Goal: Task Accomplishment & Management: Use online tool/utility

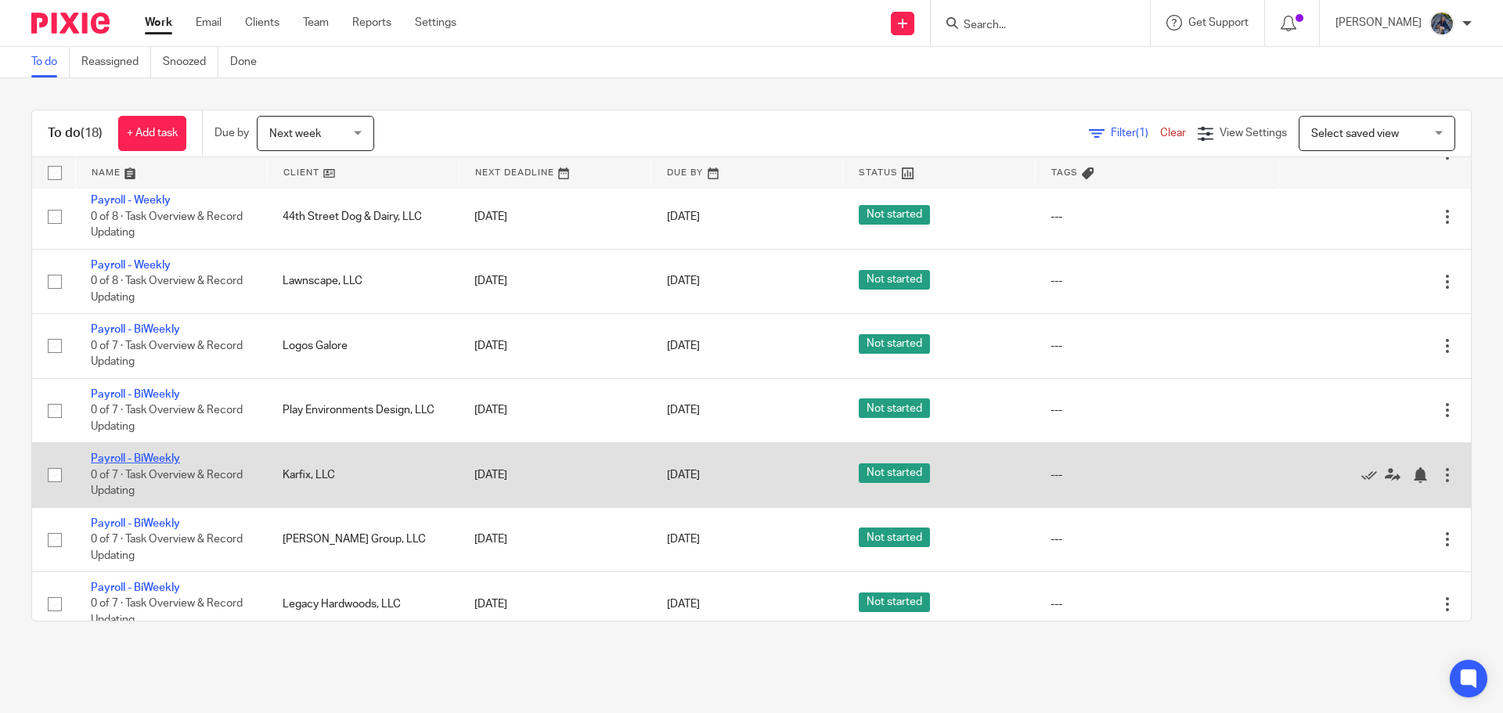
scroll to position [548, 0]
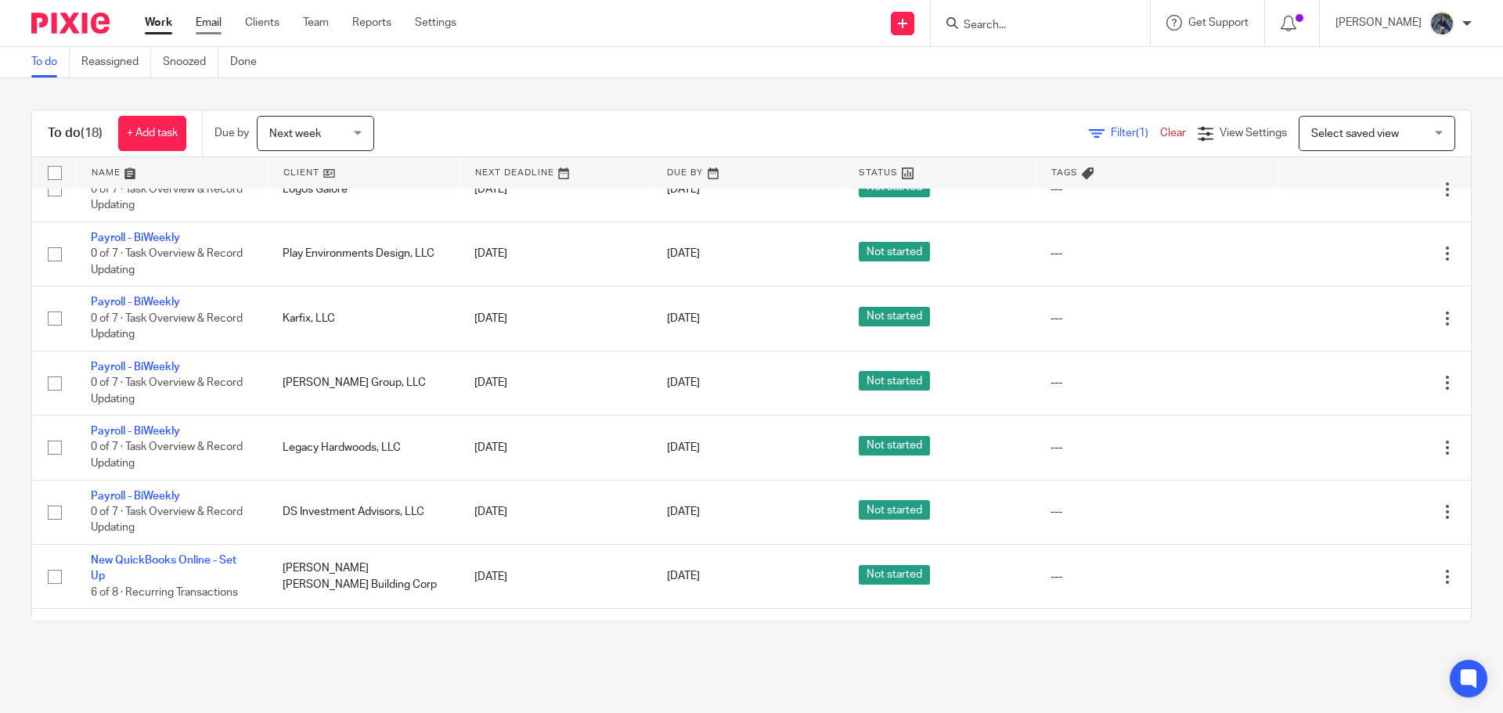
click at [211, 23] on link "Email" at bounding box center [209, 23] width 26 height 16
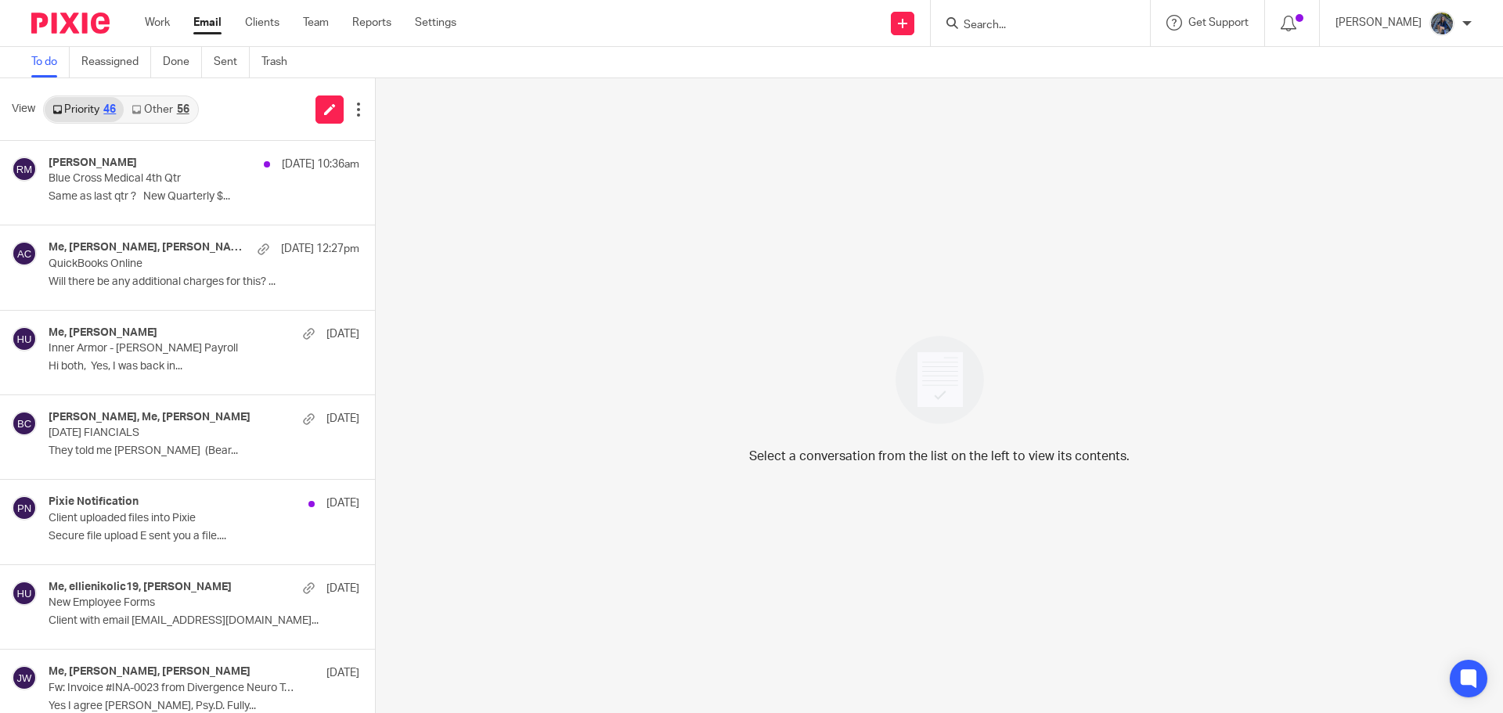
click at [163, 112] on link "Other 56" at bounding box center [160, 109] width 73 height 25
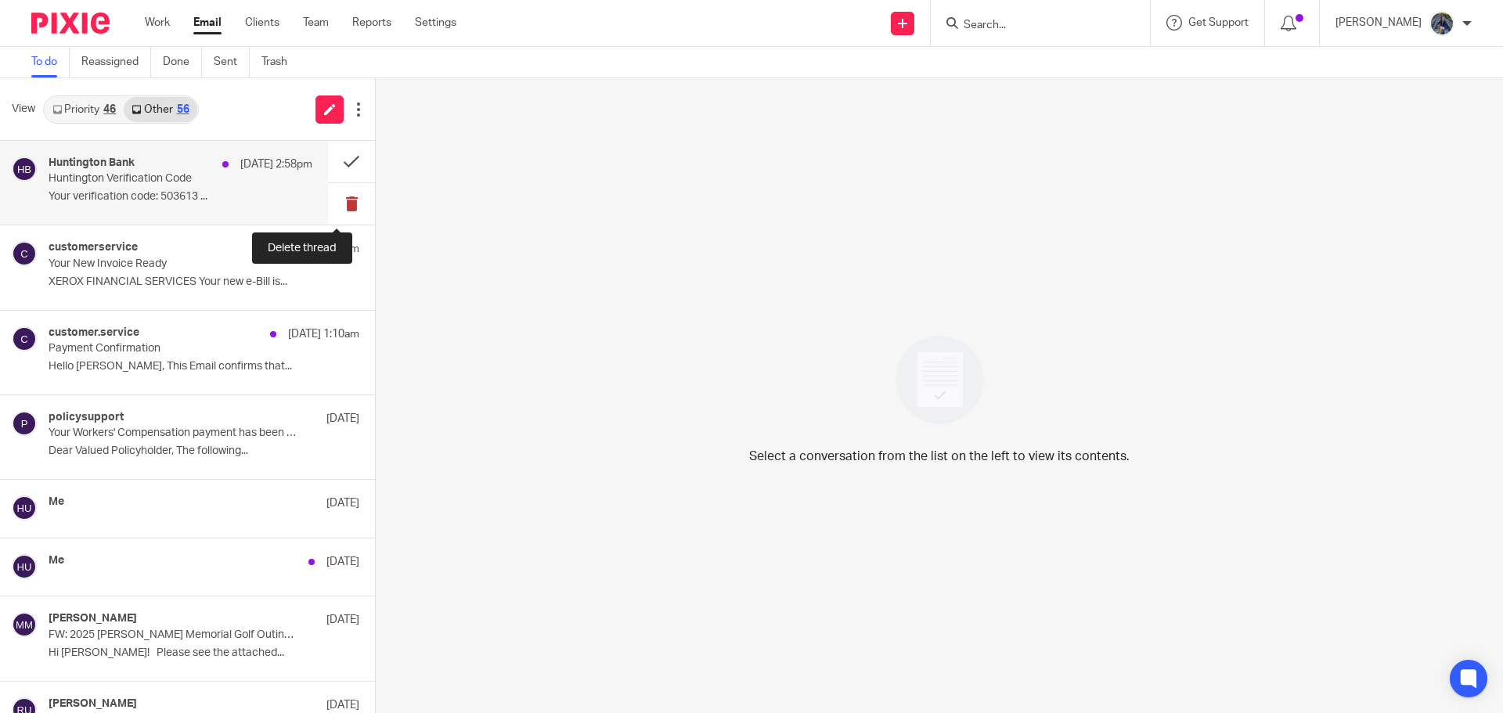
click at [334, 201] on button at bounding box center [351, 203] width 47 height 41
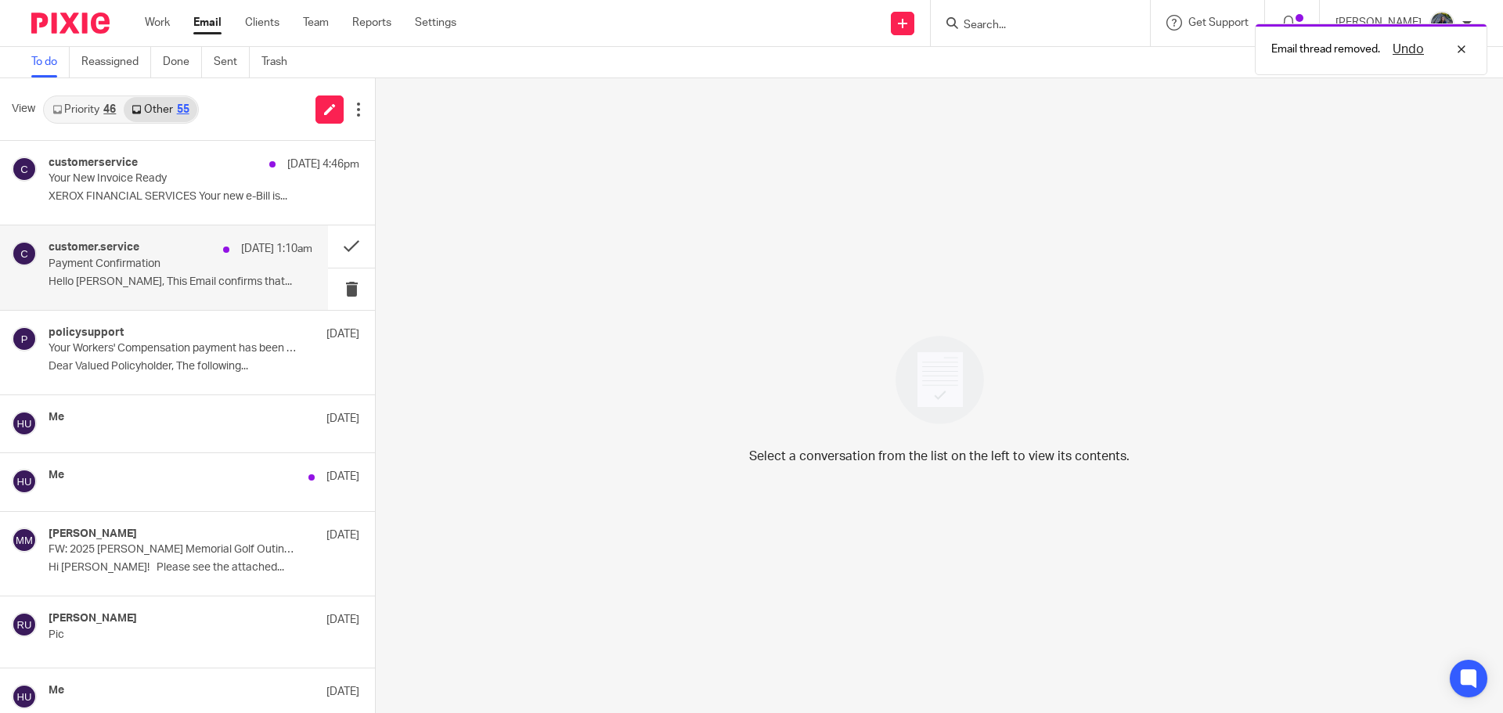
click at [216, 265] on p "Payment Confirmation" at bounding box center [154, 264] width 211 height 13
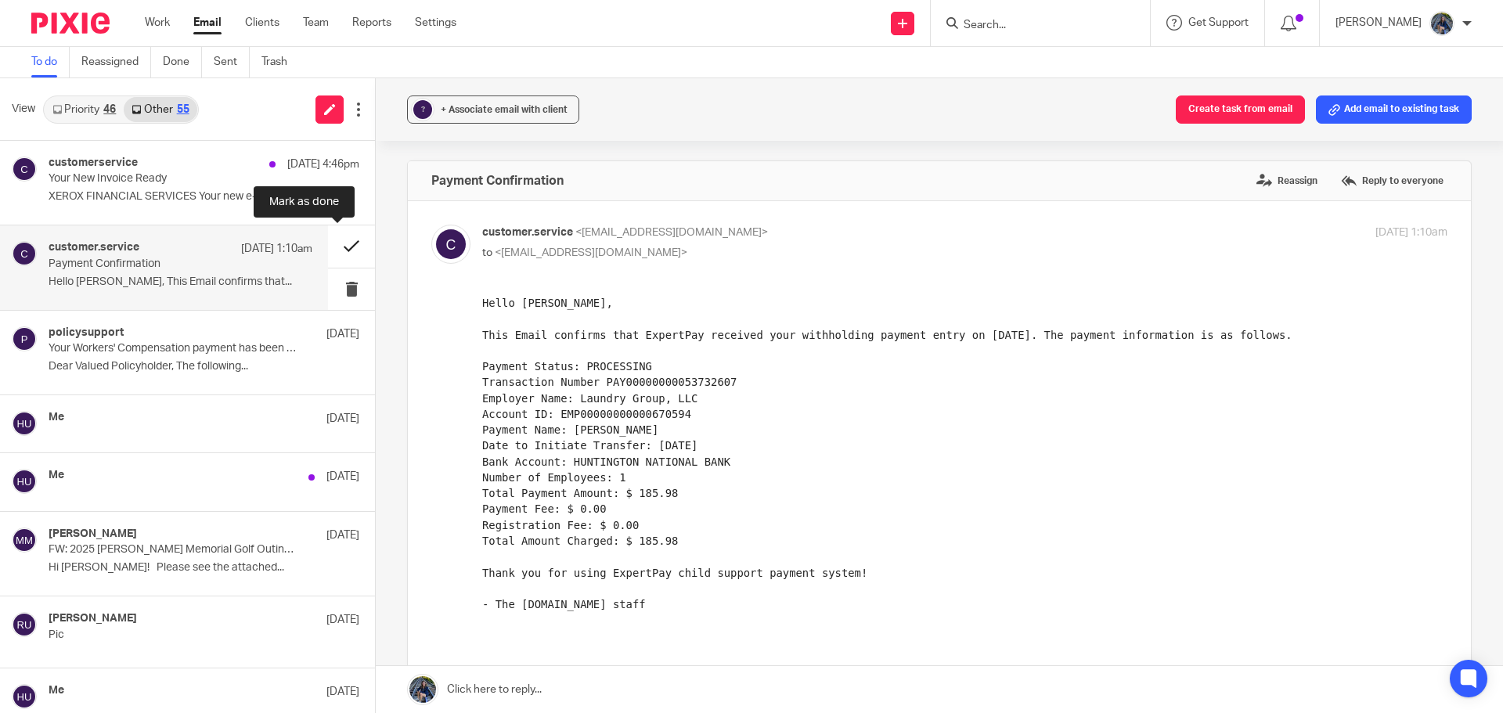
click at [337, 243] on button at bounding box center [351, 245] width 47 height 41
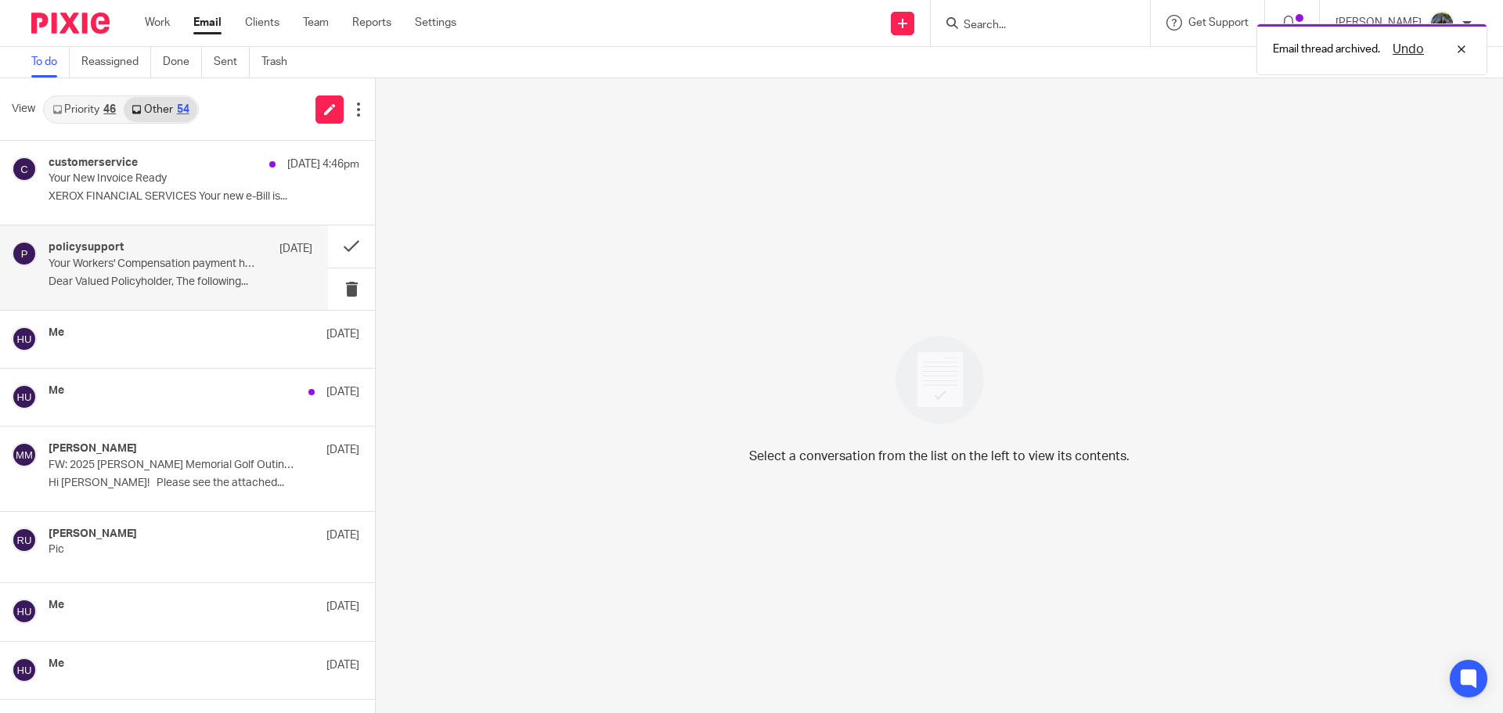
click at [225, 272] on div "policysupport [DATE] Your Workers' Compensation payment has been scheduled Dear…" at bounding box center [181, 267] width 264 height 52
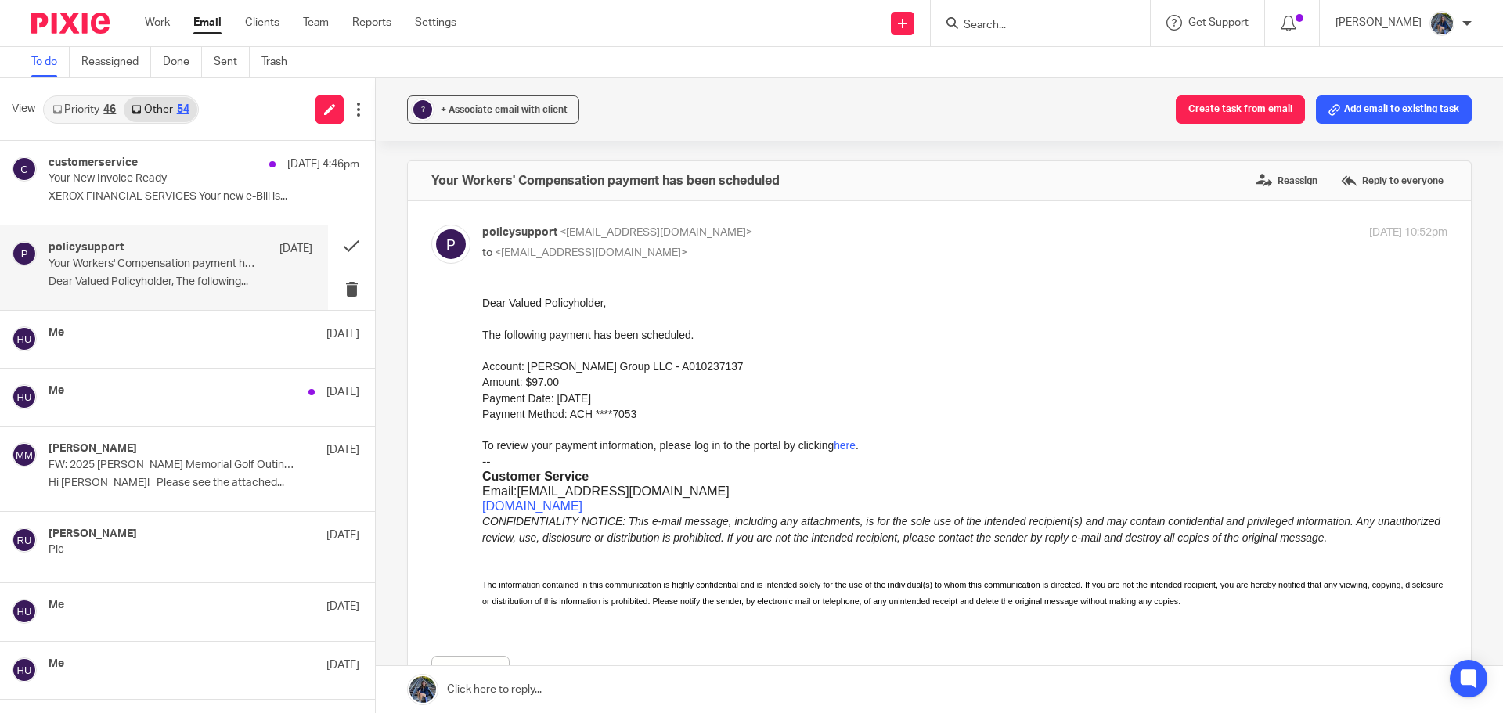
click at [84, 117] on link "Priority 46" at bounding box center [84, 109] width 79 height 25
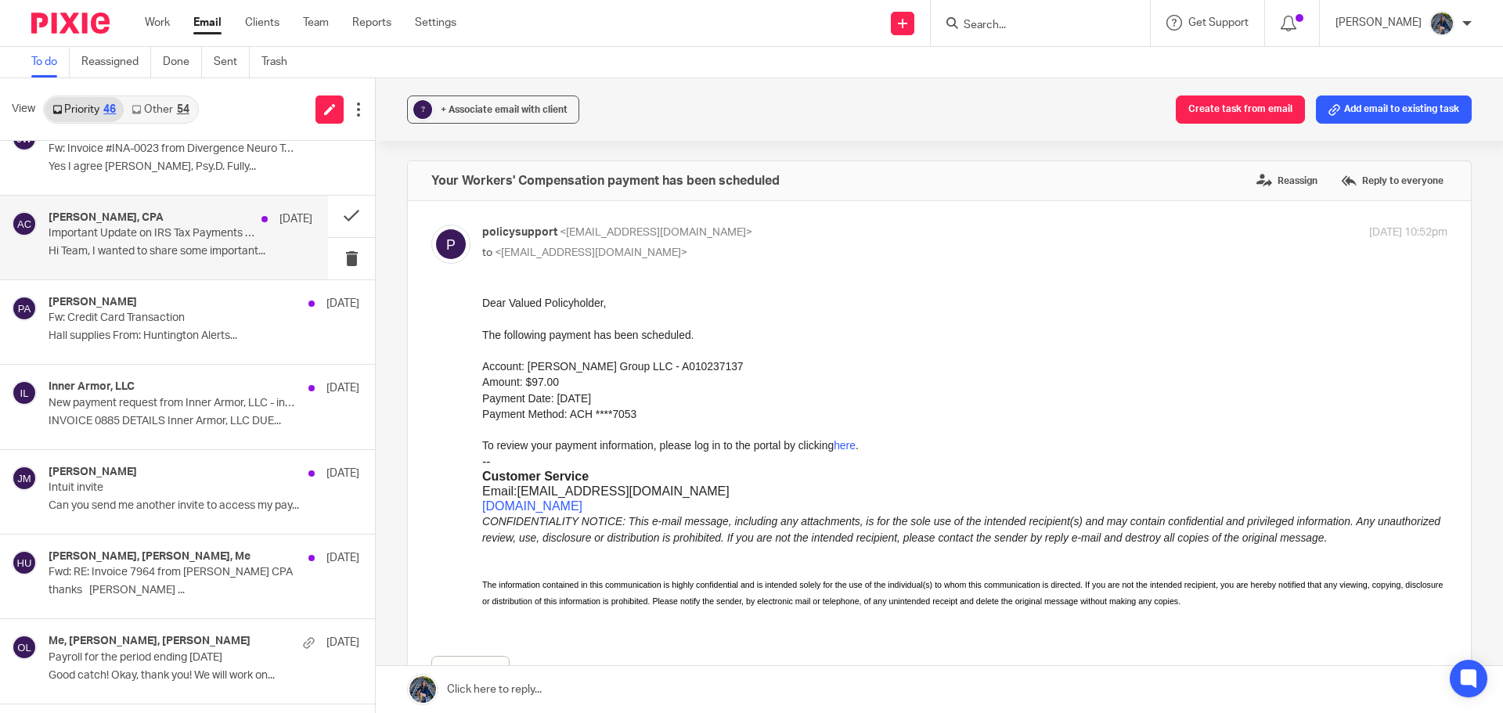
scroll to position [548, 0]
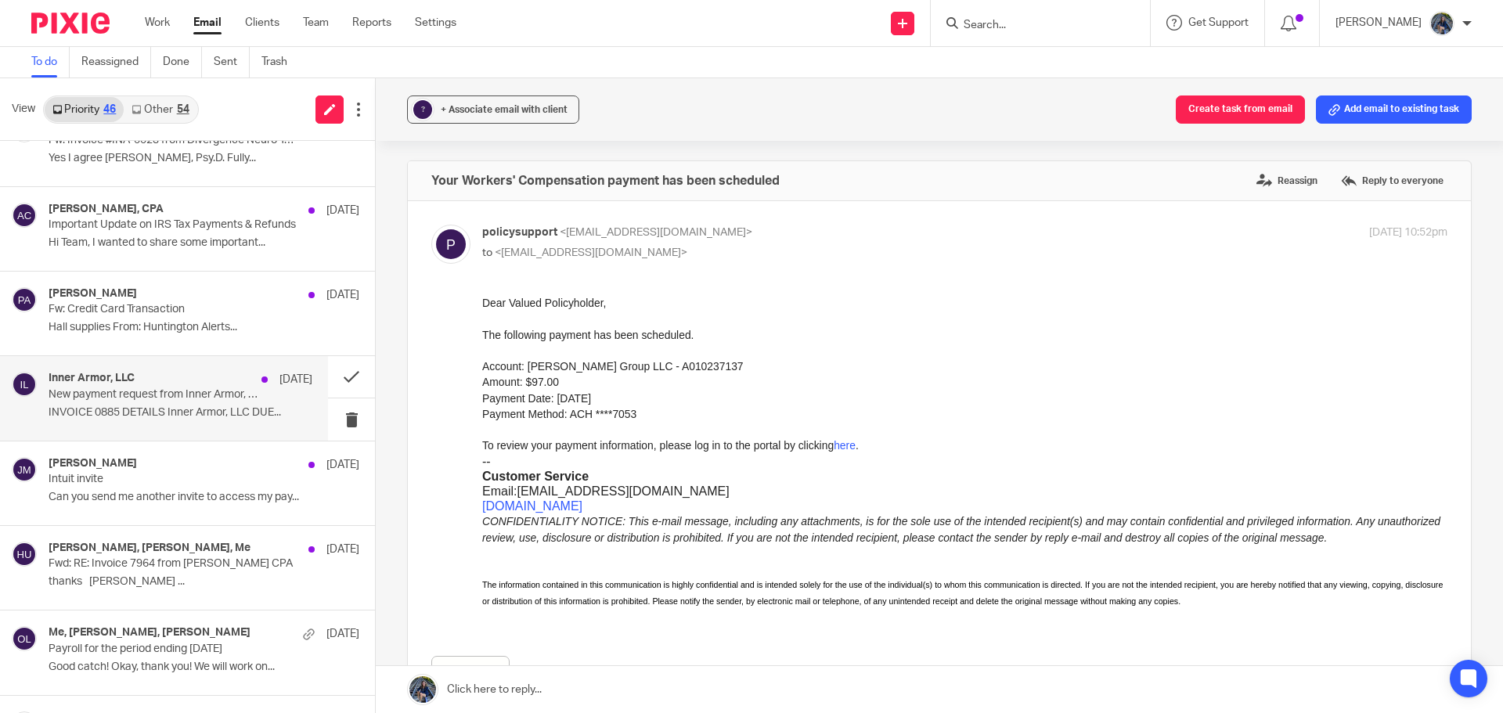
click at [69, 398] on p "New payment request from Inner Armor, LLC - invoice 0885" at bounding box center [154, 394] width 211 height 13
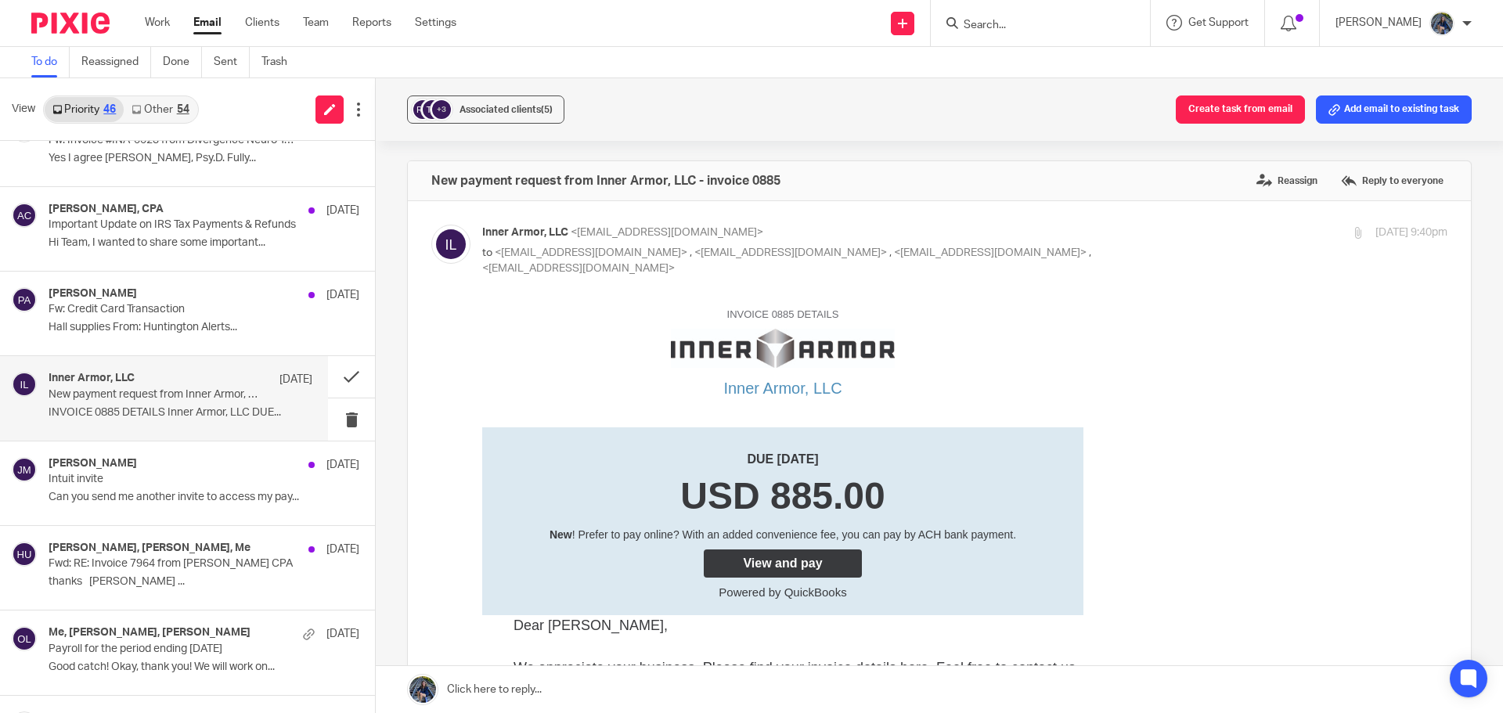
scroll to position [0, 0]
click at [337, 375] on button at bounding box center [351, 376] width 47 height 41
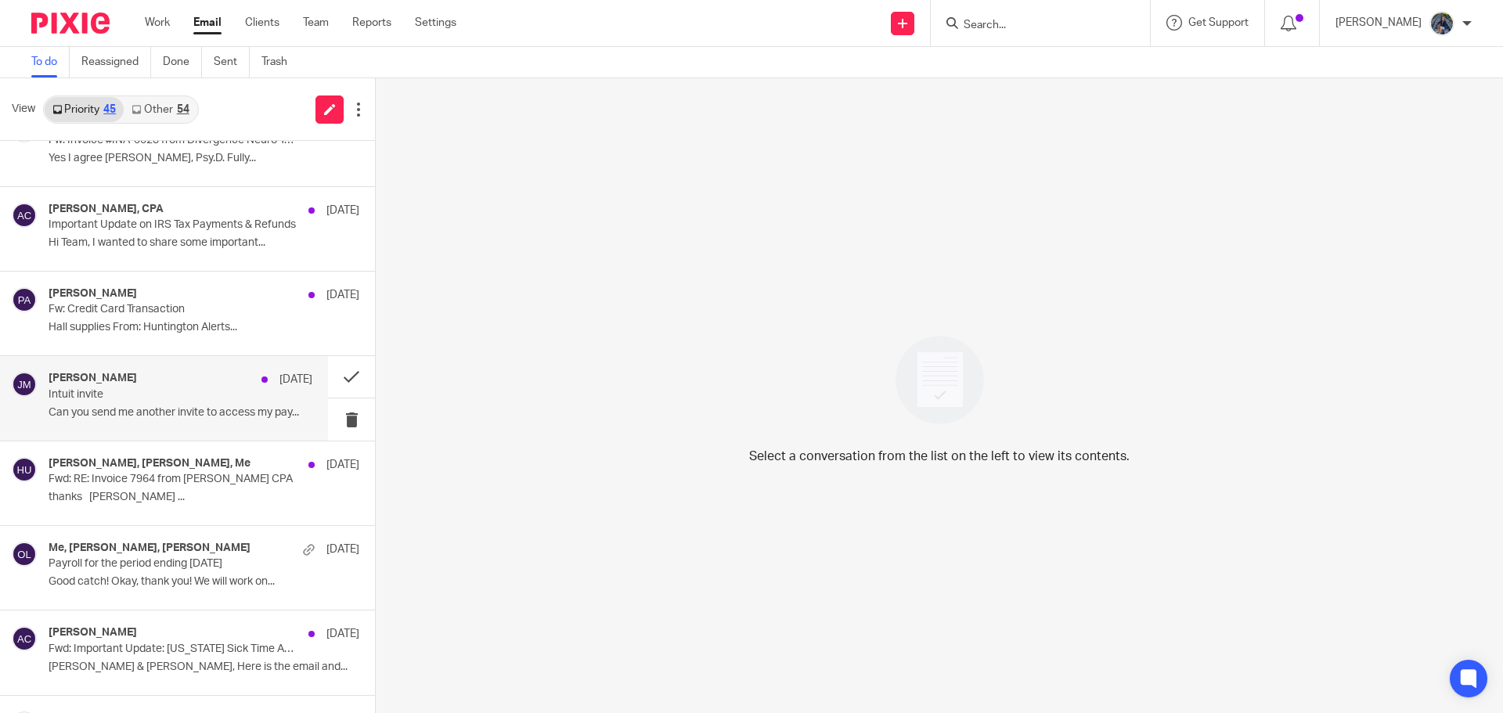
click at [141, 406] on p "Can you send me another invite to access my pay..." at bounding box center [181, 412] width 264 height 13
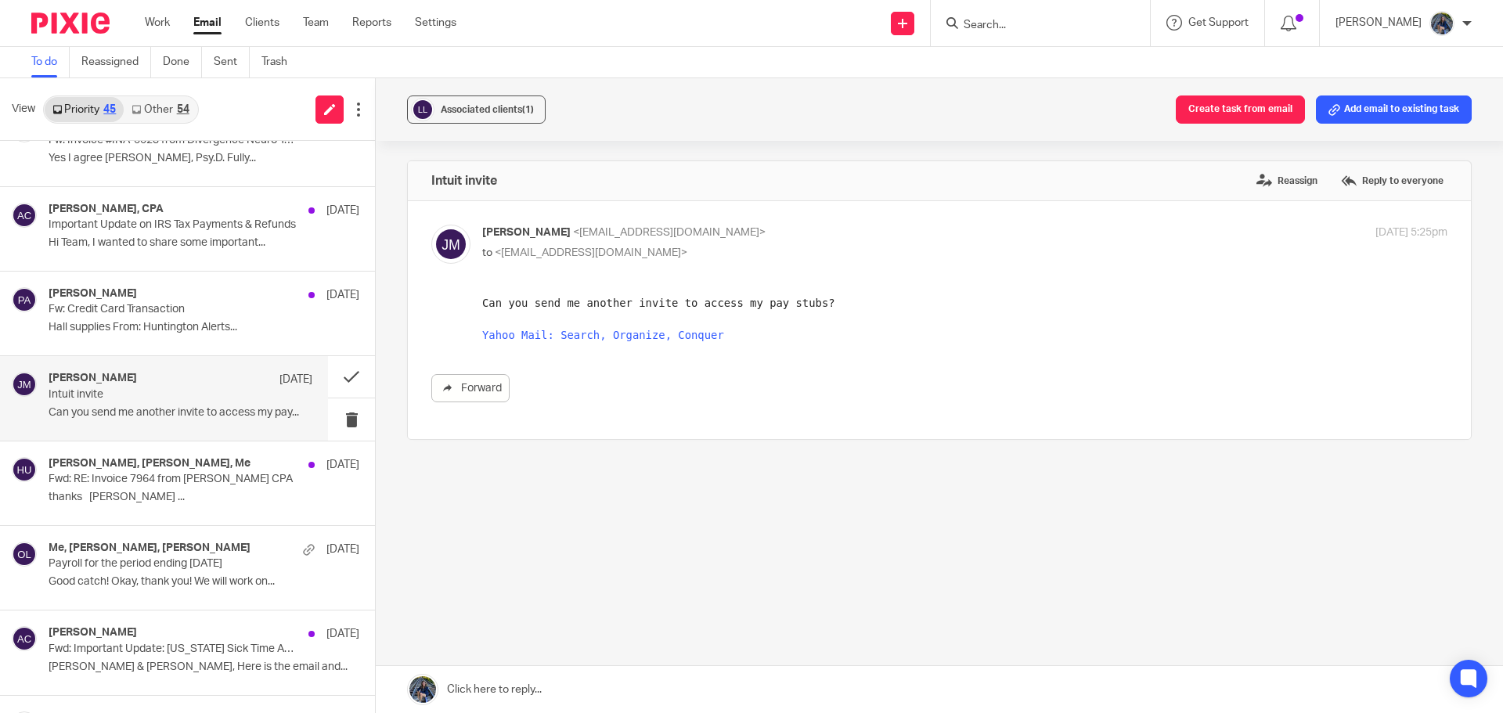
click at [517, 693] on link at bounding box center [939, 689] width 1127 height 47
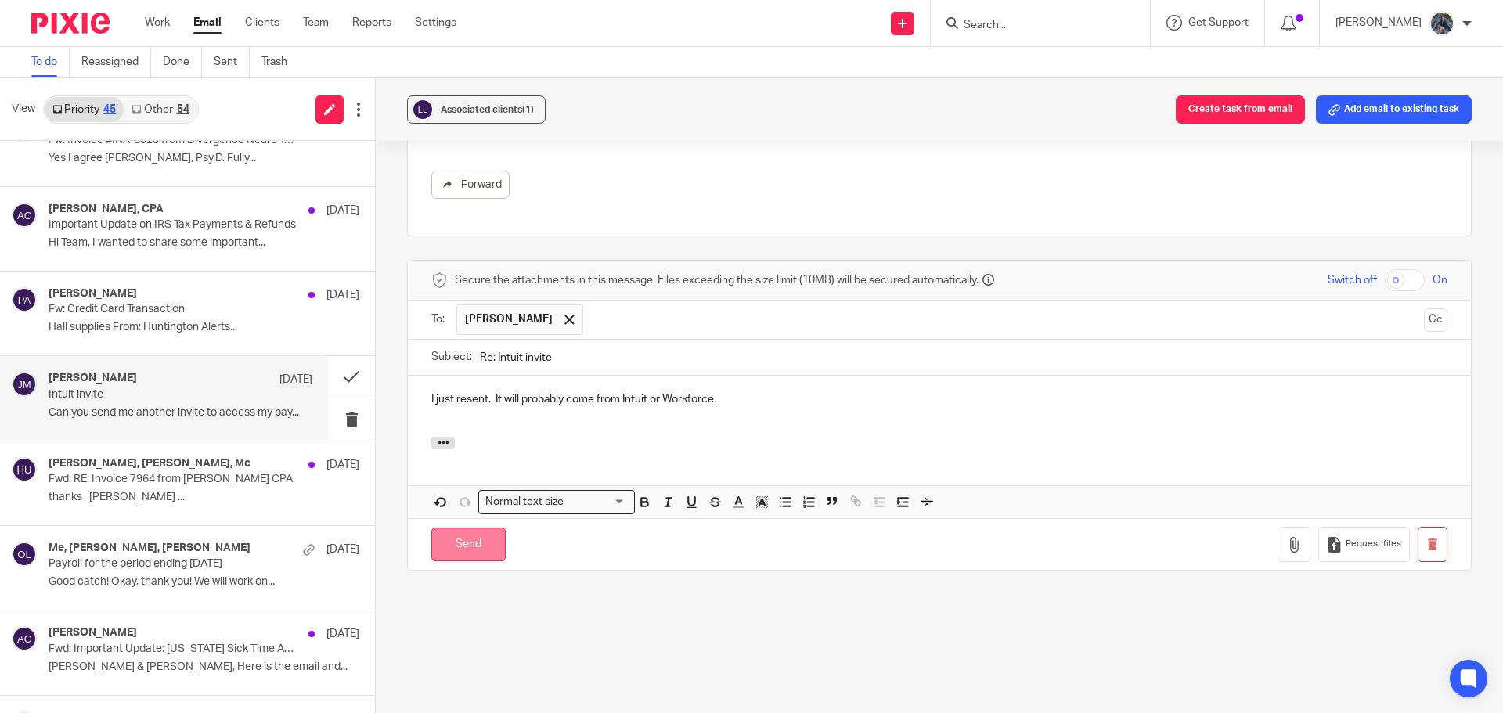
click at [477, 553] on input "Send" at bounding box center [468, 545] width 74 height 34
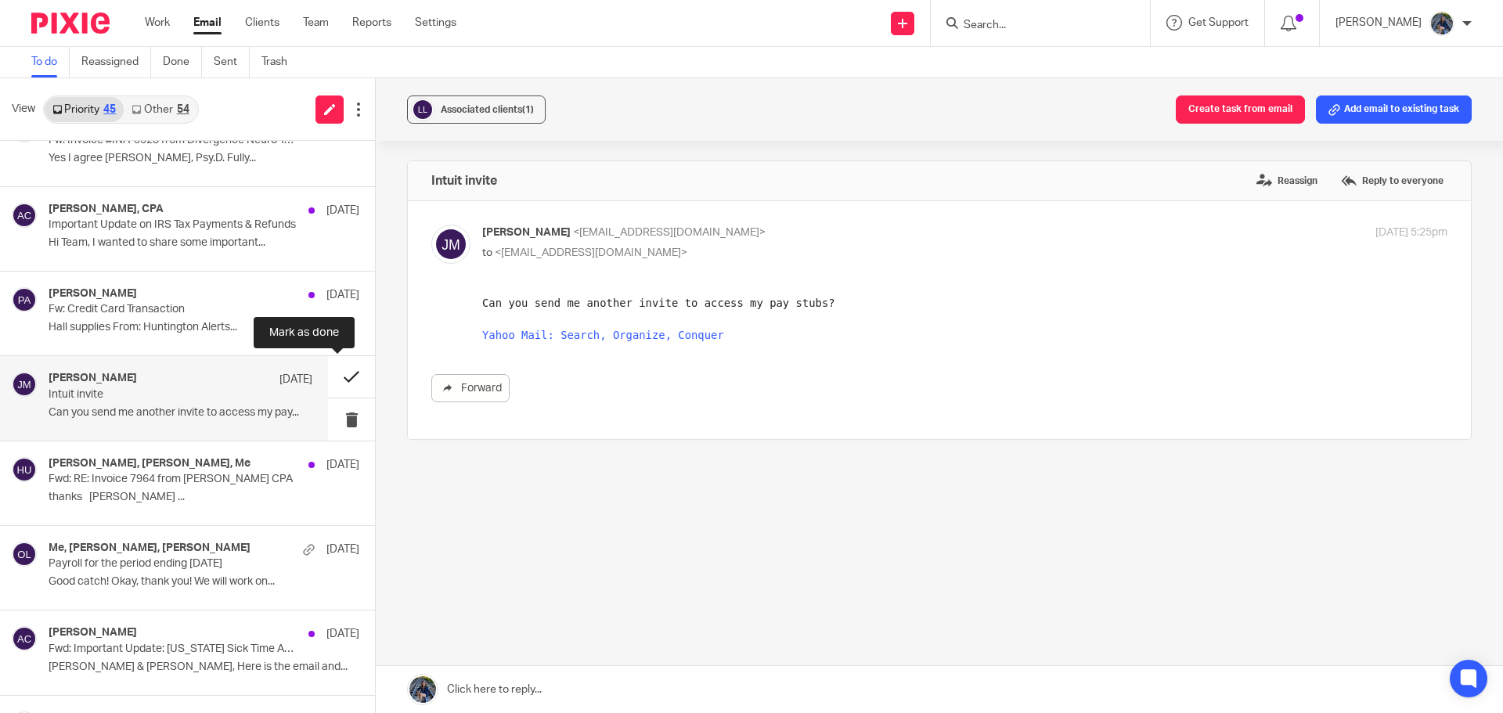
click at [337, 376] on button at bounding box center [351, 376] width 47 height 41
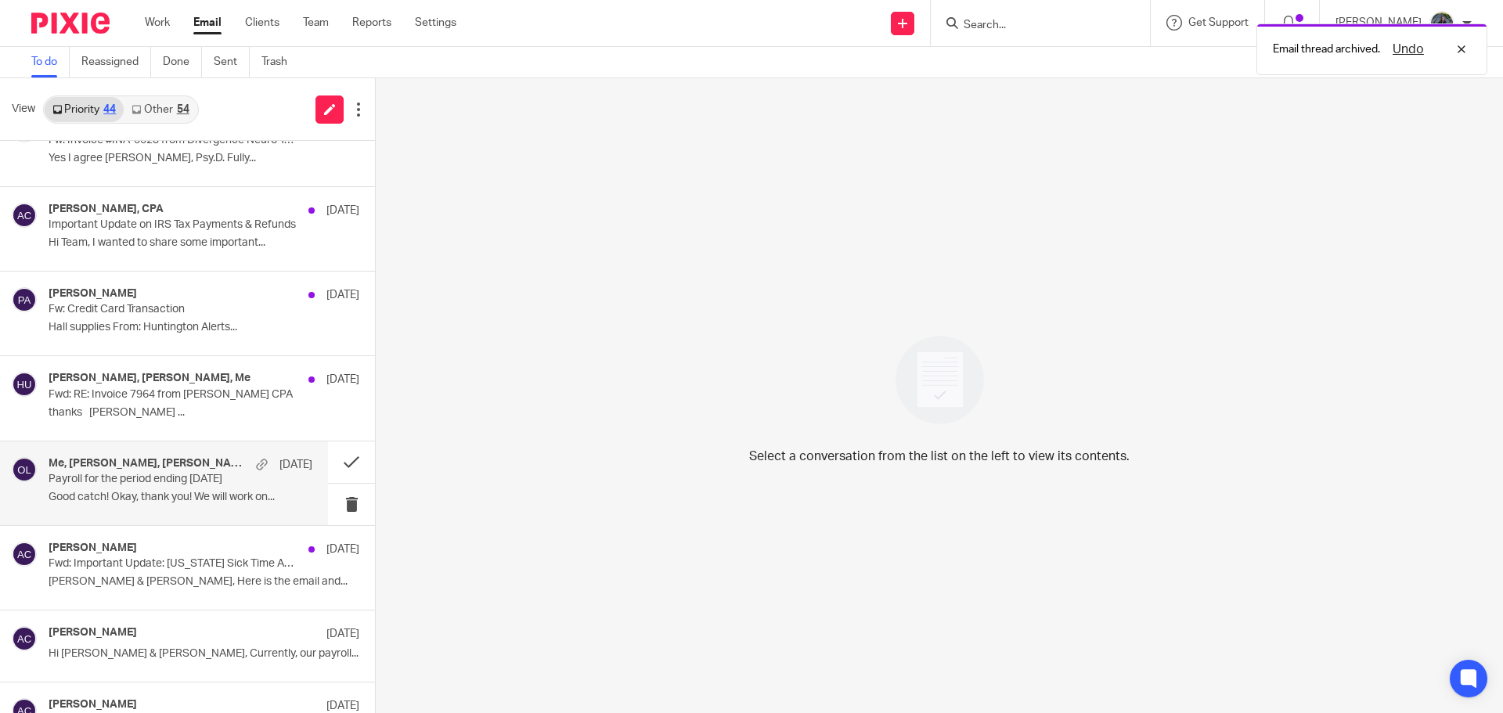
click at [204, 478] on p "Payroll for the period ending [DATE]" at bounding box center [154, 479] width 211 height 13
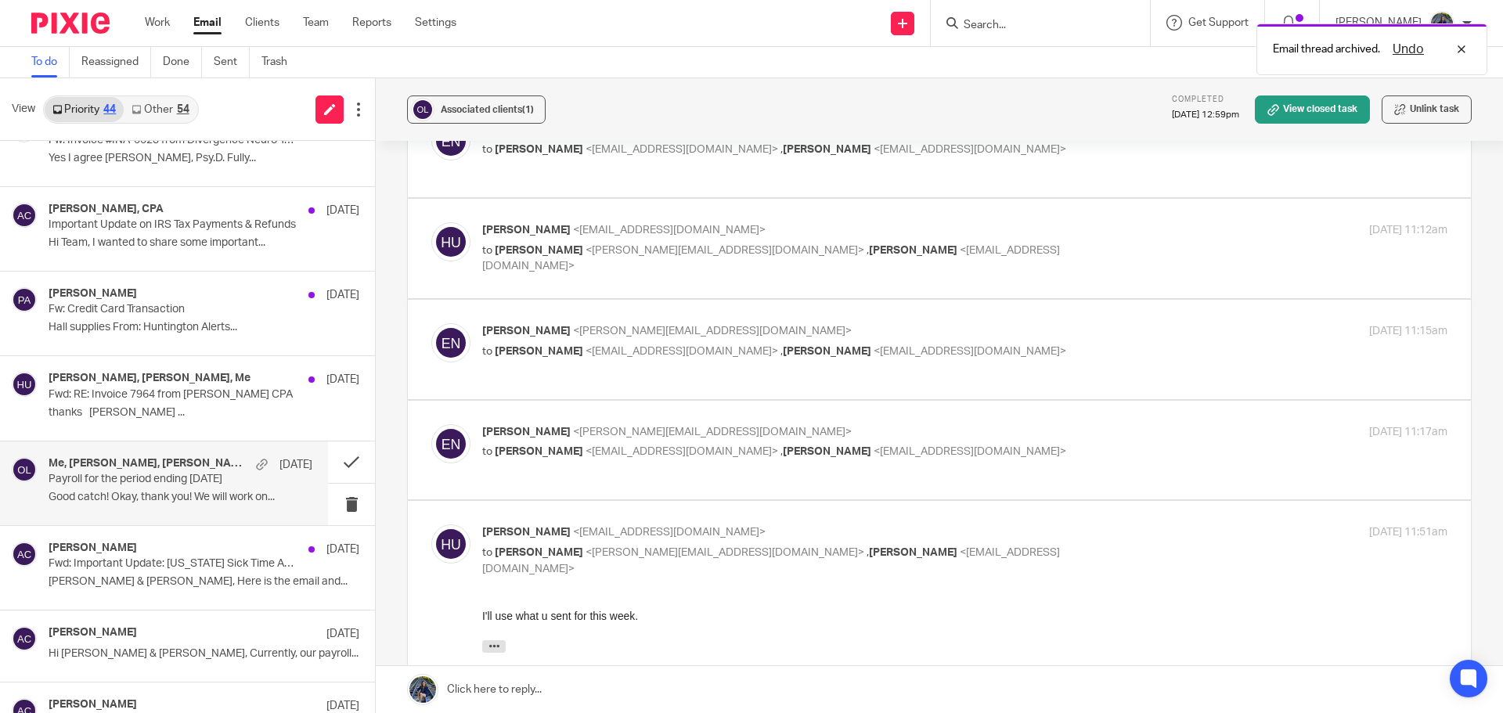
scroll to position [313, 0]
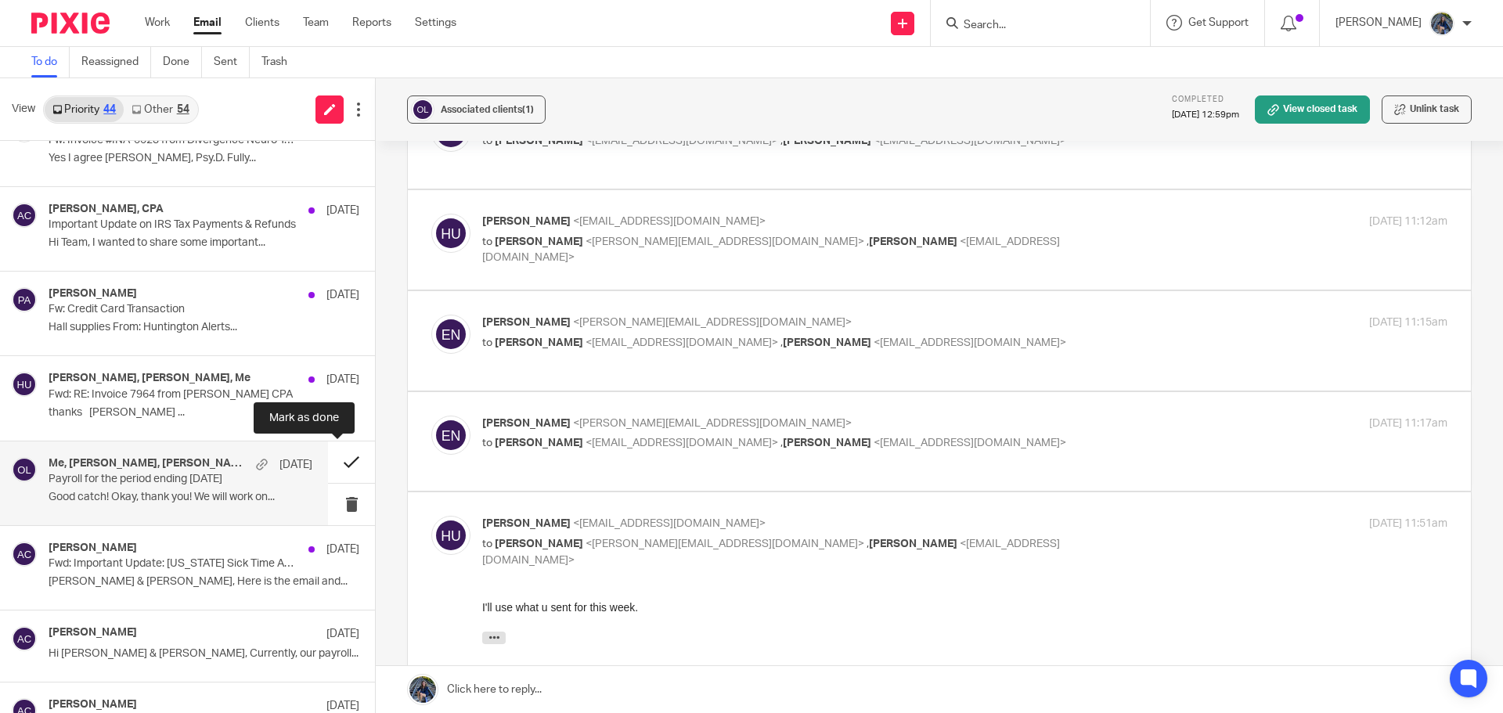
click at [336, 455] on button at bounding box center [351, 461] width 47 height 41
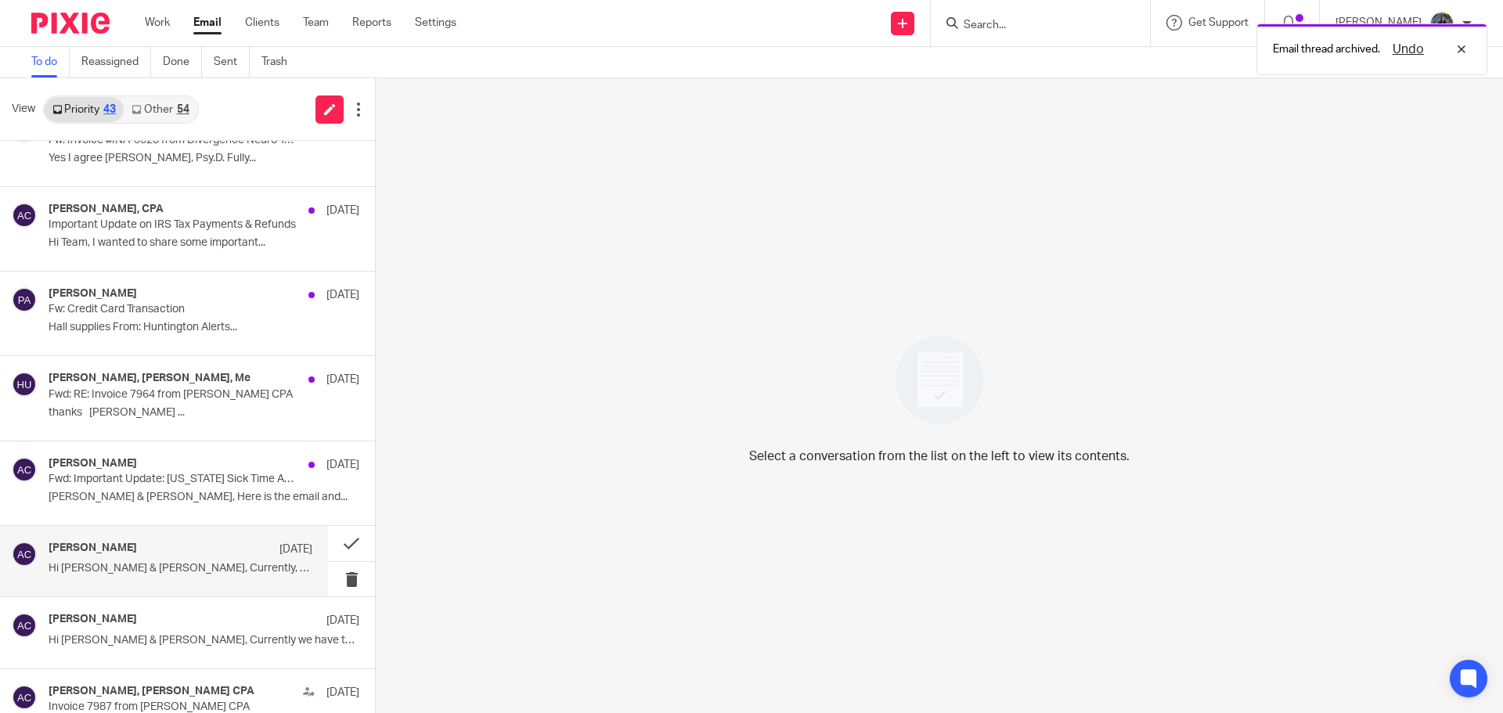
click at [196, 568] on p "Hi [PERSON_NAME] & [PERSON_NAME], Currently, our payroll..." at bounding box center [181, 568] width 264 height 13
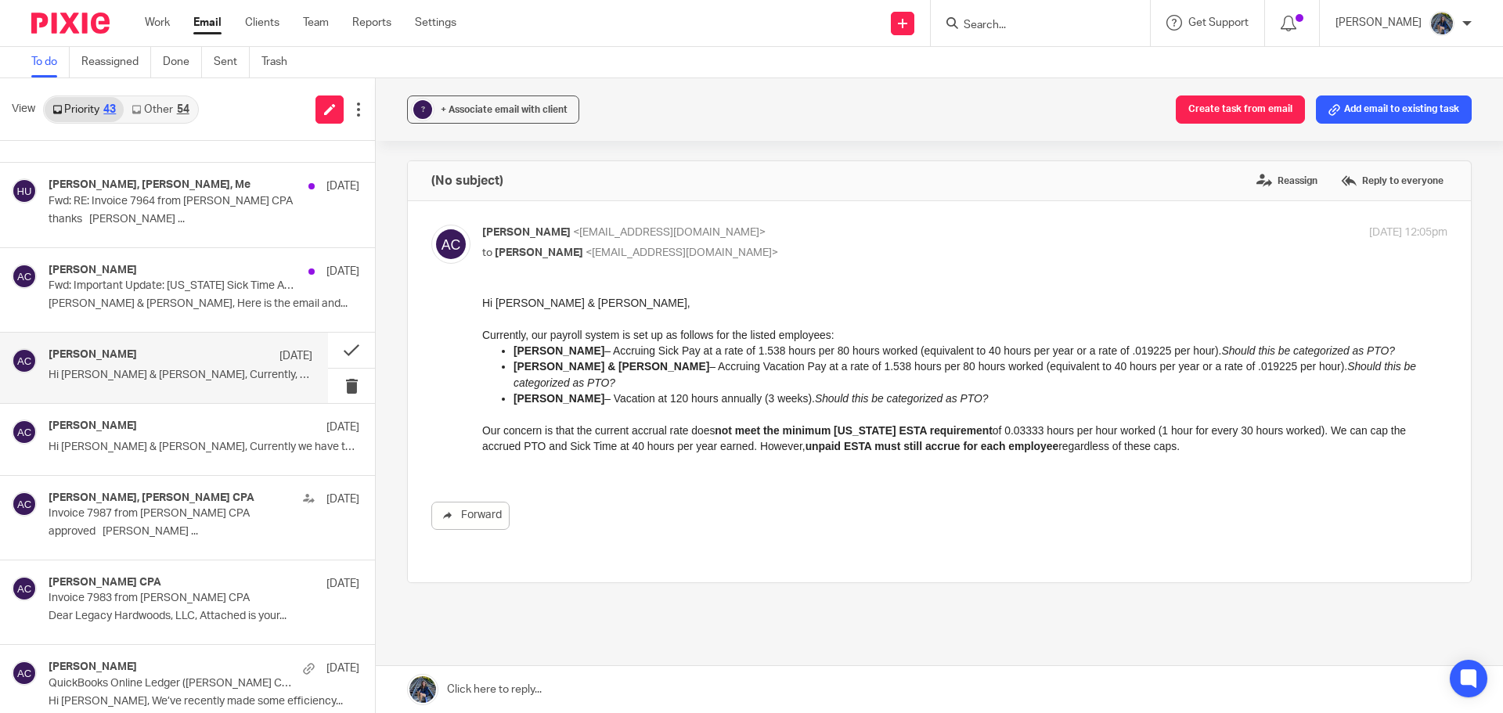
scroll to position [783, 0]
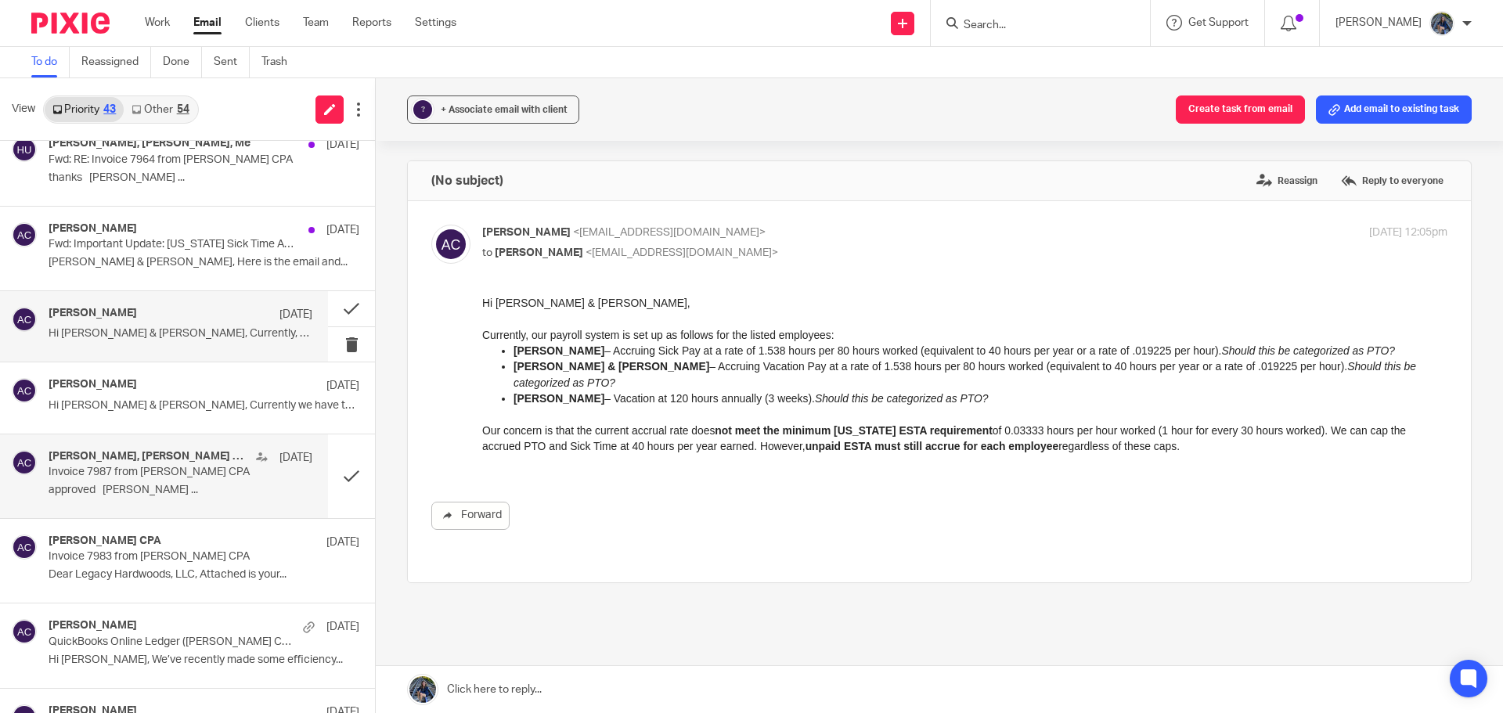
click at [201, 490] on p "approved [PERSON_NAME] ..." at bounding box center [181, 490] width 264 height 13
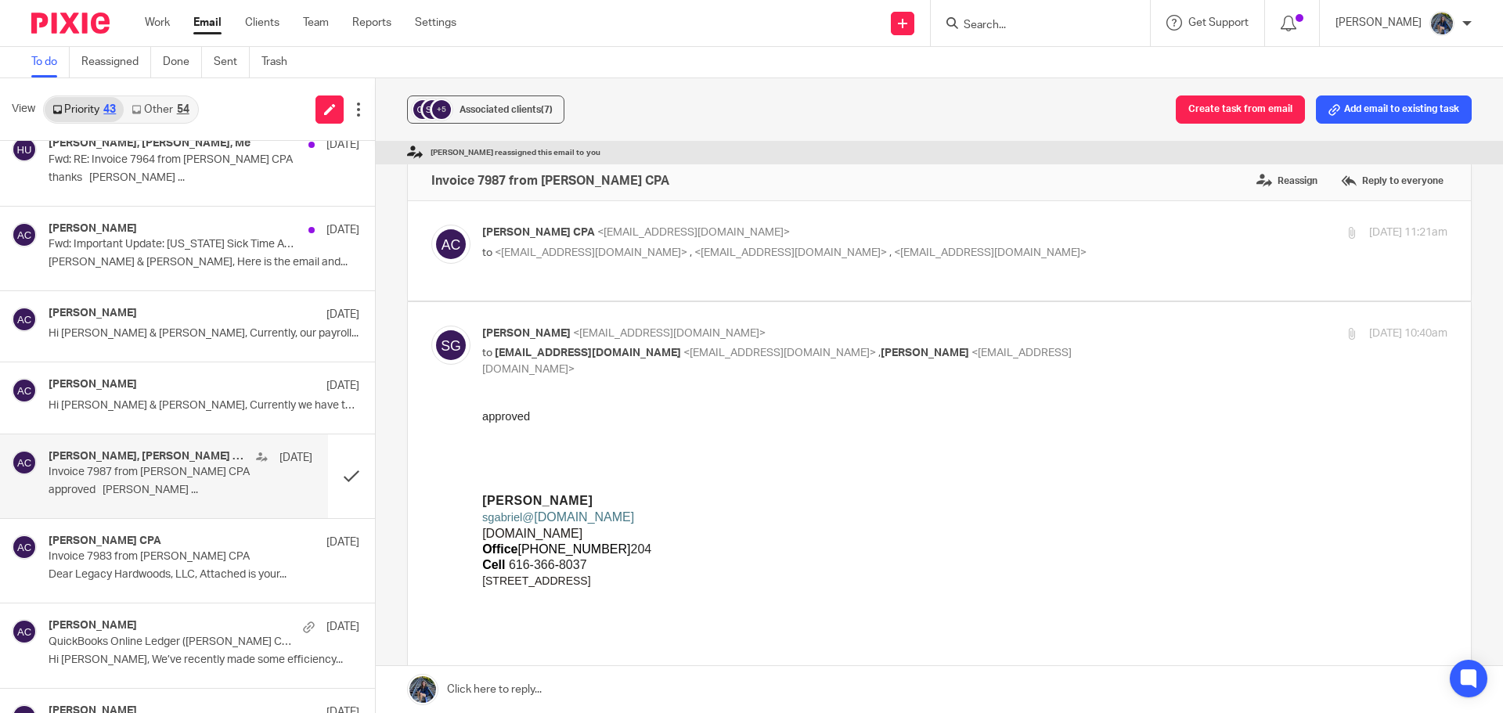
scroll to position [0, 0]
click at [571, 254] on span "<[EMAIL_ADDRESS][DOMAIN_NAME]>" at bounding box center [591, 252] width 193 height 11
checkbox input "true"
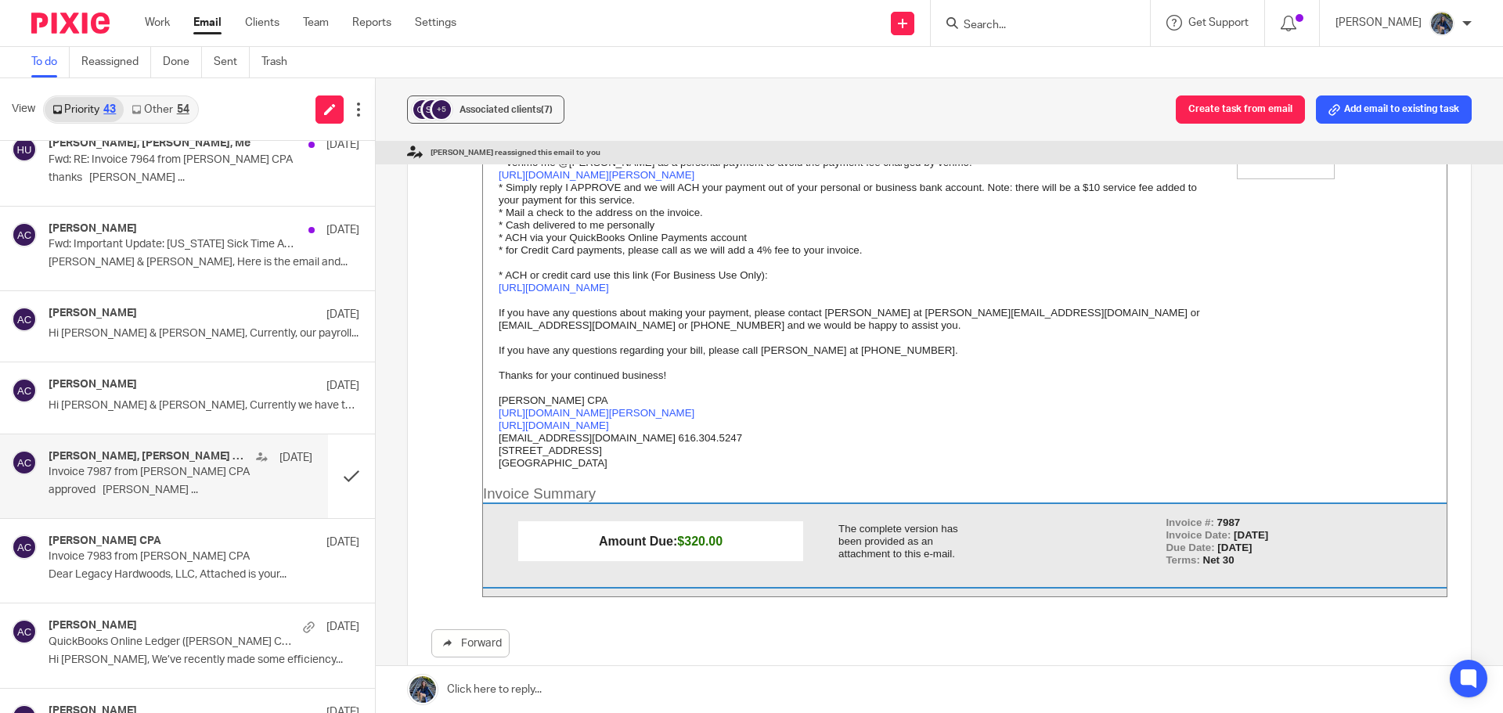
scroll to position [235, 0]
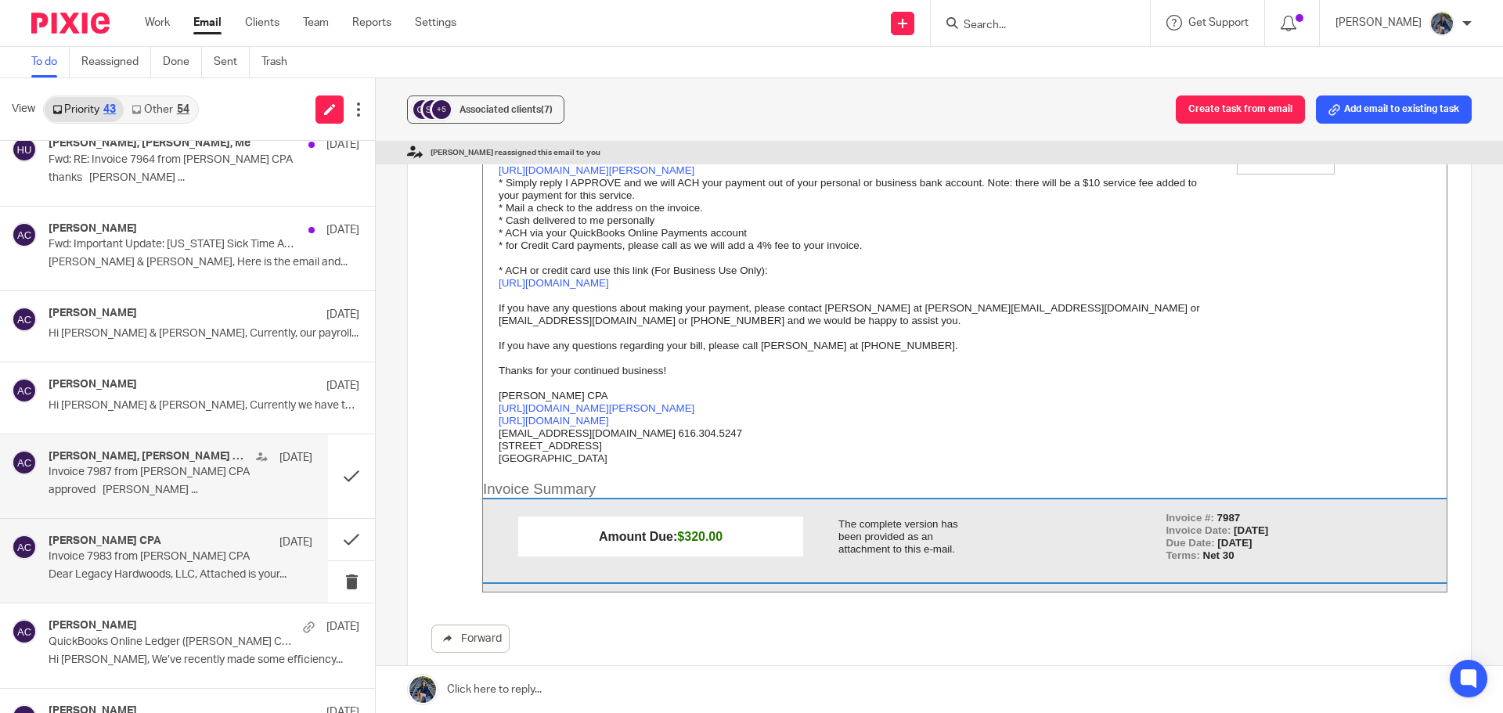
click at [110, 564] on div "[PERSON_NAME] CPA [DATE] Invoice 7983 from [PERSON_NAME] CPA Dear Legacy Hardwo…" at bounding box center [181, 561] width 264 height 52
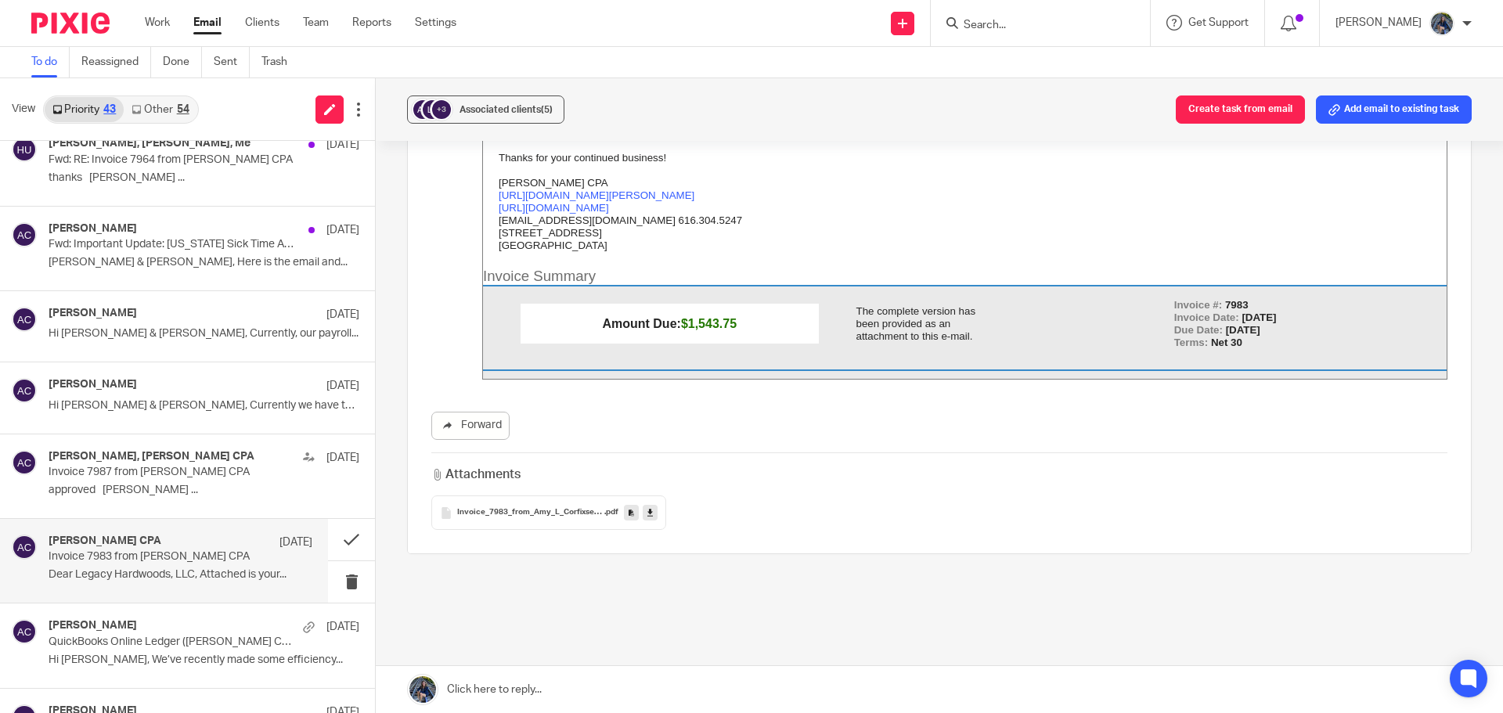
scroll to position [470, 0]
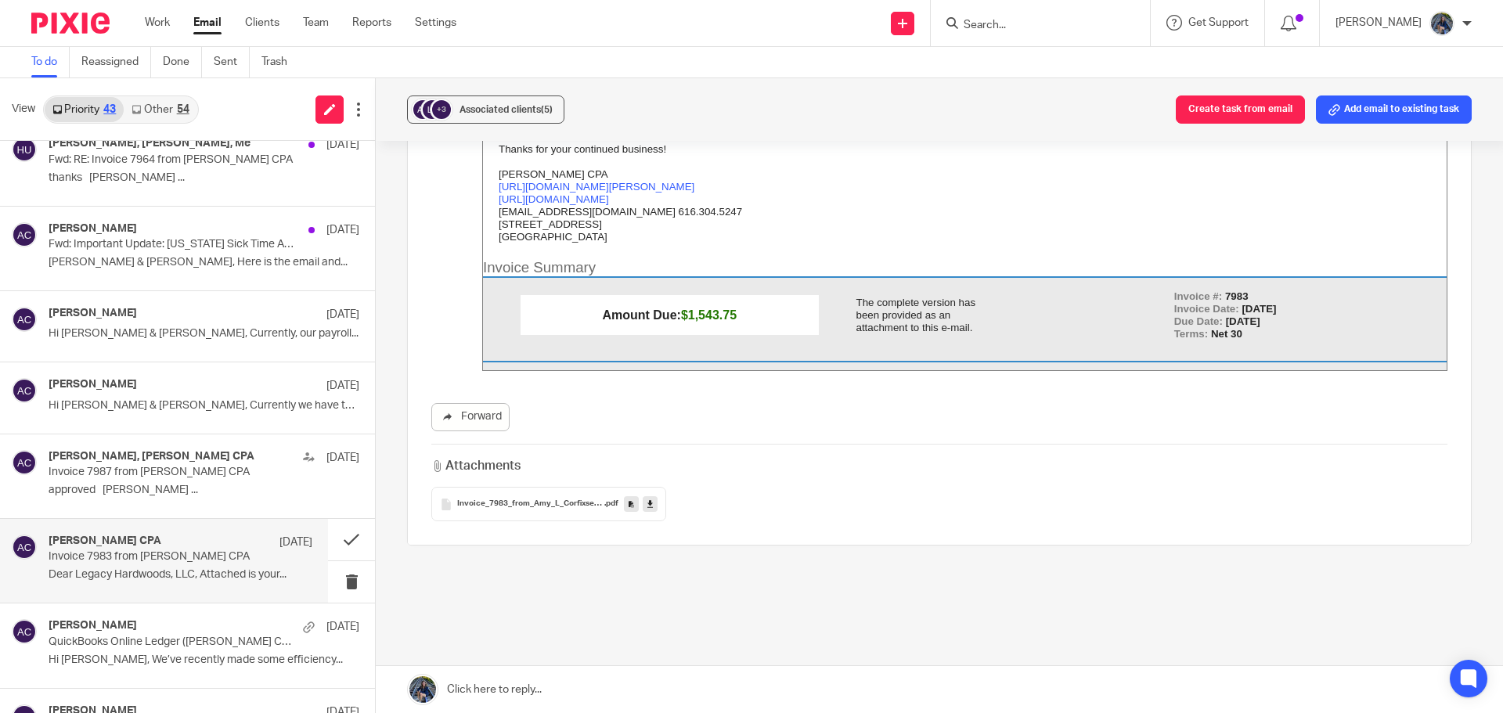
click at [648, 499] on icon at bounding box center [649, 505] width 5 height 12
click at [338, 535] on button at bounding box center [351, 539] width 47 height 41
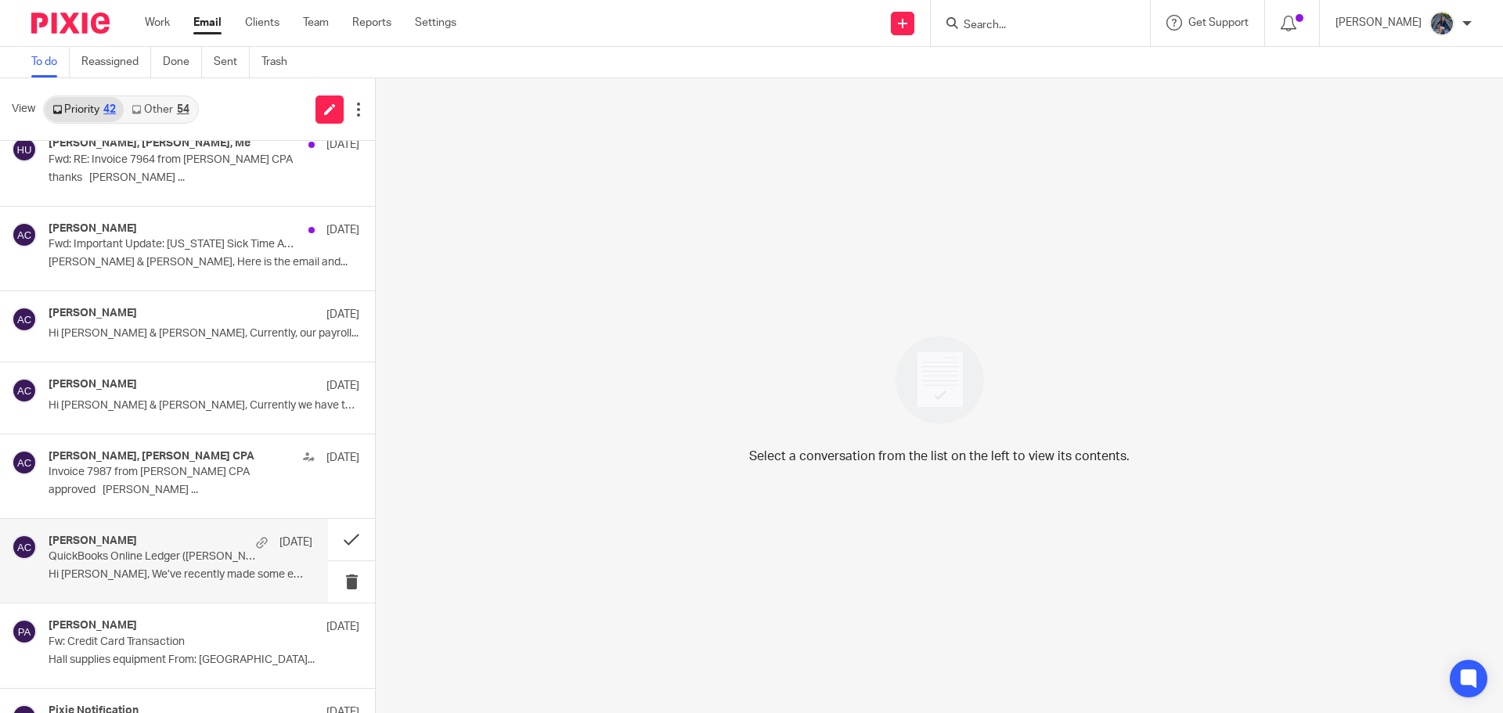
click at [146, 570] on p "Hi [PERSON_NAME], We’ve recently made some efficiency..." at bounding box center [181, 574] width 264 height 13
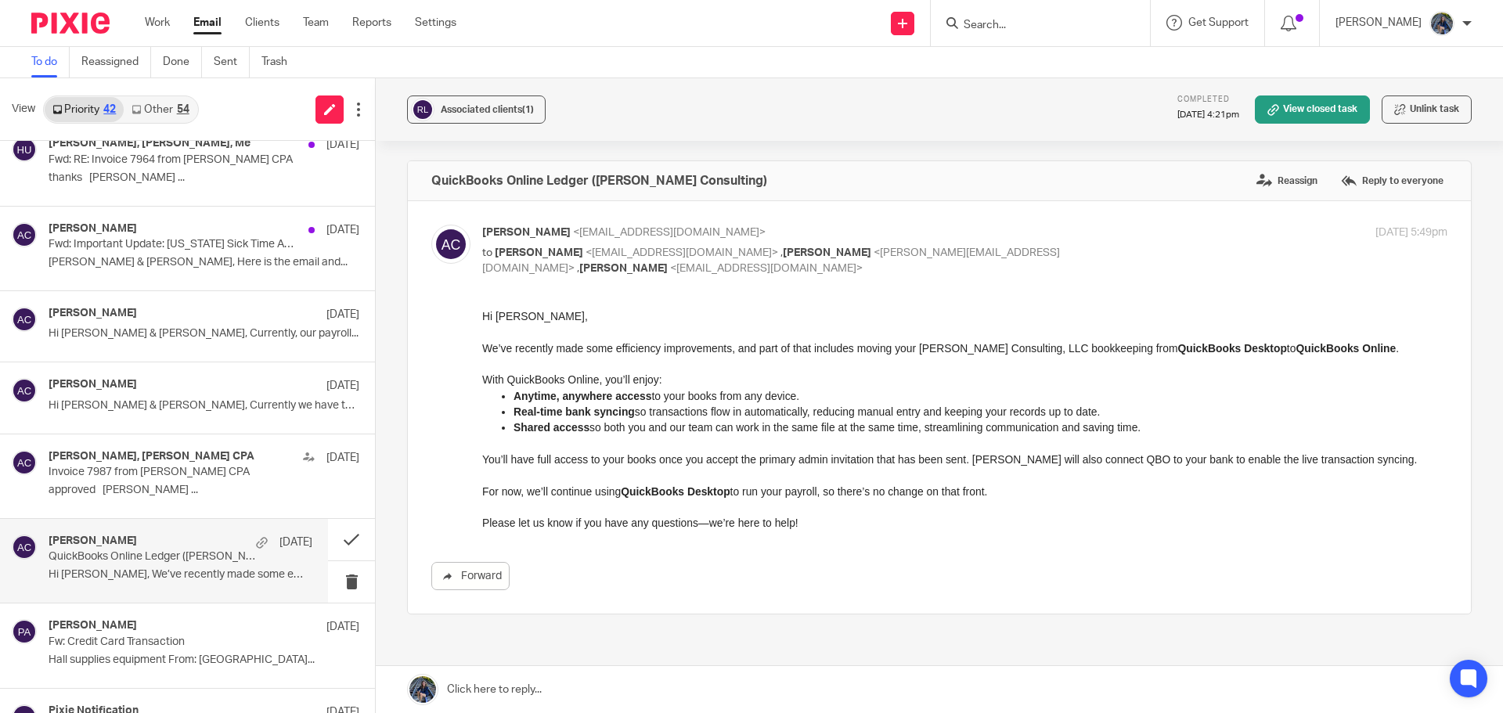
scroll to position [0, 0]
click at [333, 537] on button at bounding box center [351, 539] width 47 height 41
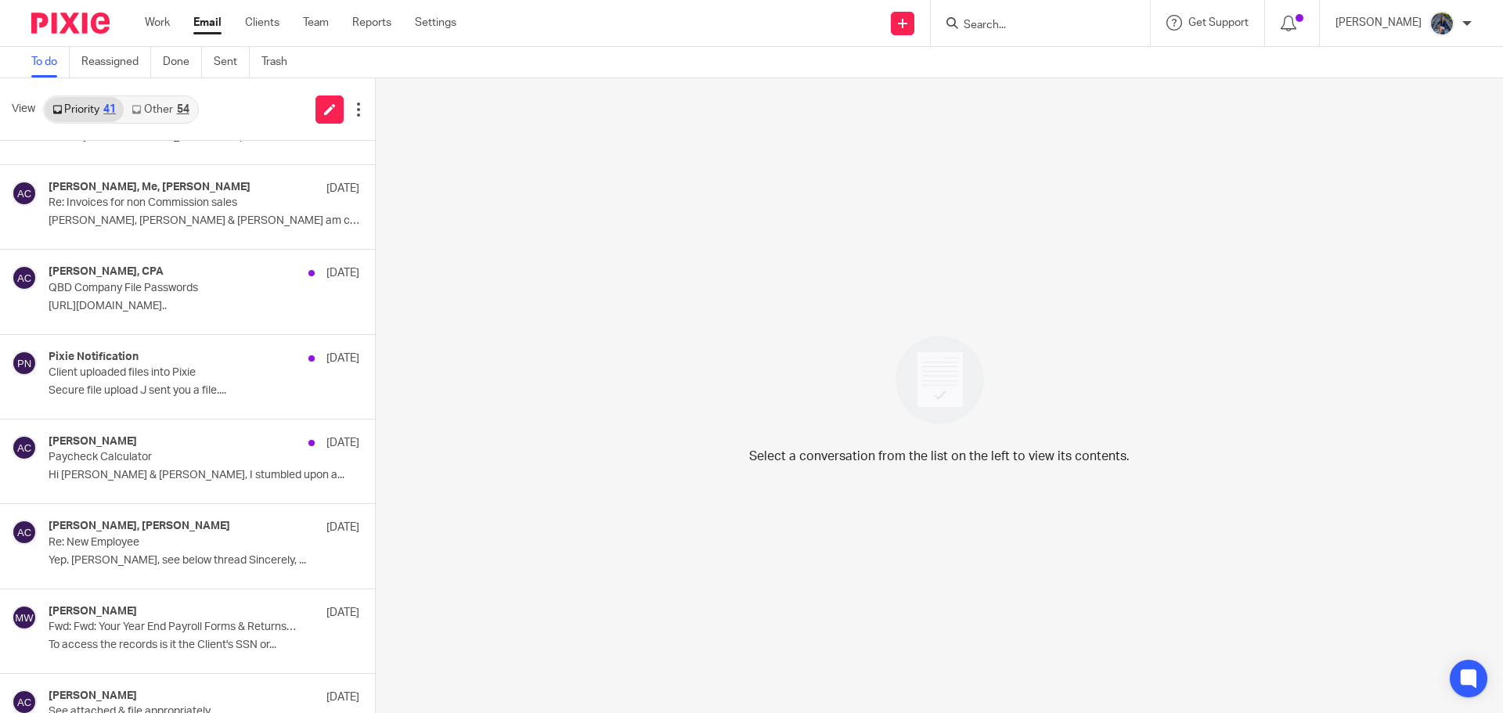
scroll to position [1565, 0]
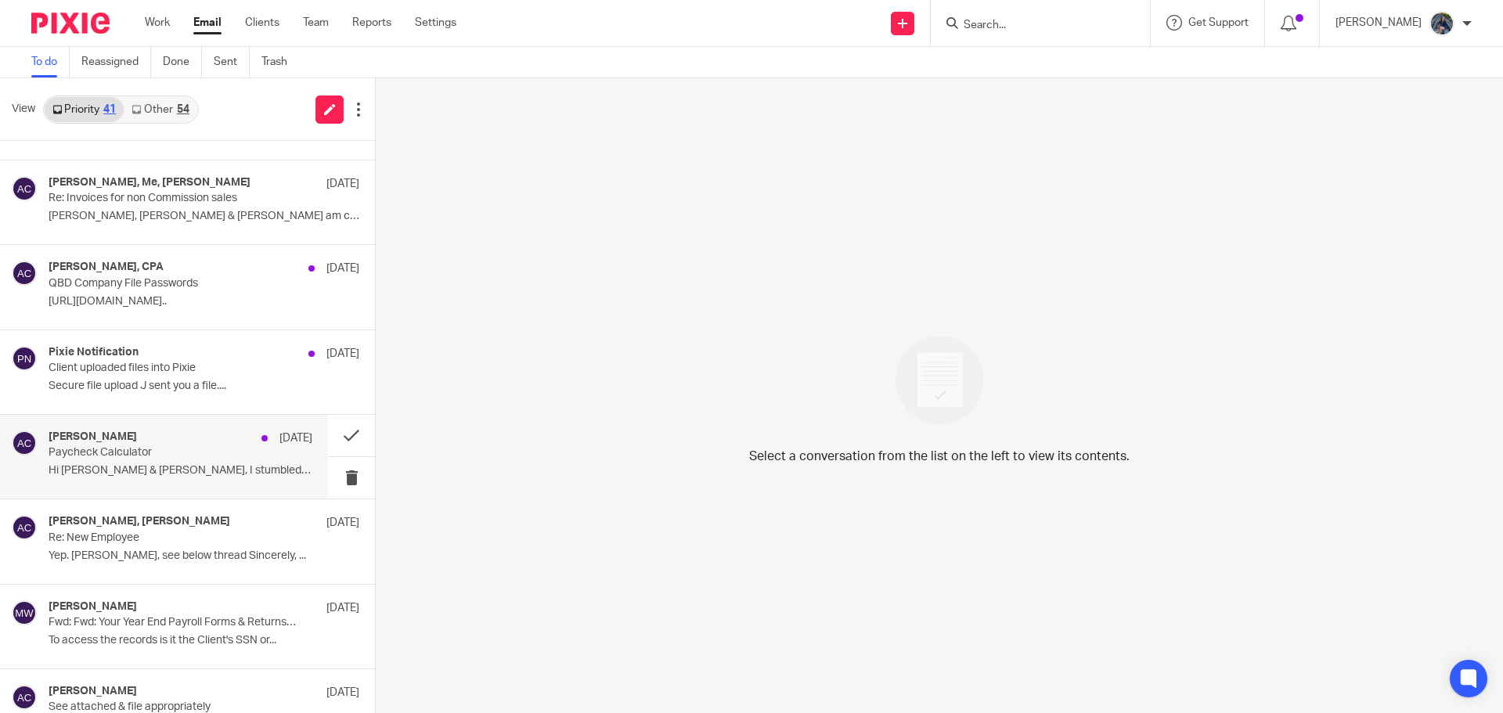
click at [128, 454] on p "Paycheck Calculator" at bounding box center [154, 452] width 211 height 13
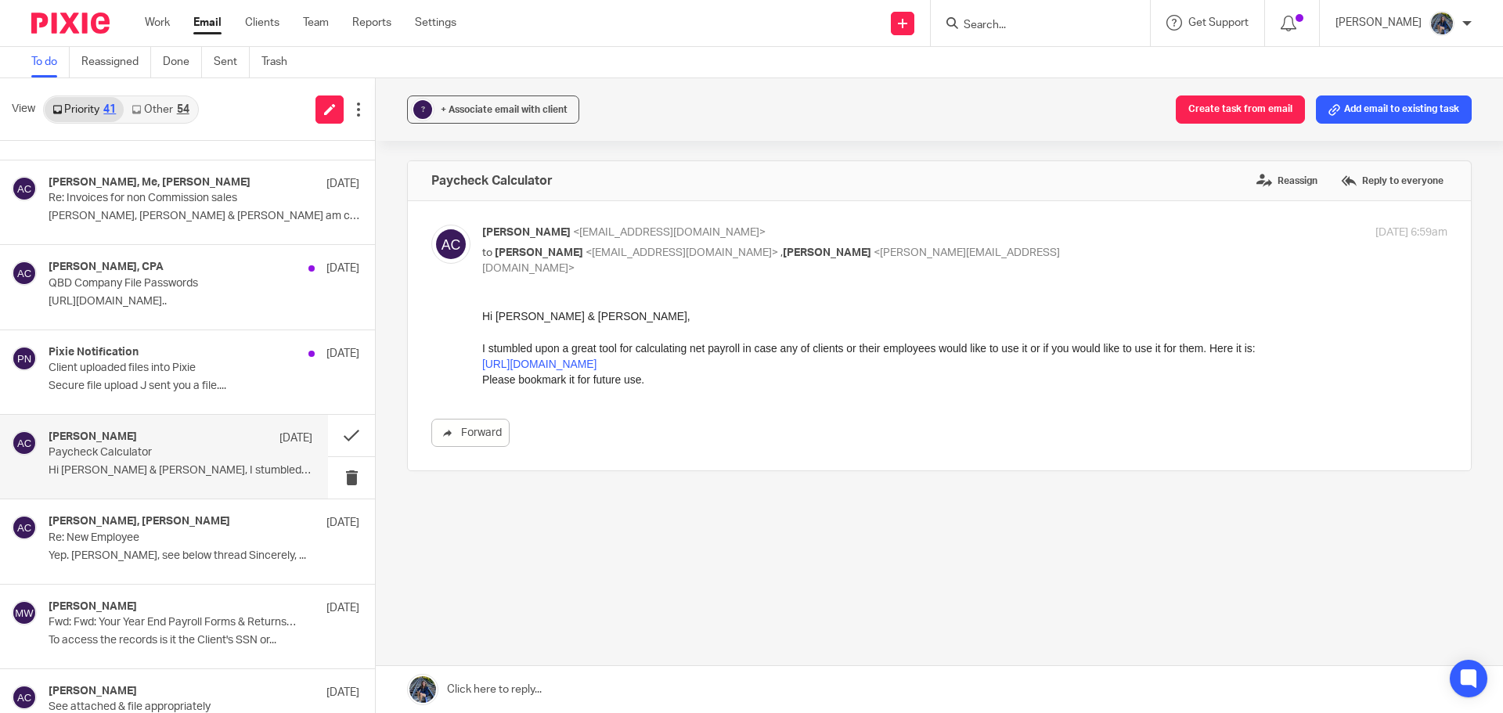
scroll to position [0, 0]
click at [580, 361] on link "[URL][DOMAIN_NAME]" at bounding box center [539, 363] width 114 height 13
click at [193, 528] on h4 "[PERSON_NAME], [PERSON_NAME]" at bounding box center [140, 521] width 182 height 13
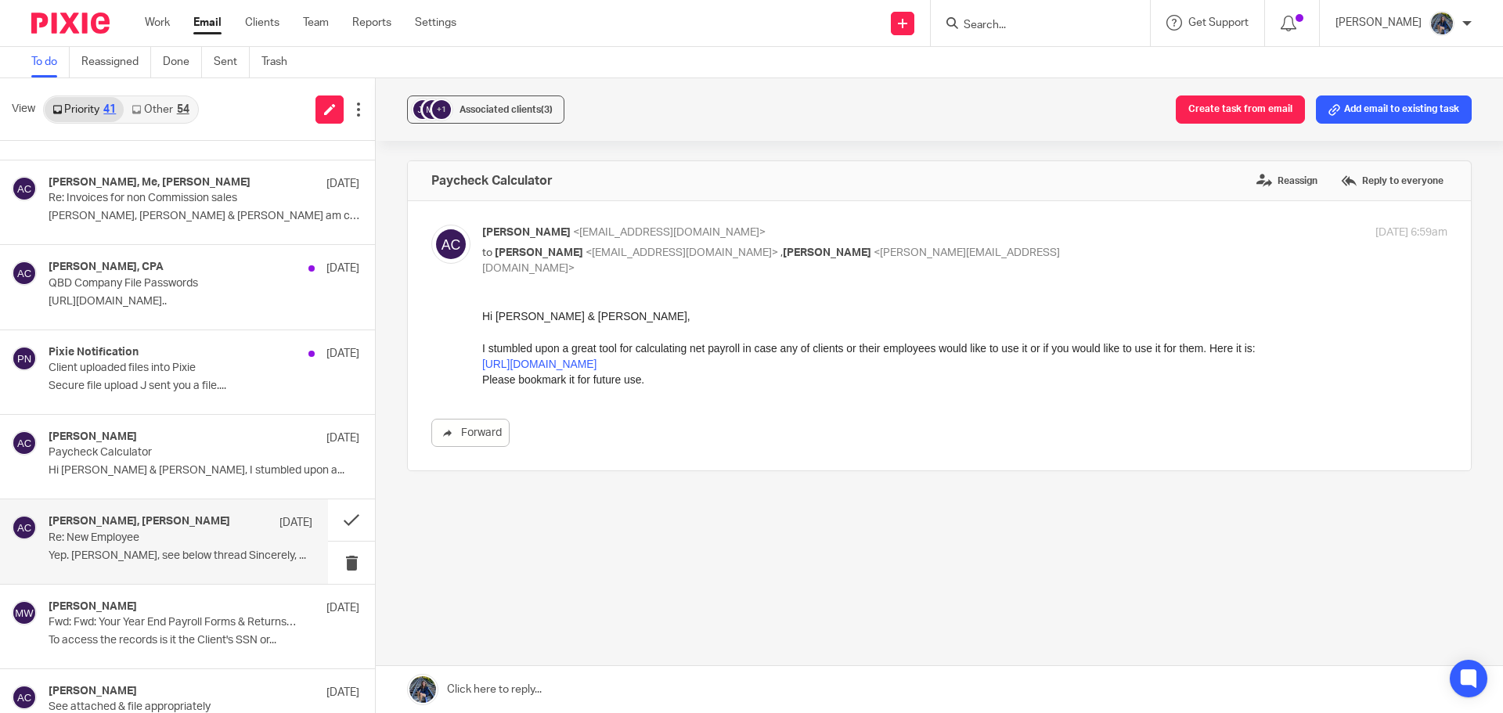
click at [167, 113] on link "Other 54" at bounding box center [160, 109] width 73 height 25
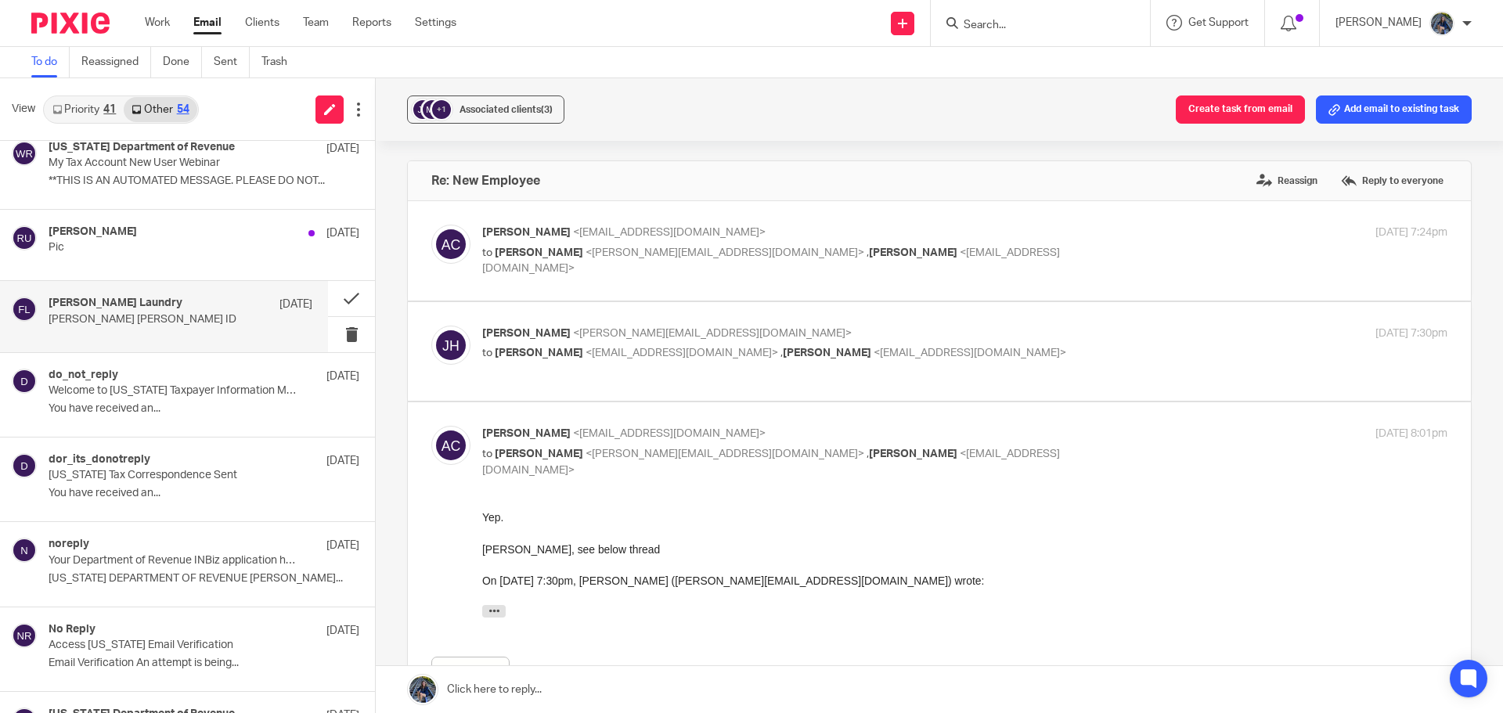
click at [142, 324] on p "[PERSON_NAME] [PERSON_NAME] ID" at bounding box center [154, 319] width 211 height 13
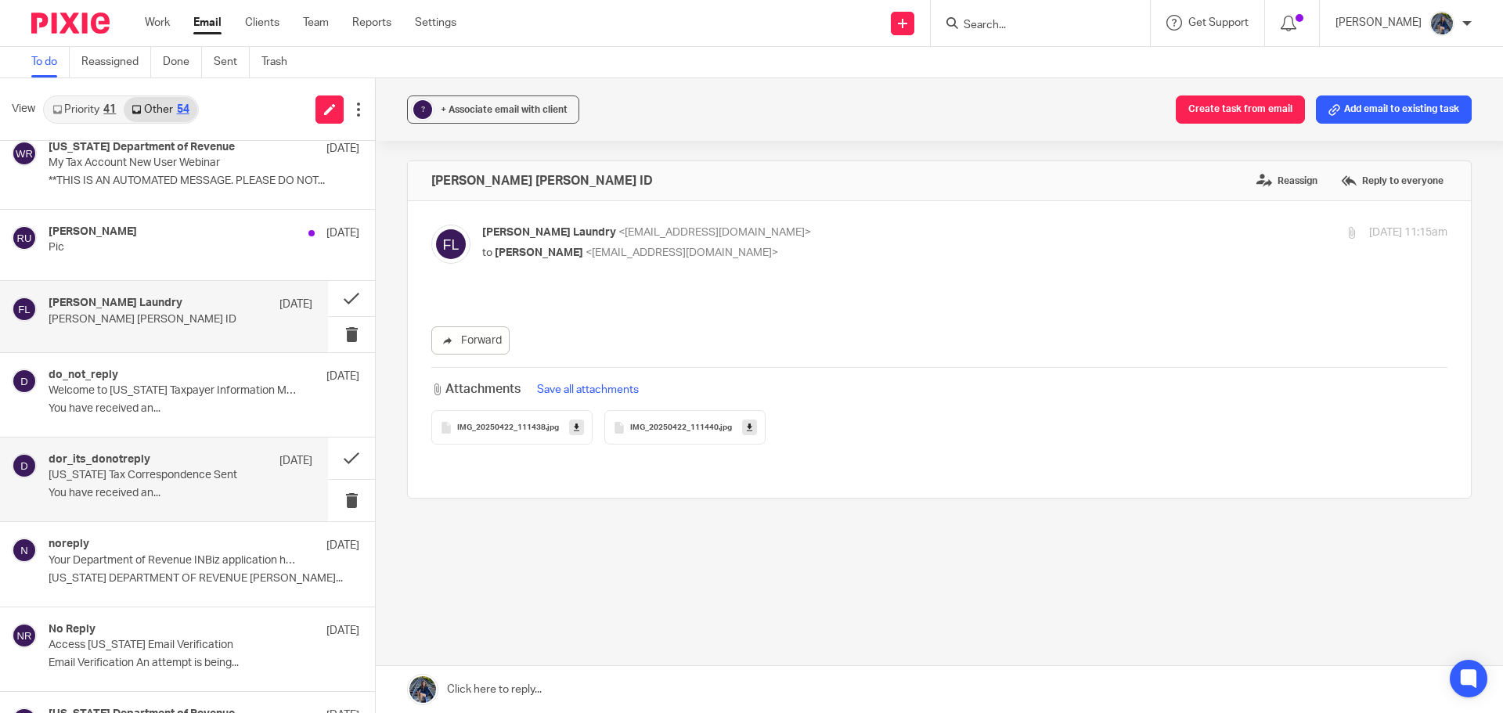
click at [178, 492] on p "You have received an..." at bounding box center [181, 493] width 264 height 13
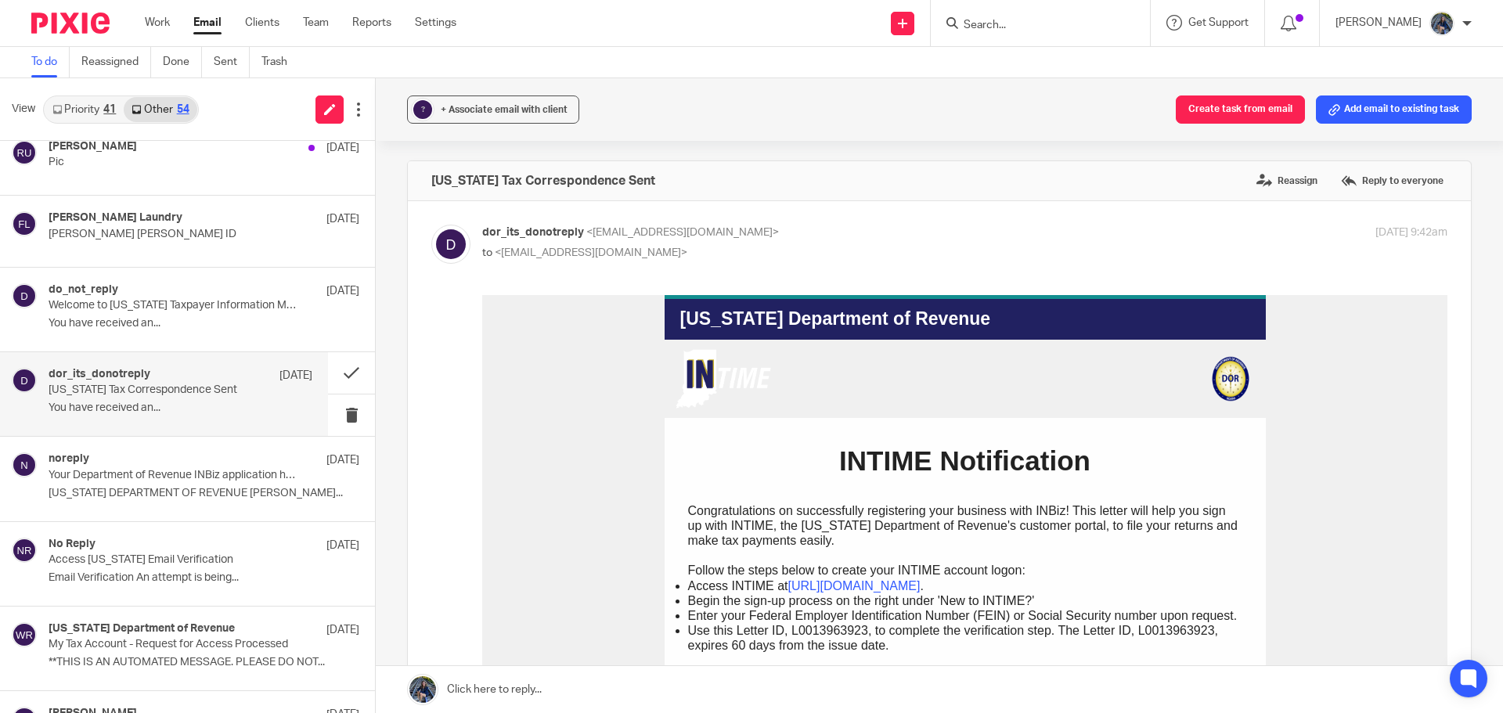
scroll to position [1018, 0]
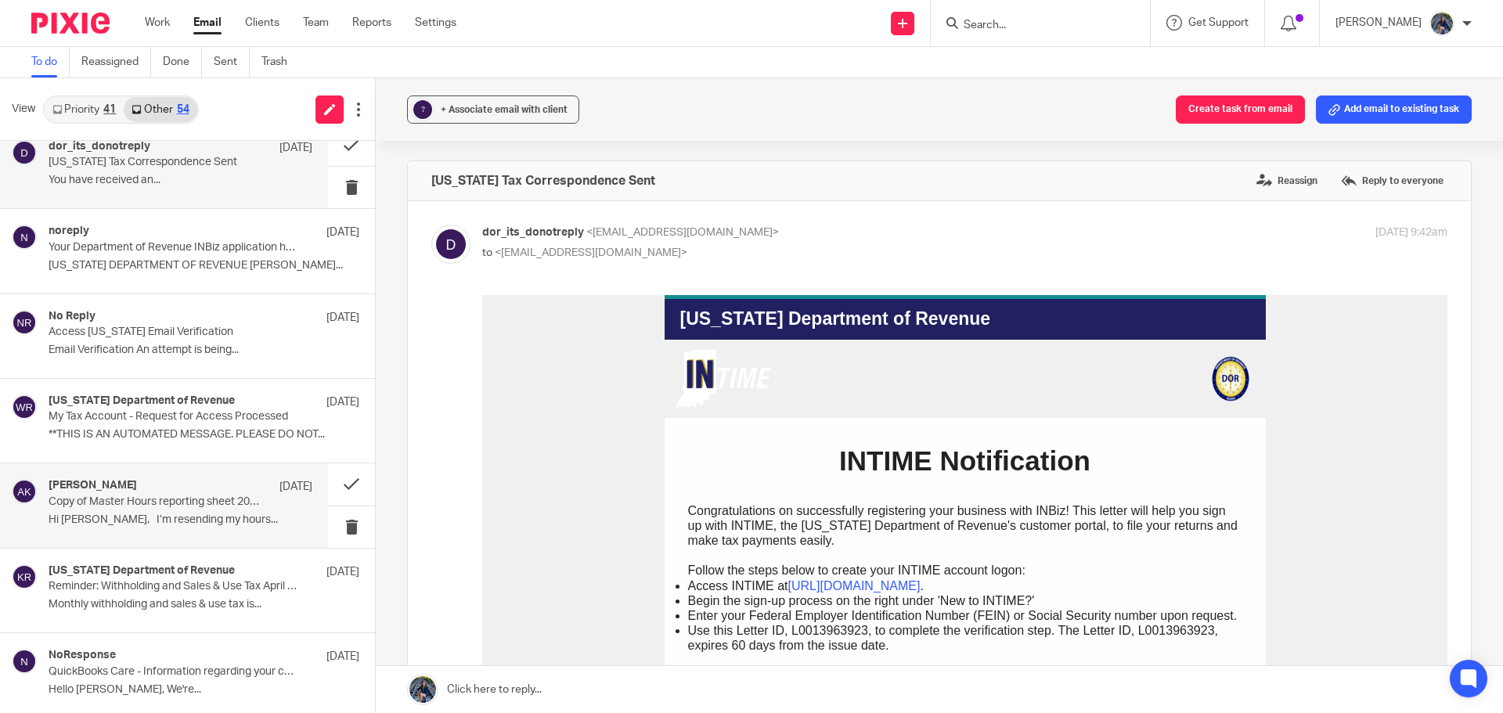
click at [177, 481] on div "[PERSON_NAME] [DATE]" at bounding box center [181, 487] width 264 height 16
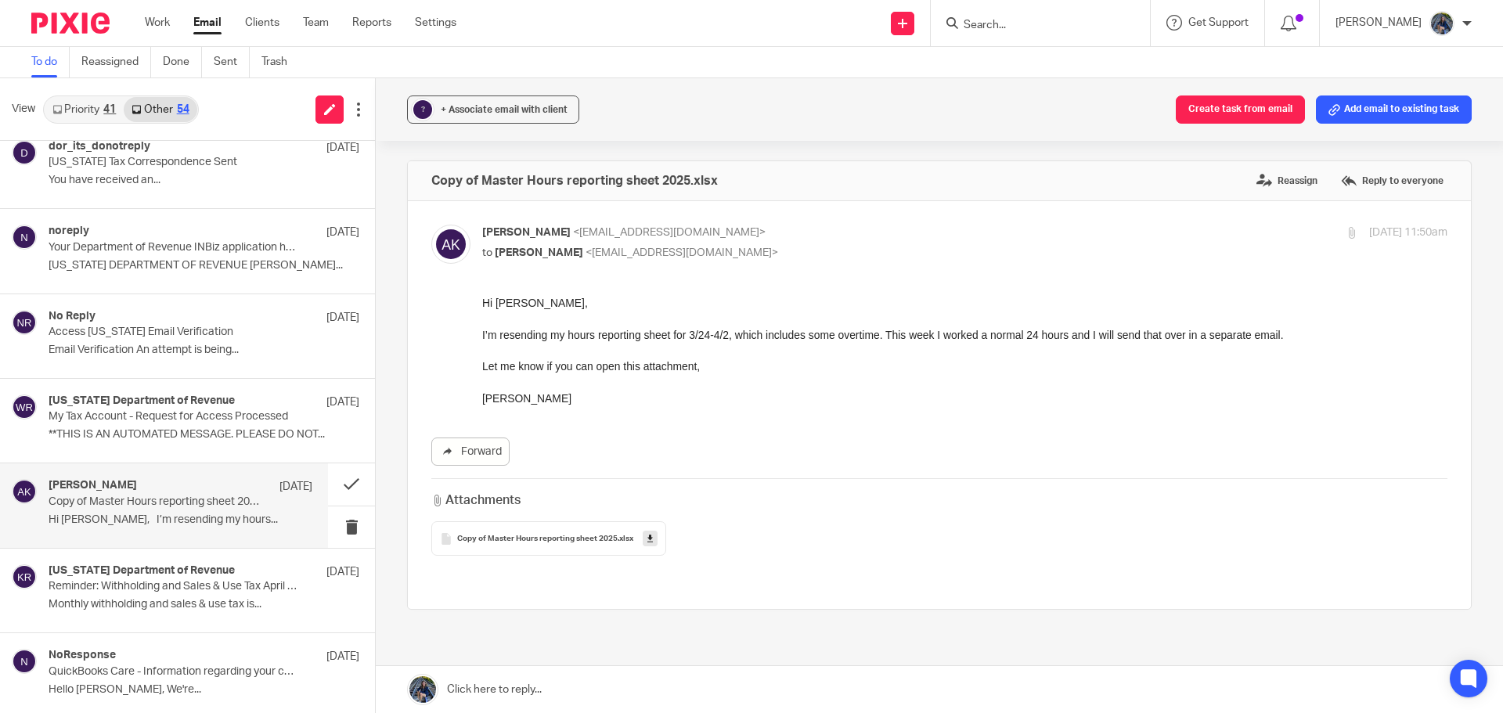
scroll to position [0, 0]
click at [509, 539] on span "Copy of Master Hours reporting sheet 2025" at bounding box center [537, 539] width 160 height 9
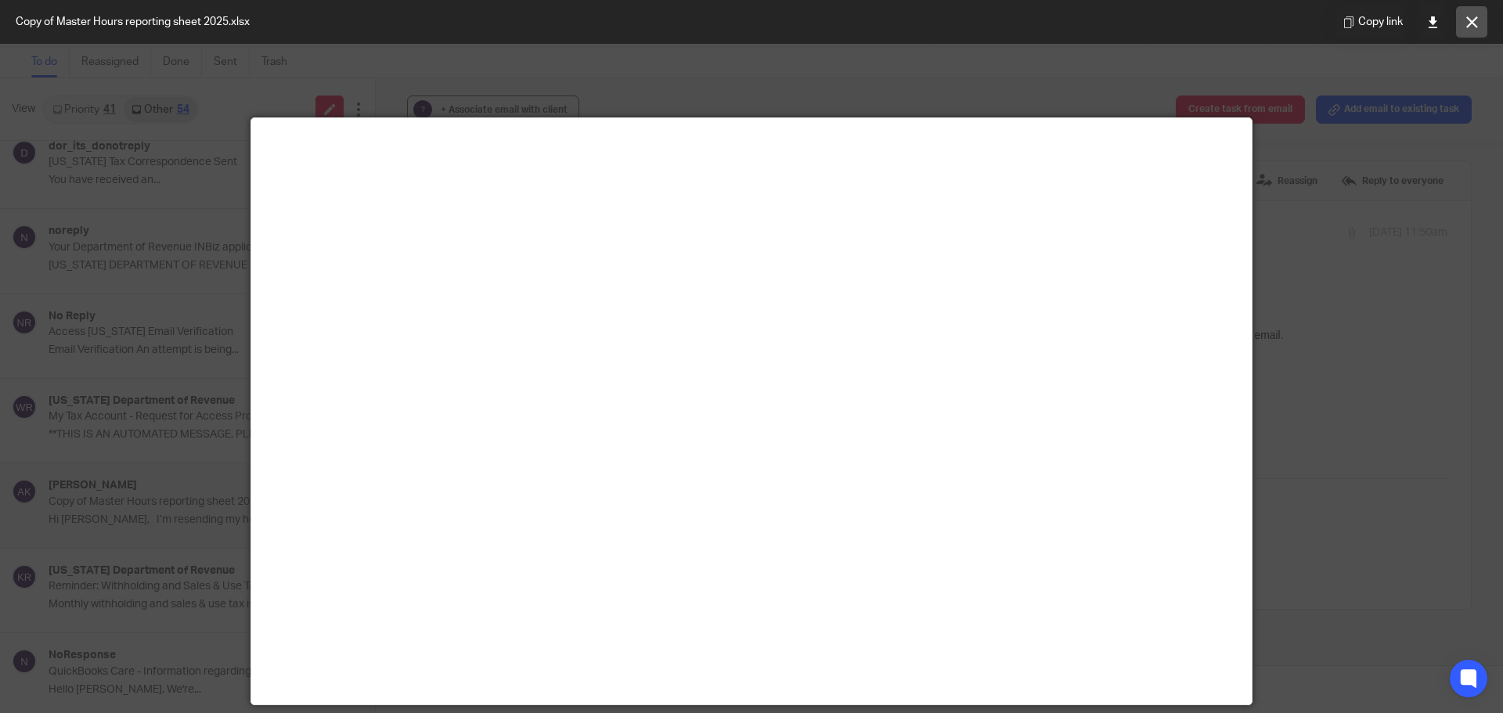
click at [1466, 20] on icon at bounding box center [1472, 22] width 12 height 12
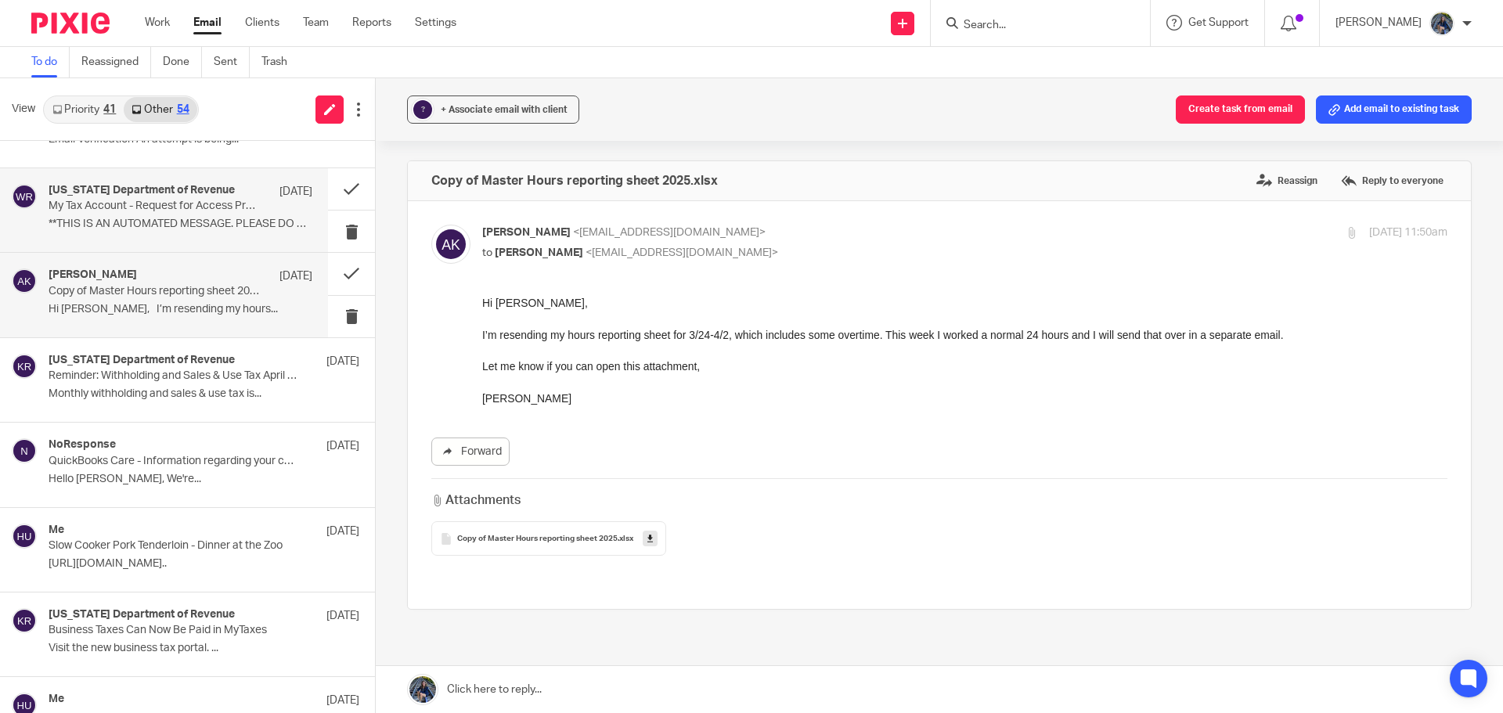
scroll to position [1252, 0]
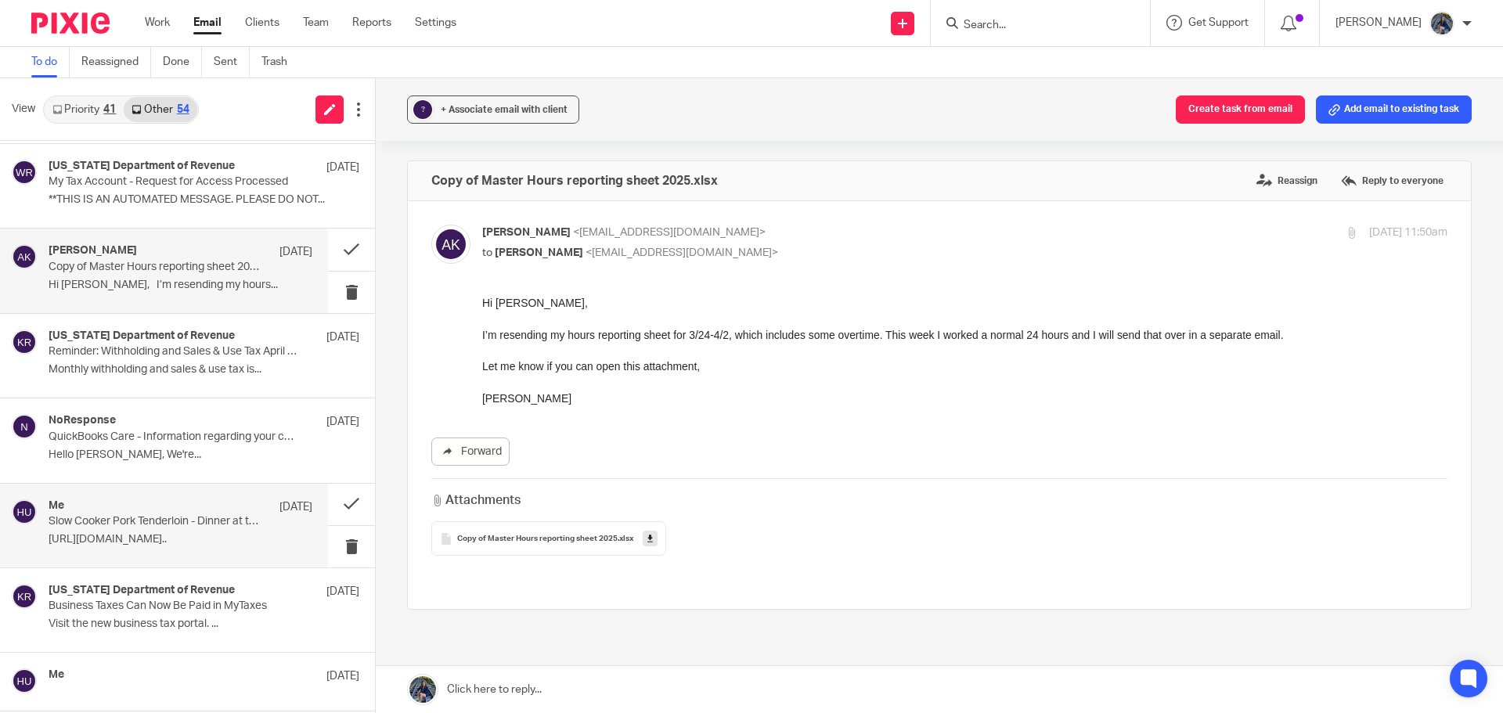
click at [175, 521] on p "Slow Cooker Pork Tenderloin - Dinner at the Zoo" at bounding box center [154, 521] width 211 height 13
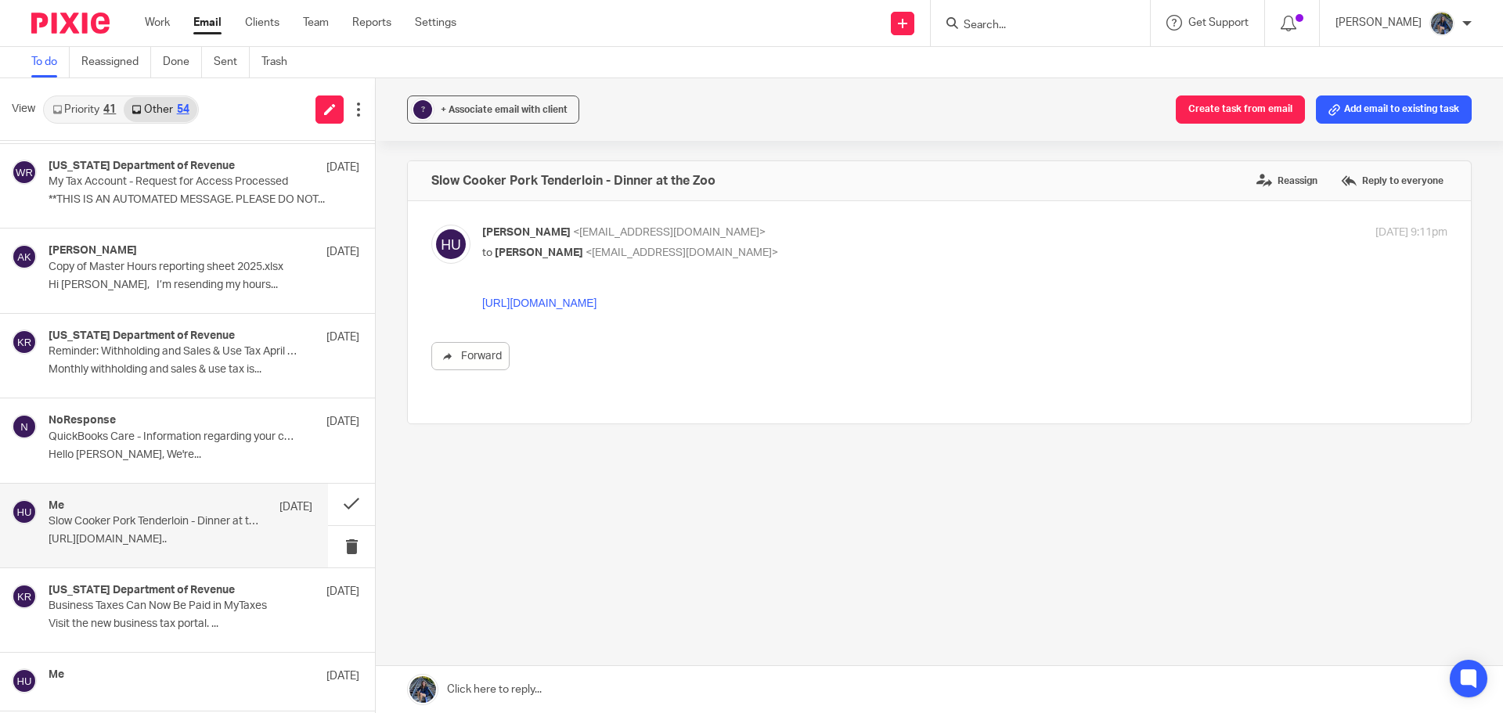
scroll to position [0, 0]
click at [548, 307] on link "[URL][DOMAIN_NAME]" at bounding box center [539, 303] width 114 height 13
drag, startPoint x: 335, startPoint y: 502, endPoint x: 309, endPoint y: 554, distance: 58.5
click at [309, 554] on div "Me [DATE] Slow Cooker Pork Tenderloin - Dinner at the Zoo [URL][DOMAIN_NAME].." at bounding box center [187, 526] width 375 height 85
click at [334, 549] on button at bounding box center [351, 546] width 47 height 41
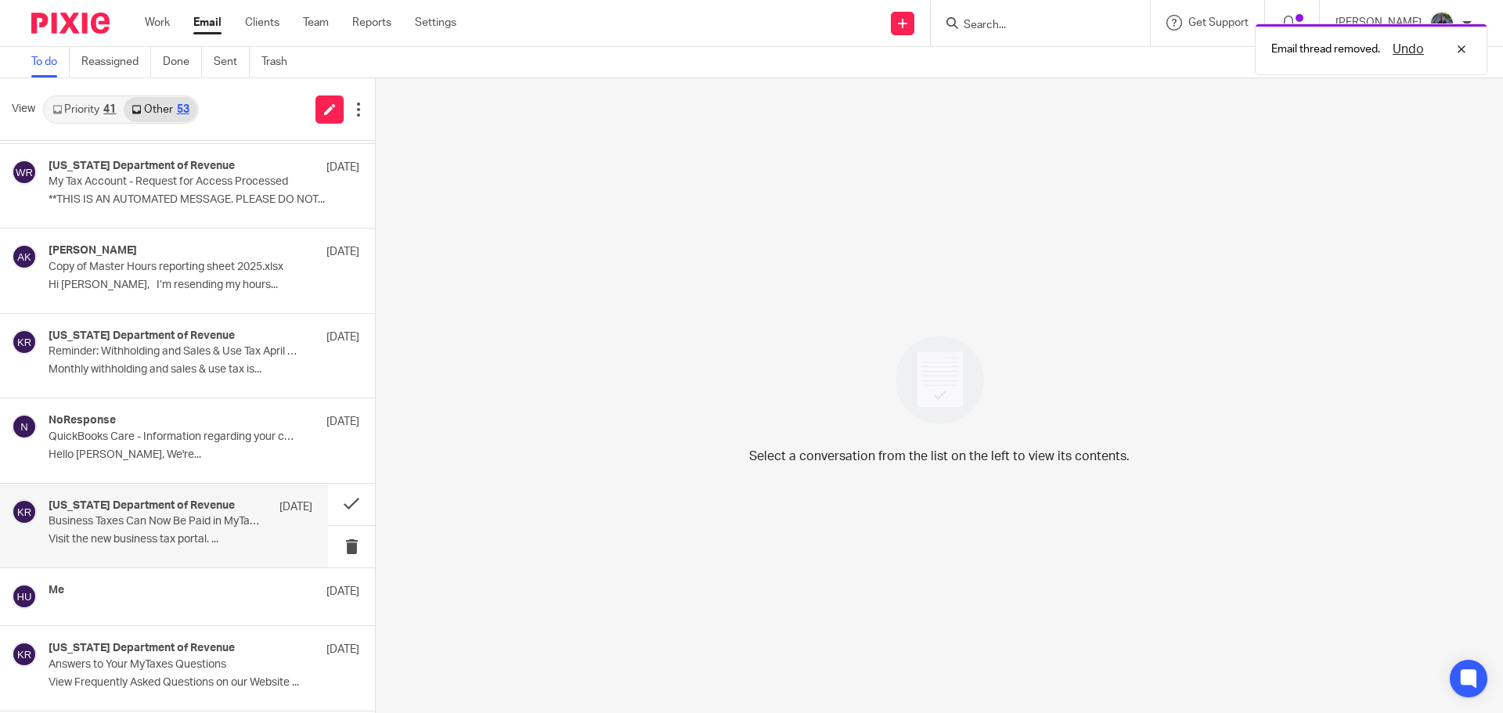
click at [196, 531] on div "[US_STATE] Department of Revenue [DATE] Business Taxes Can Now Be Paid in MyTax…" at bounding box center [181, 525] width 264 height 52
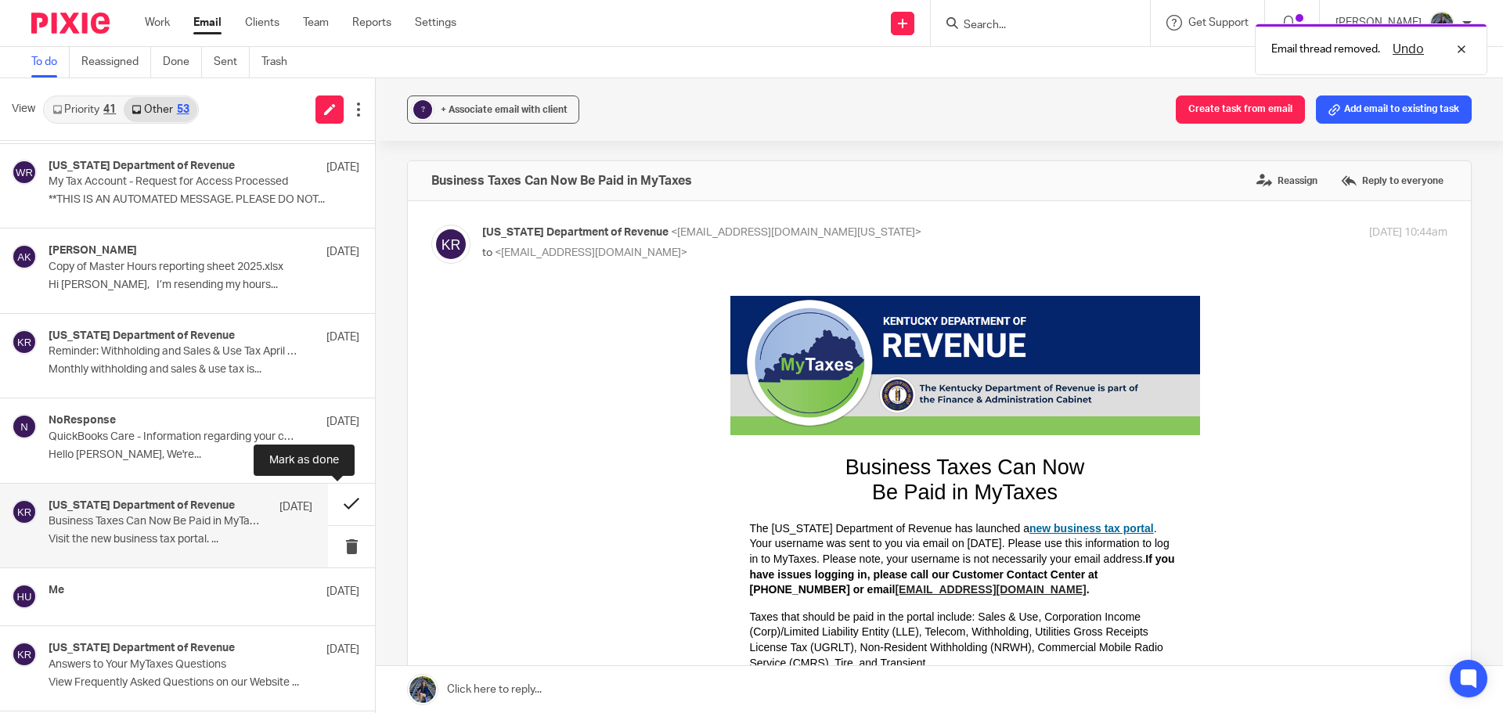
click at [337, 503] on button at bounding box center [351, 504] width 47 height 41
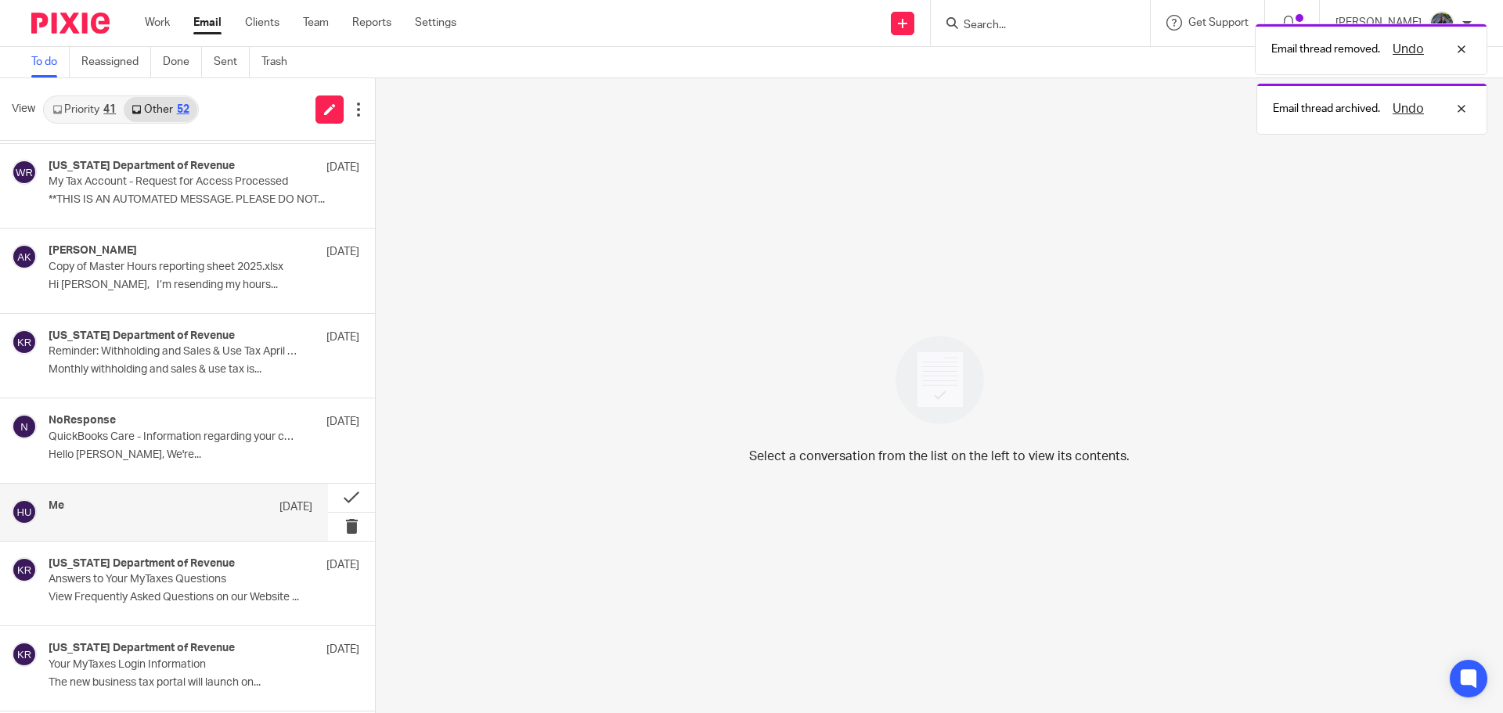
click at [209, 507] on div "Me [DATE]" at bounding box center [181, 507] width 264 height 16
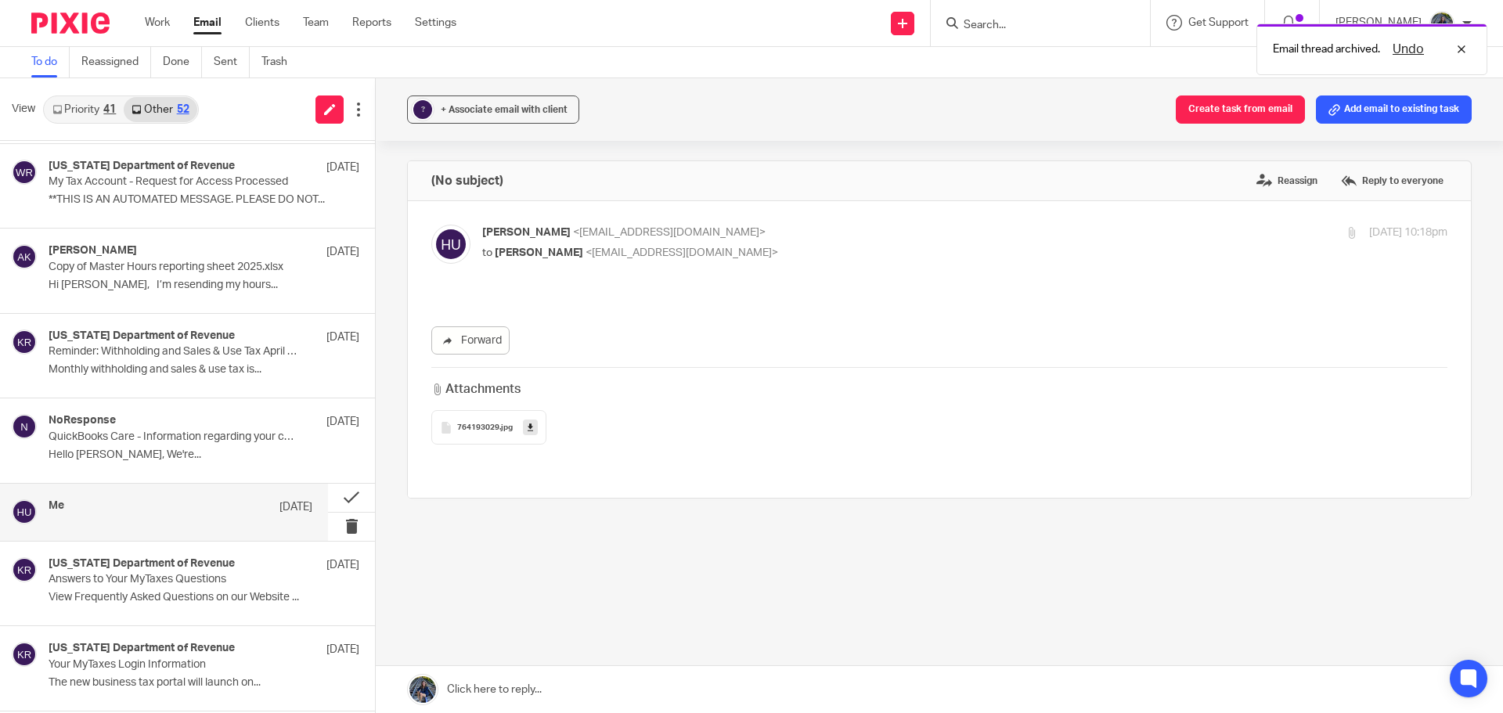
click at [472, 433] on div "764193029 .jpg" at bounding box center [488, 427] width 115 height 34
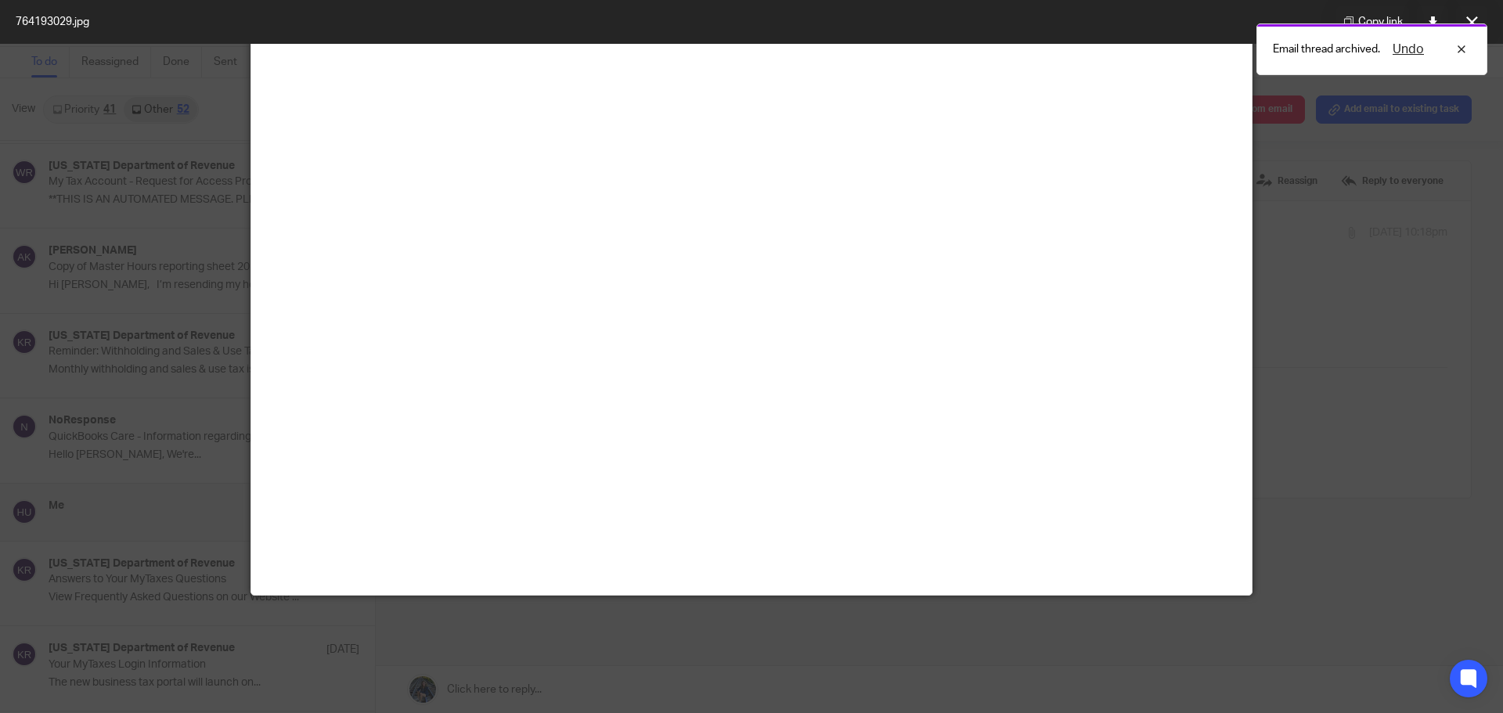
scroll to position [313, 0]
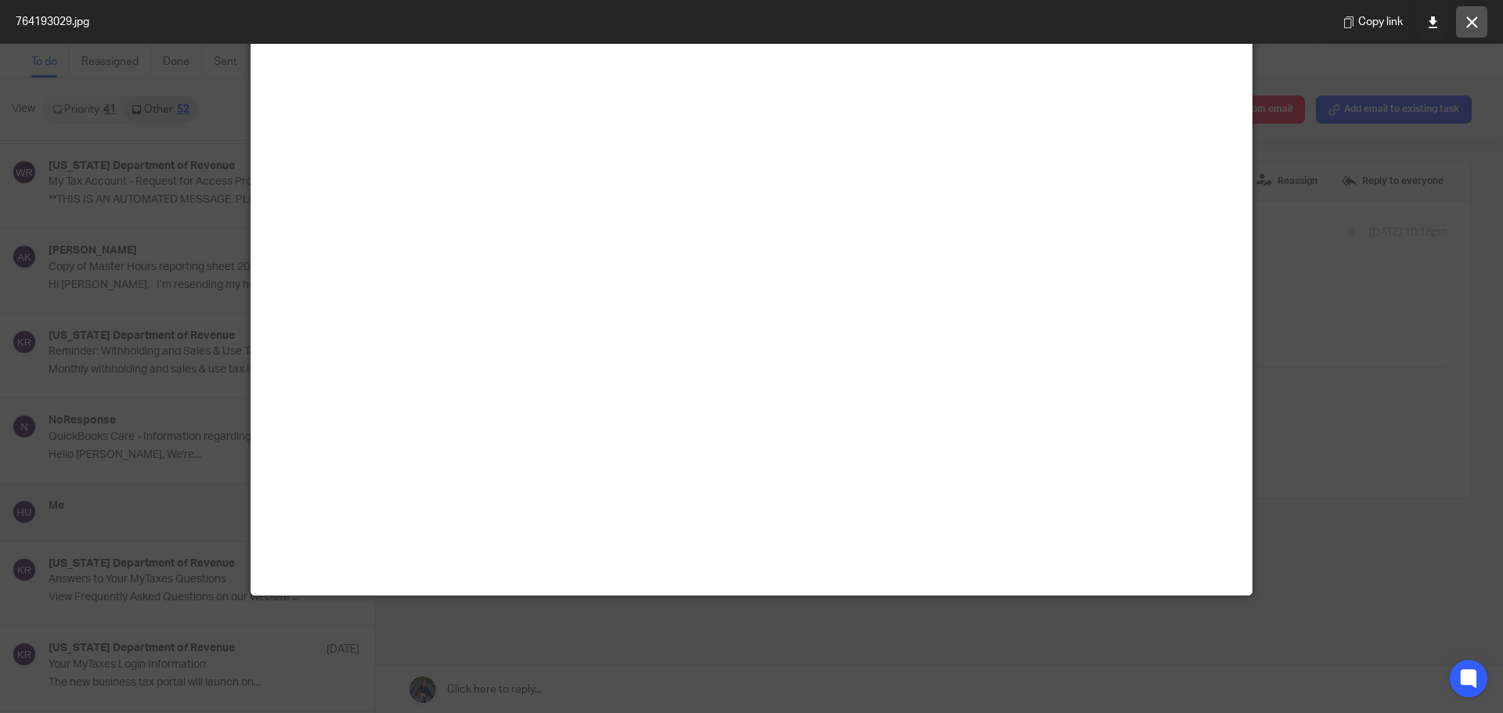
click at [1475, 20] on icon at bounding box center [1472, 22] width 12 height 12
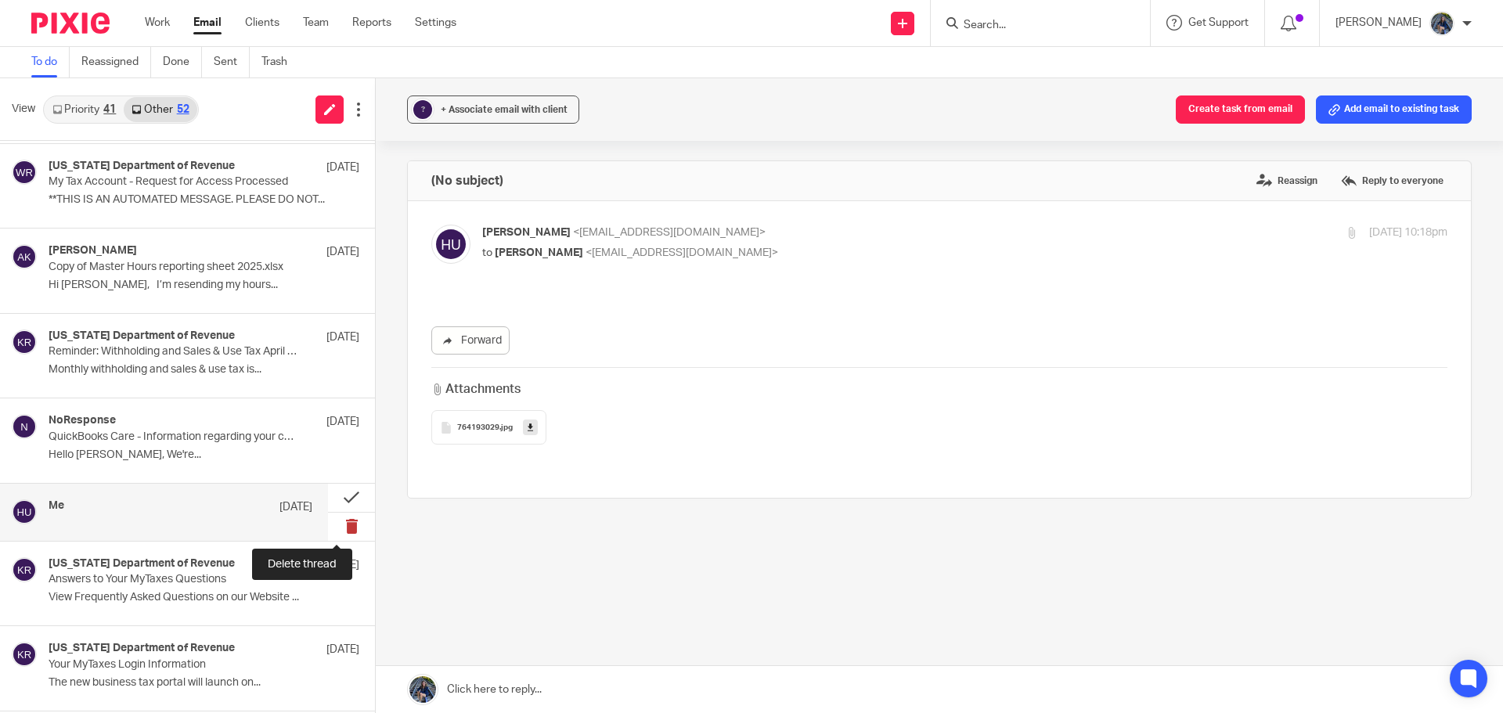
click at [337, 527] on button at bounding box center [351, 527] width 47 height 28
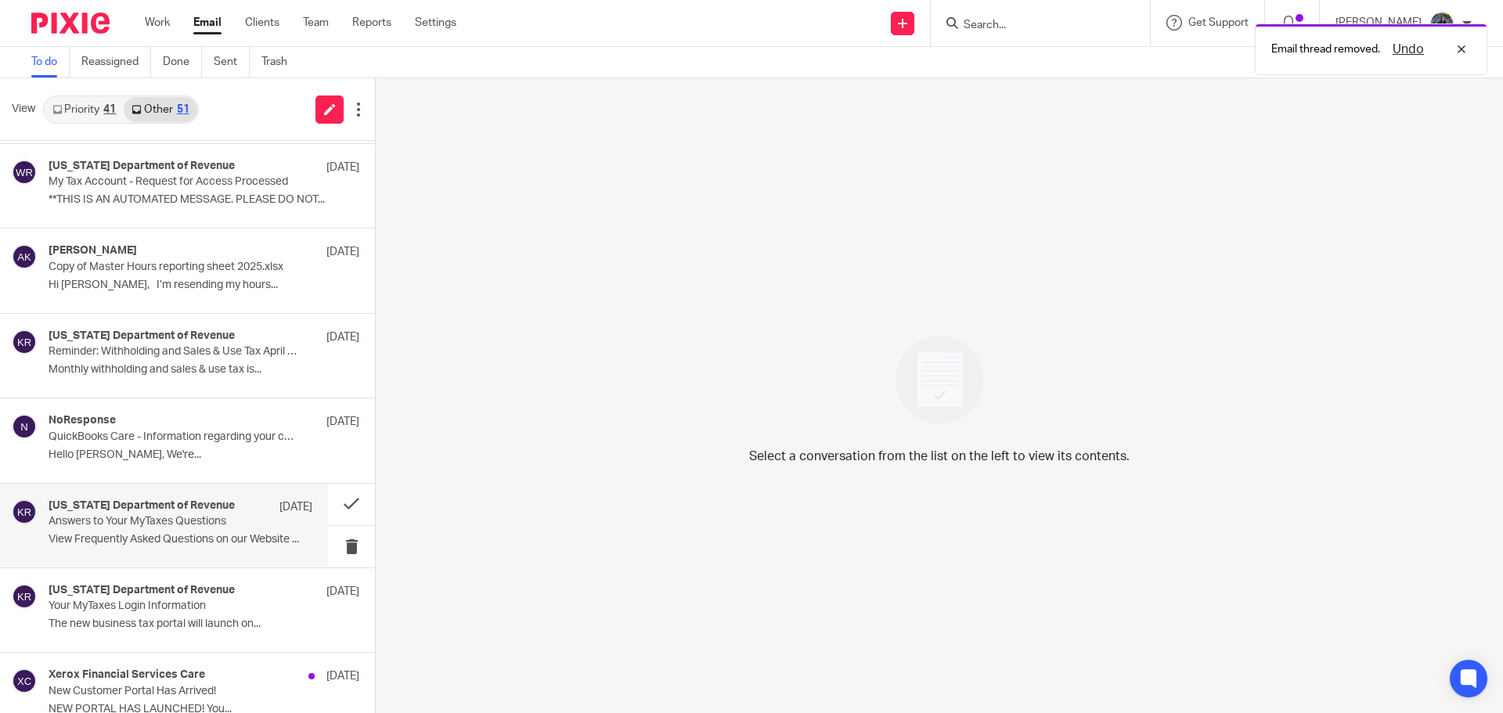
click at [227, 528] on div "[US_STATE] Department of Revenue [DATE] Answers to Your MyTaxes Questions View …" at bounding box center [181, 525] width 264 height 52
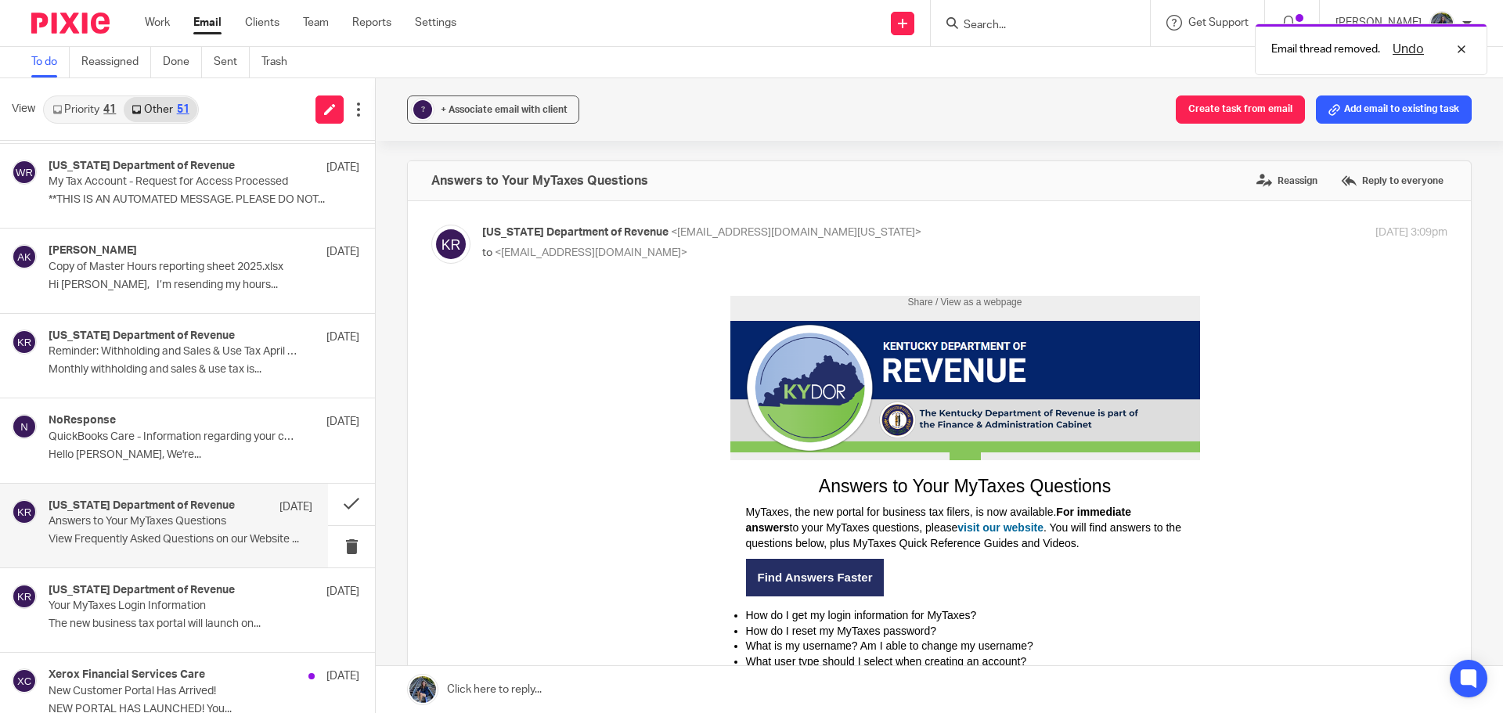
scroll to position [0, 0]
click at [334, 503] on button at bounding box center [351, 504] width 47 height 41
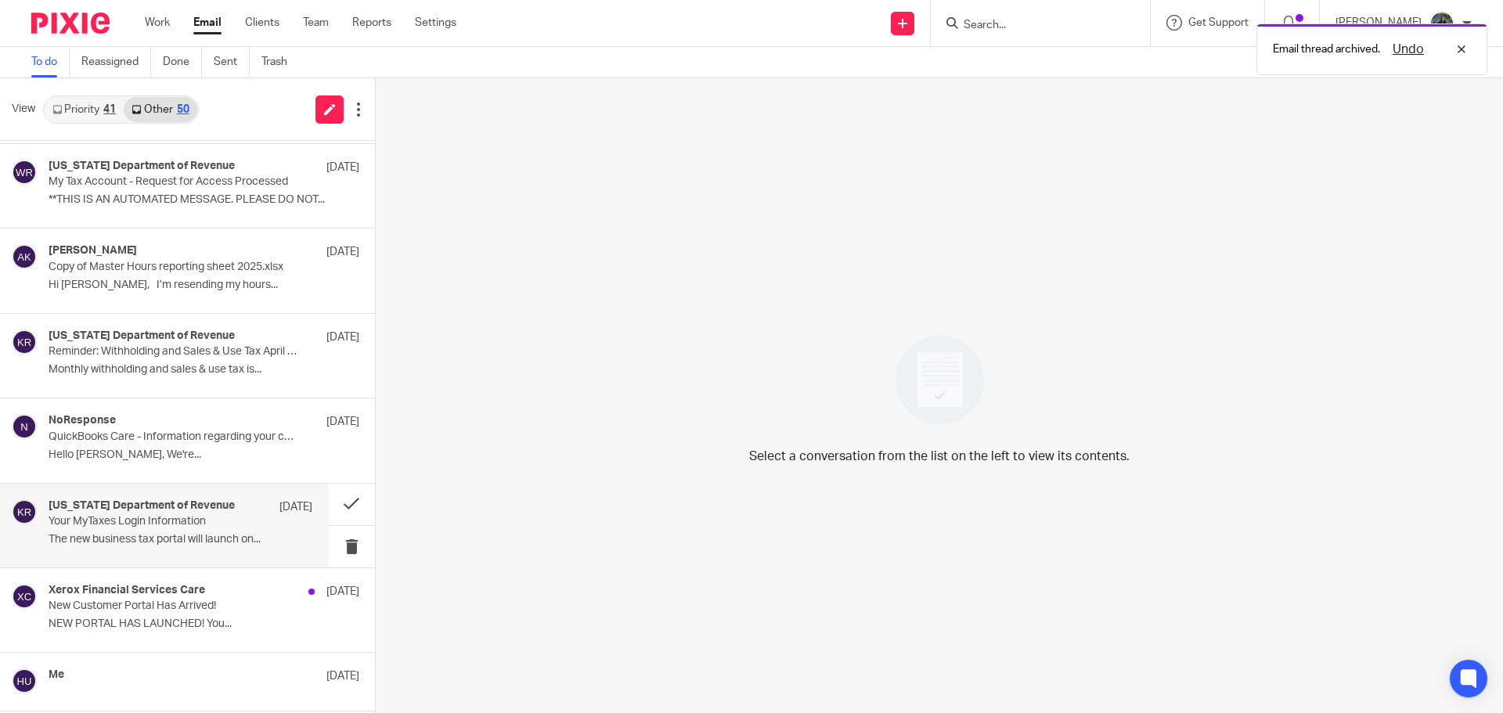
click at [220, 529] on div "[US_STATE] Department of Revenue [DATE] Your MyTaxes Login Information The new …" at bounding box center [181, 525] width 264 height 52
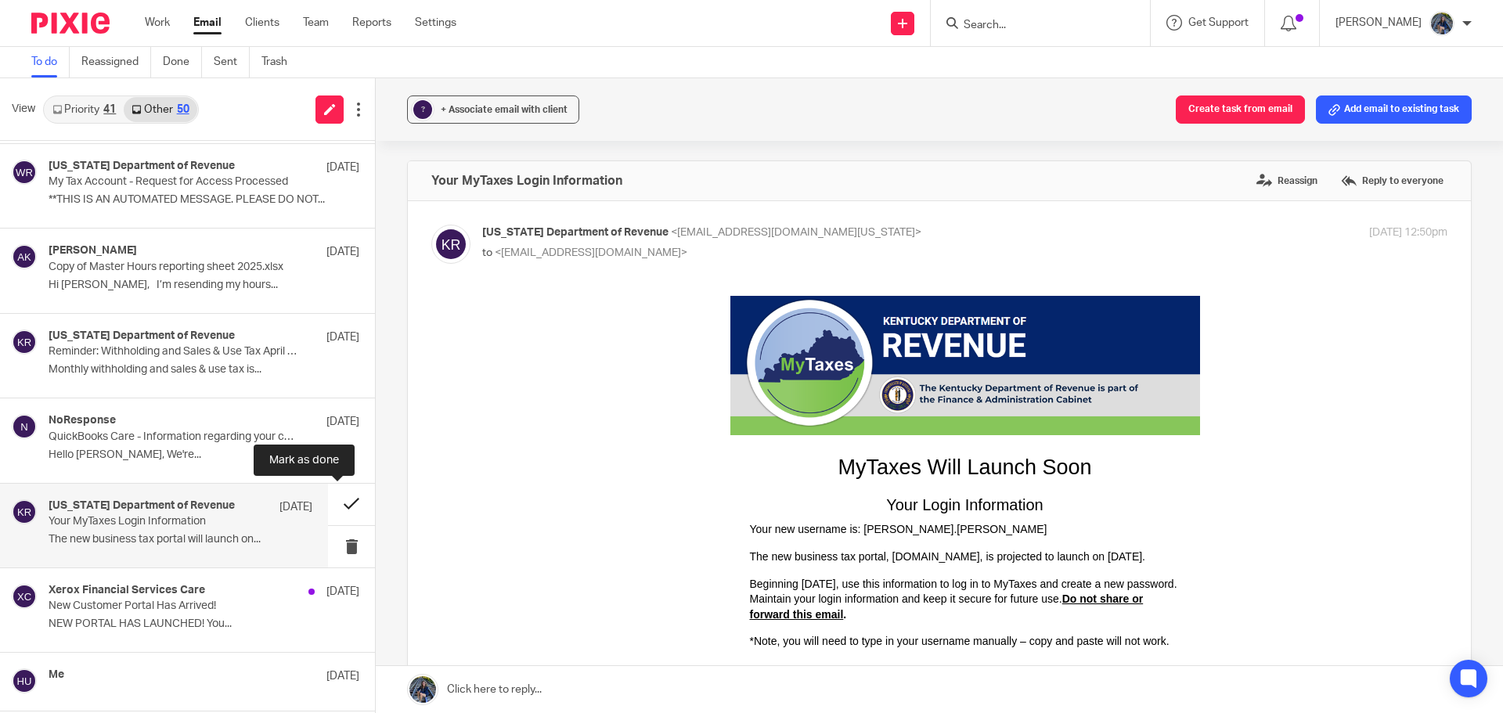
click at [338, 501] on button at bounding box center [351, 504] width 47 height 41
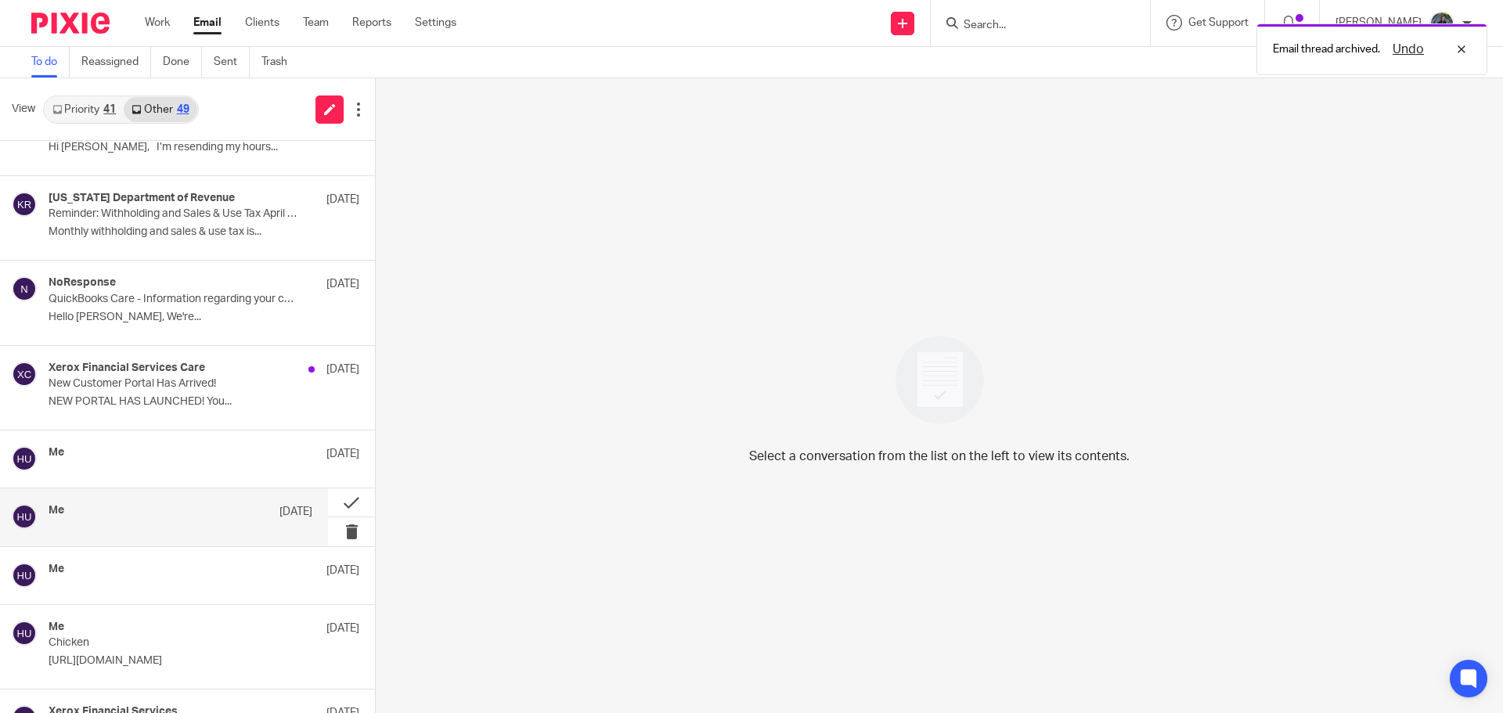
scroll to position [1409, 0]
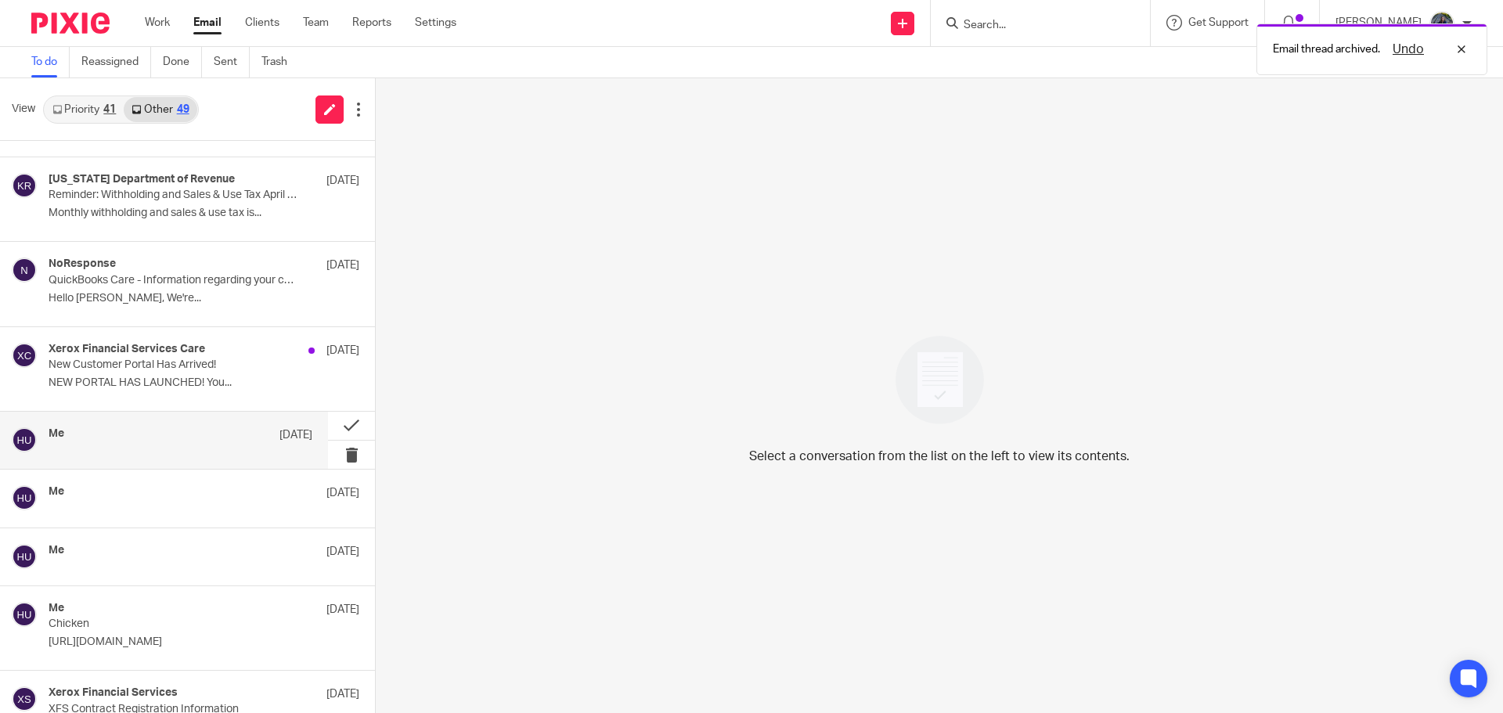
click at [143, 444] on div "Me [DATE]" at bounding box center [181, 440] width 264 height 26
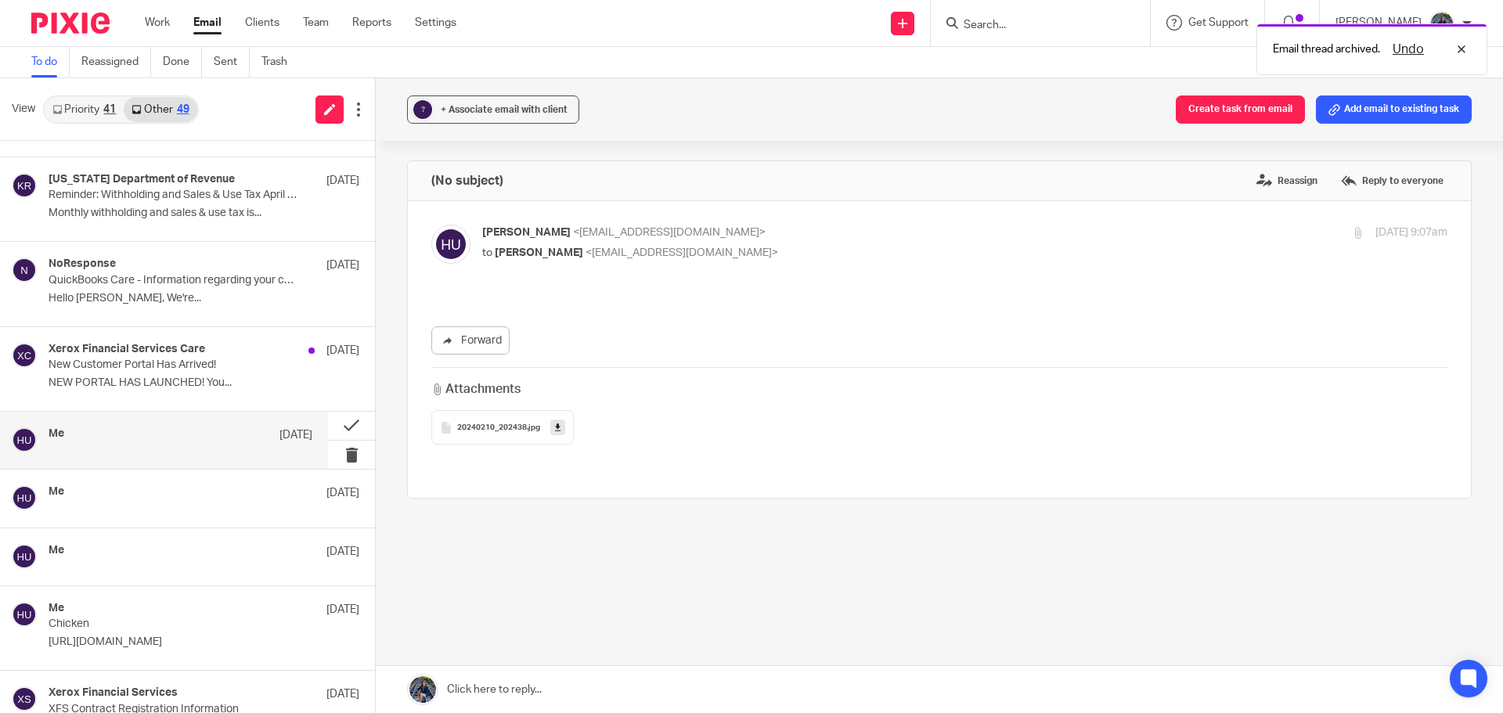
scroll to position [0, 0]
click at [476, 417] on div "20240210_202438 .jpg" at bounding box center [502, 427] width 142 height 34
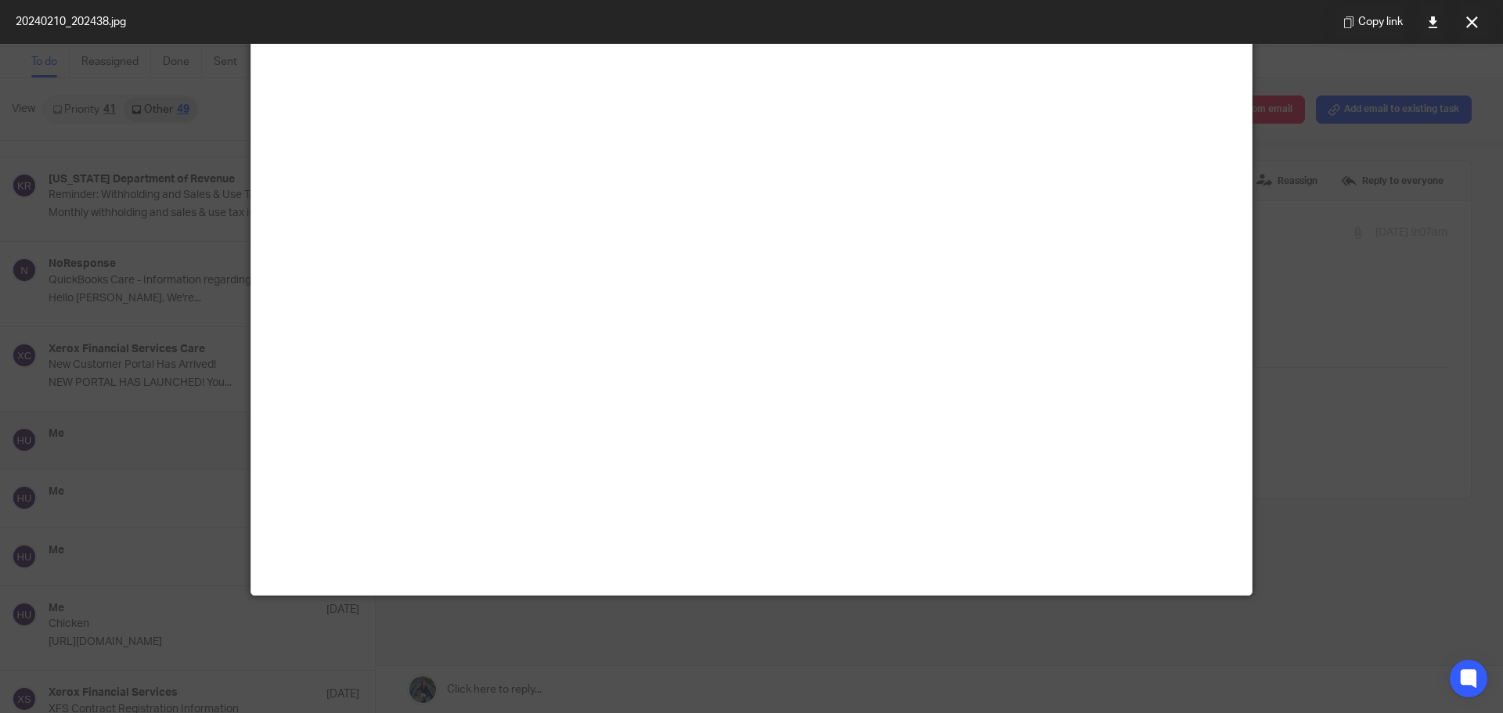
scroll to position [235, 0]
click at [1430, 20] on icon at bounding box center [1433, 22] width 12 height 12
click at [1479, 29] on button at bounding box center [1471, 21] width 31 height 31
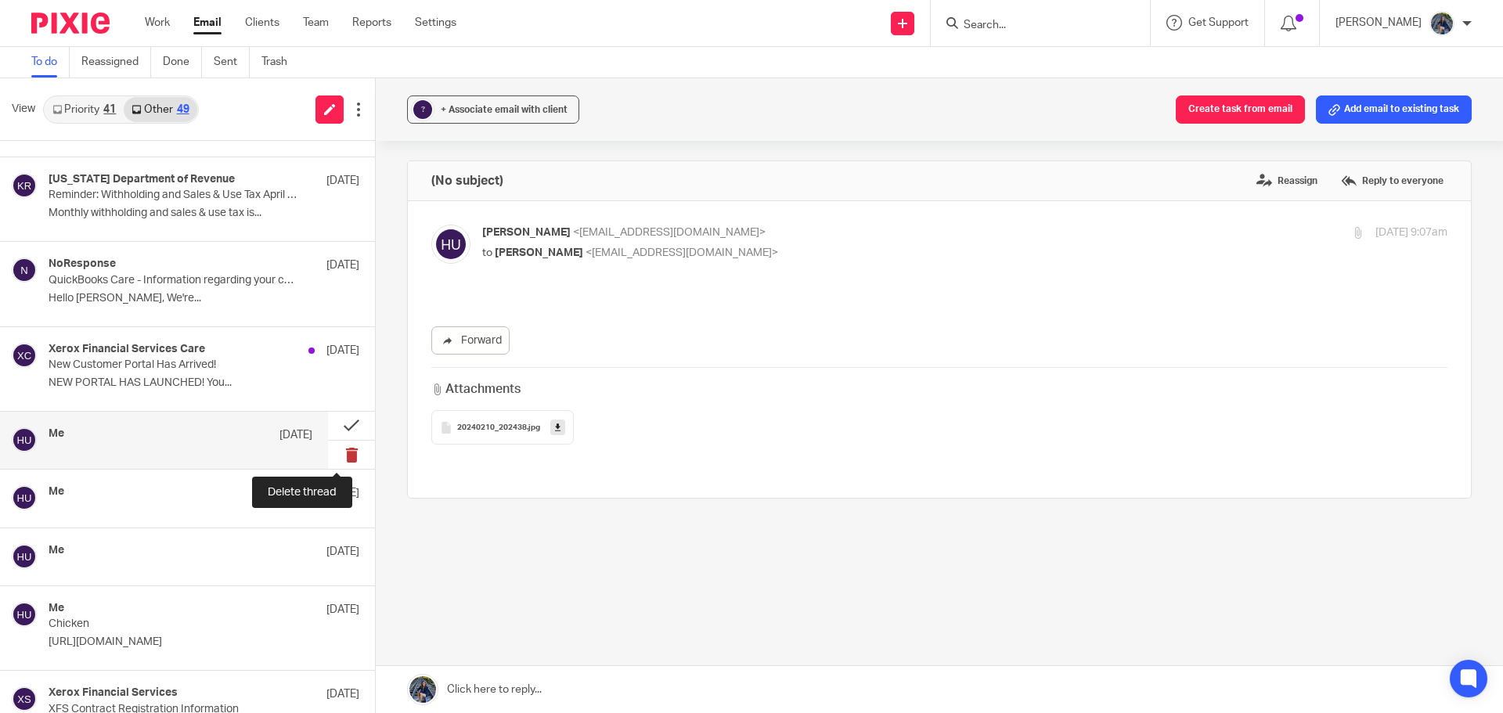
click at [338, 452] on button at bounding box center [351, 455] width 47 height 28
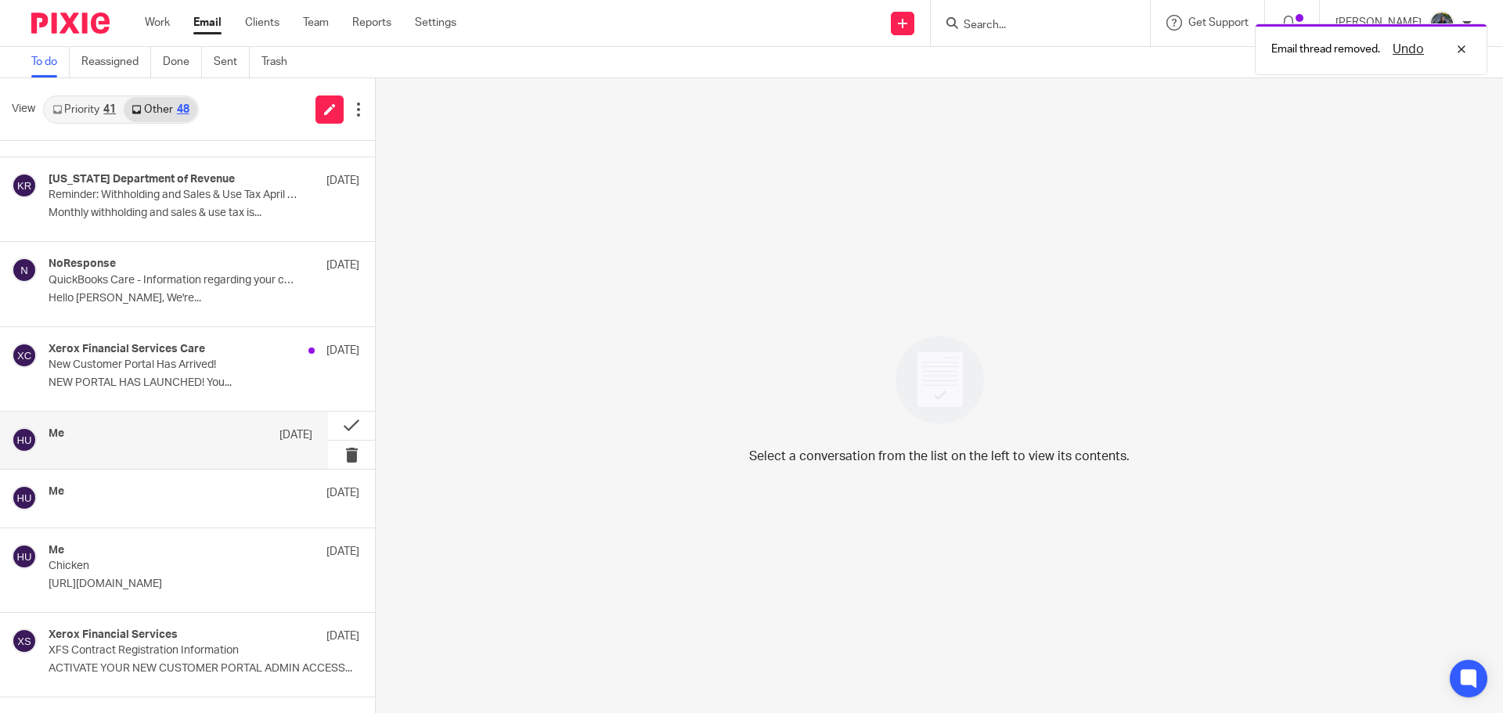
click at [184, 451] on div "Me [DATE]" at bounding box center [181, 440] width 264 height 26
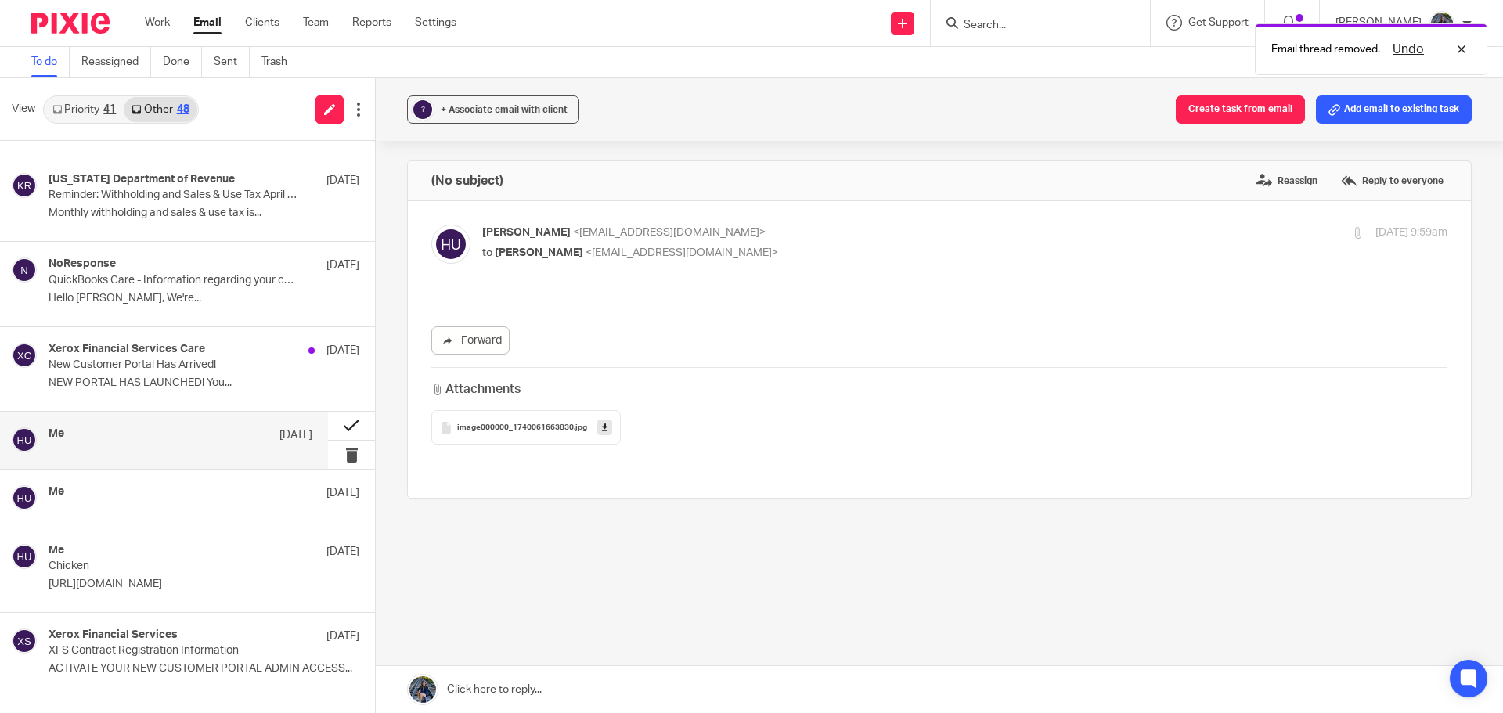
scroll to position [0, 0]
click at [522, 423] on span "image000000_1740061663830" at bounding box center [515, 427] width 117 height 9
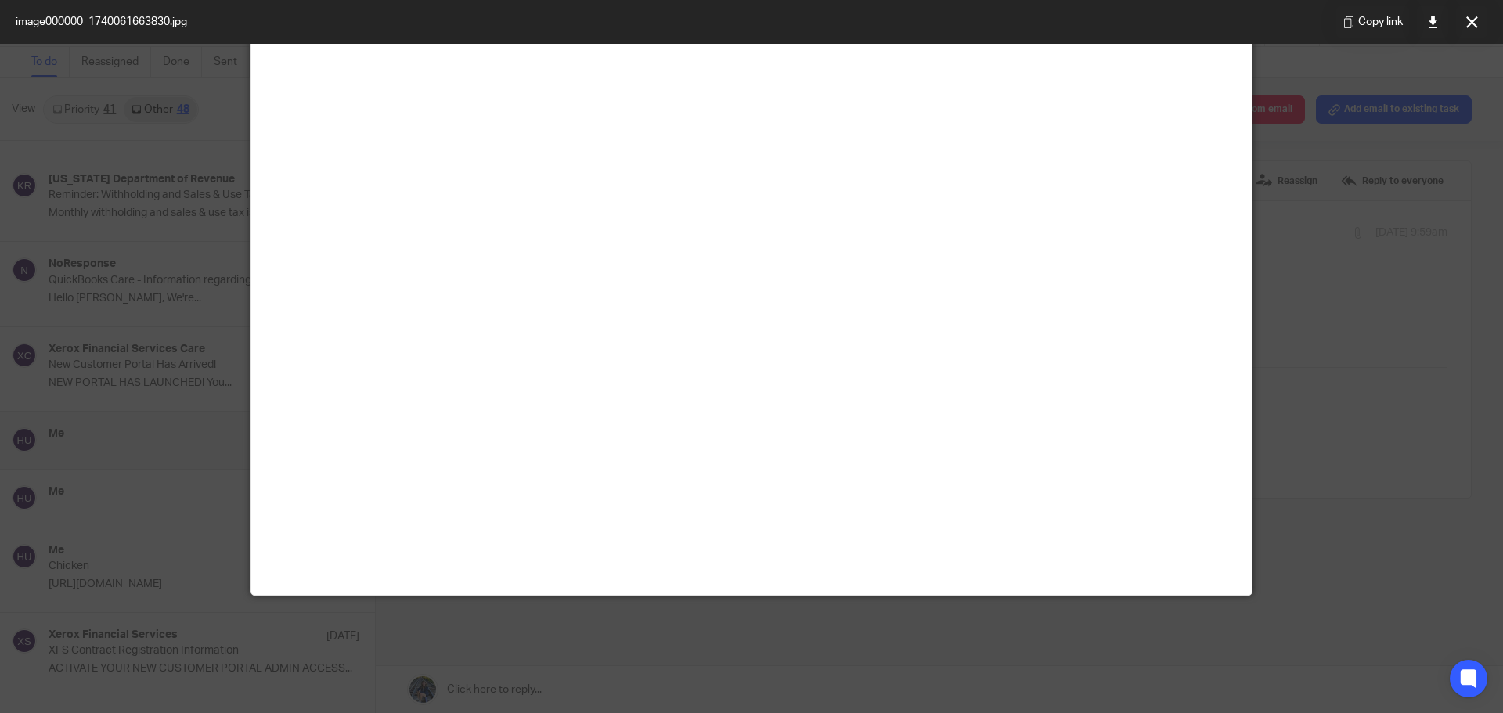
scroll to position [78, 0]
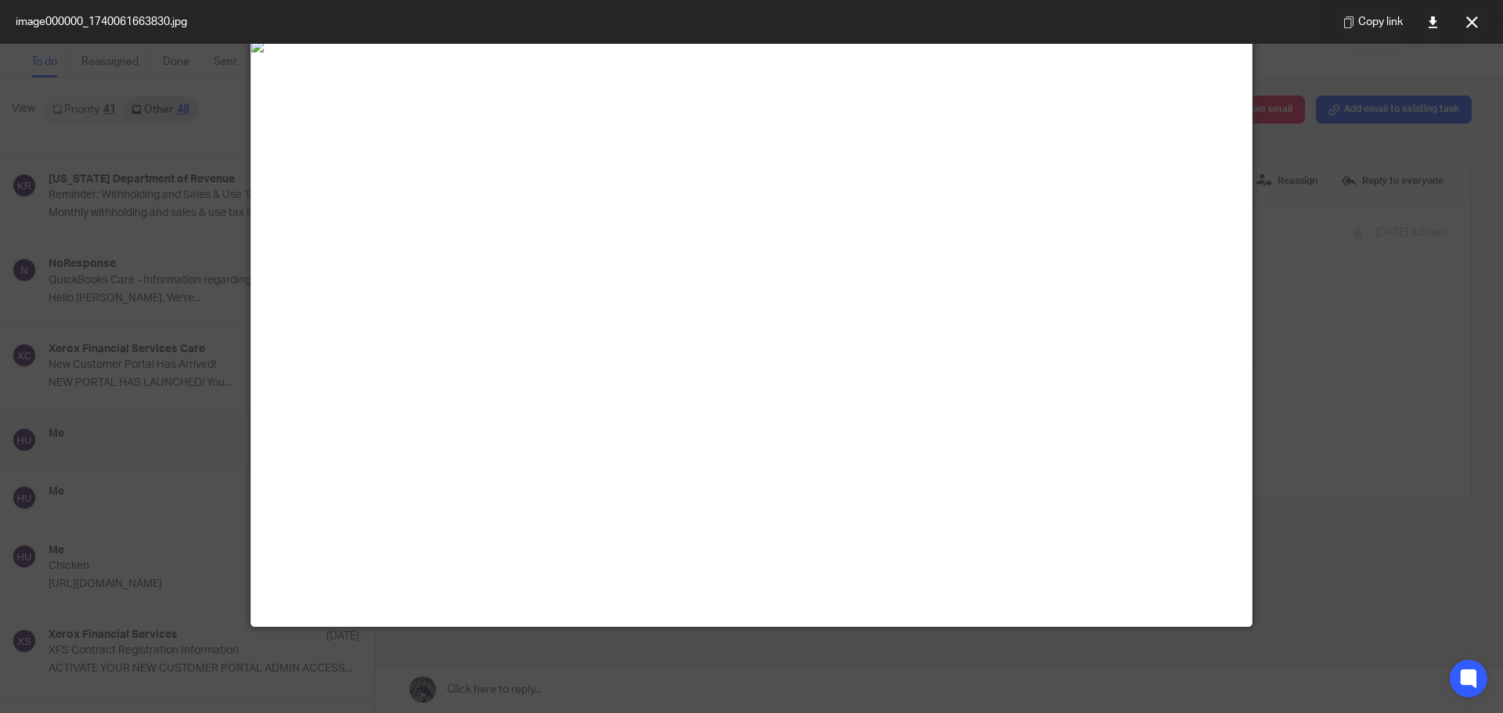
click at [1470, 22] on icon at bounding box center [1472, 22] width 12 height 12
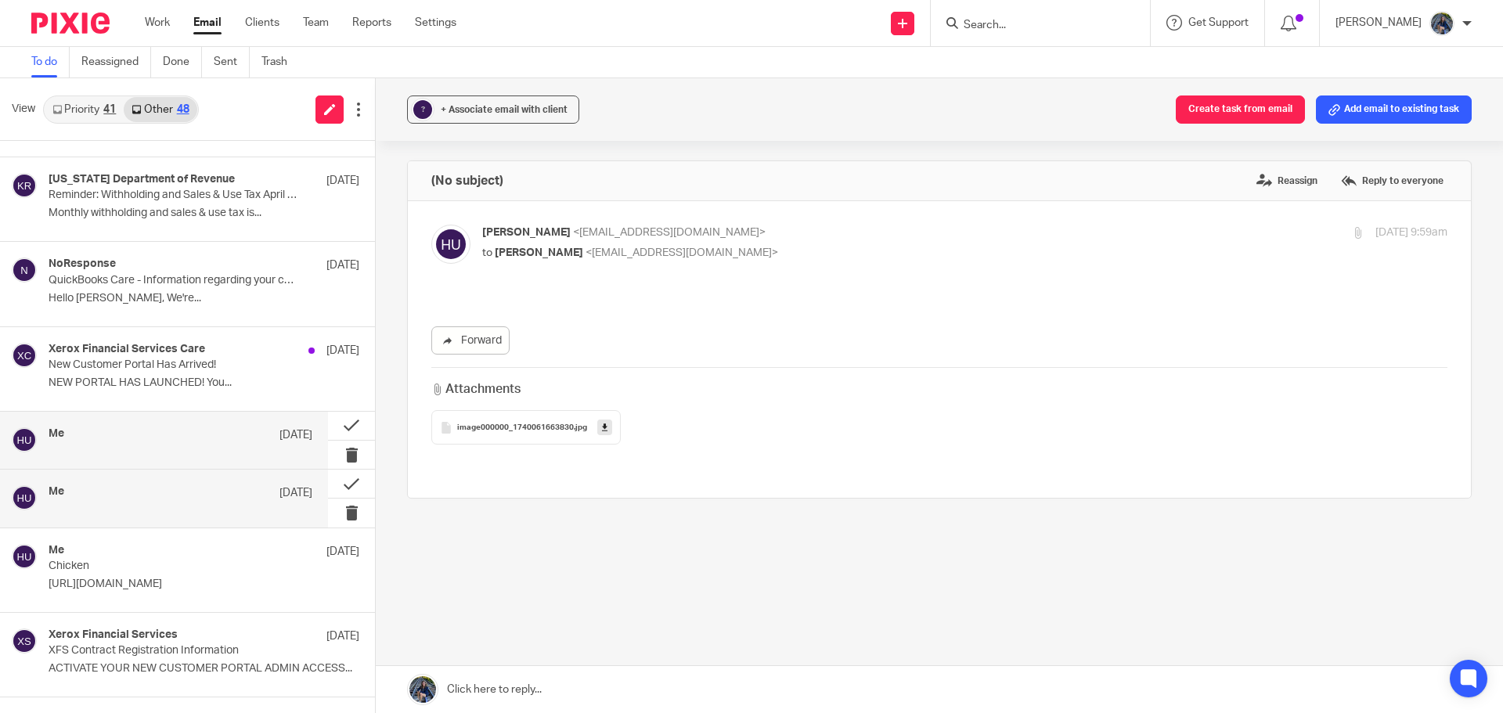
click at [122, 491] on div "Me [DATE]" at bounding box center [181, 493] width 264 height 16
click at [520, 438] on div "image000000_1740060946927 .jpg" at bounding box center [525, 427] width 189 height 34
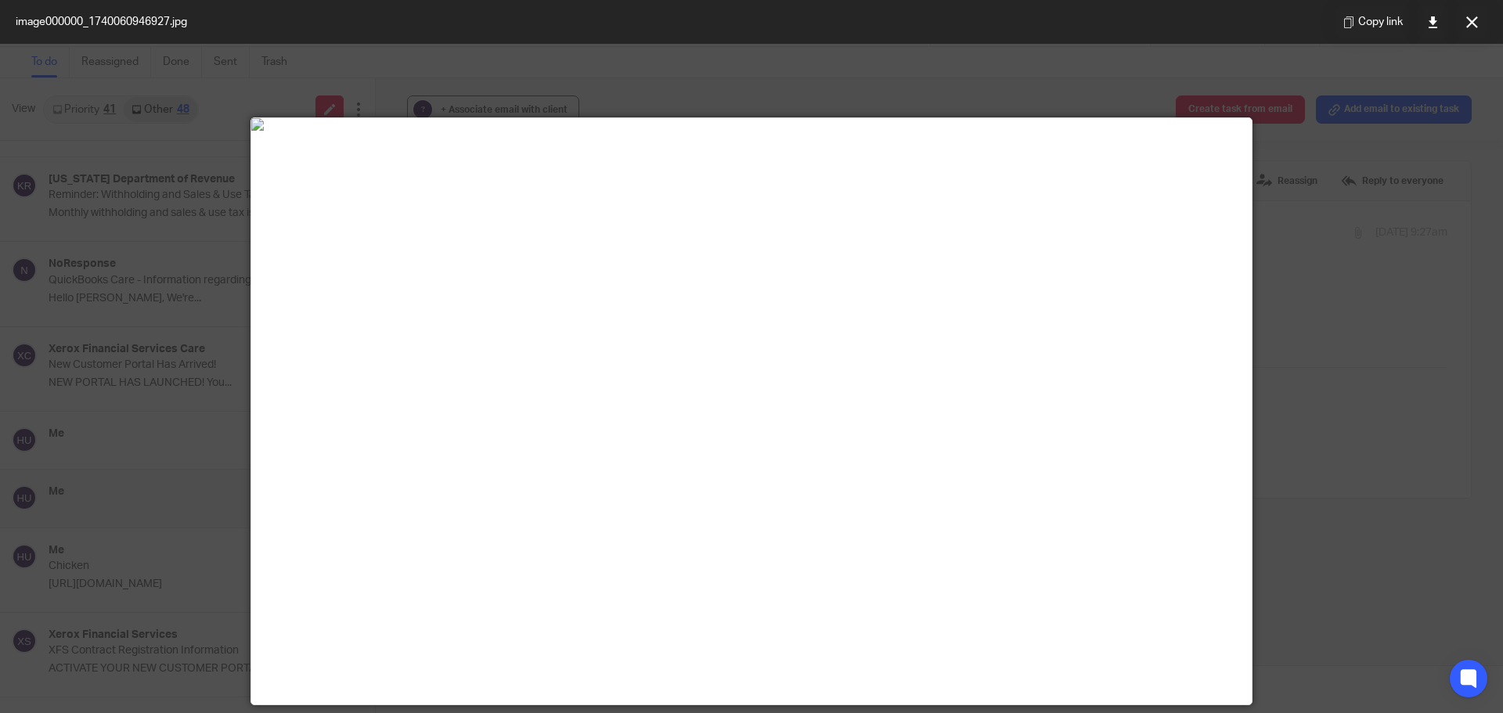
click at [520, 423] on div at bounding box center [751, 411] width 1000 height 586
click at [1468, 26] on icon at bounding box center [1472, 22] width 12 height 12
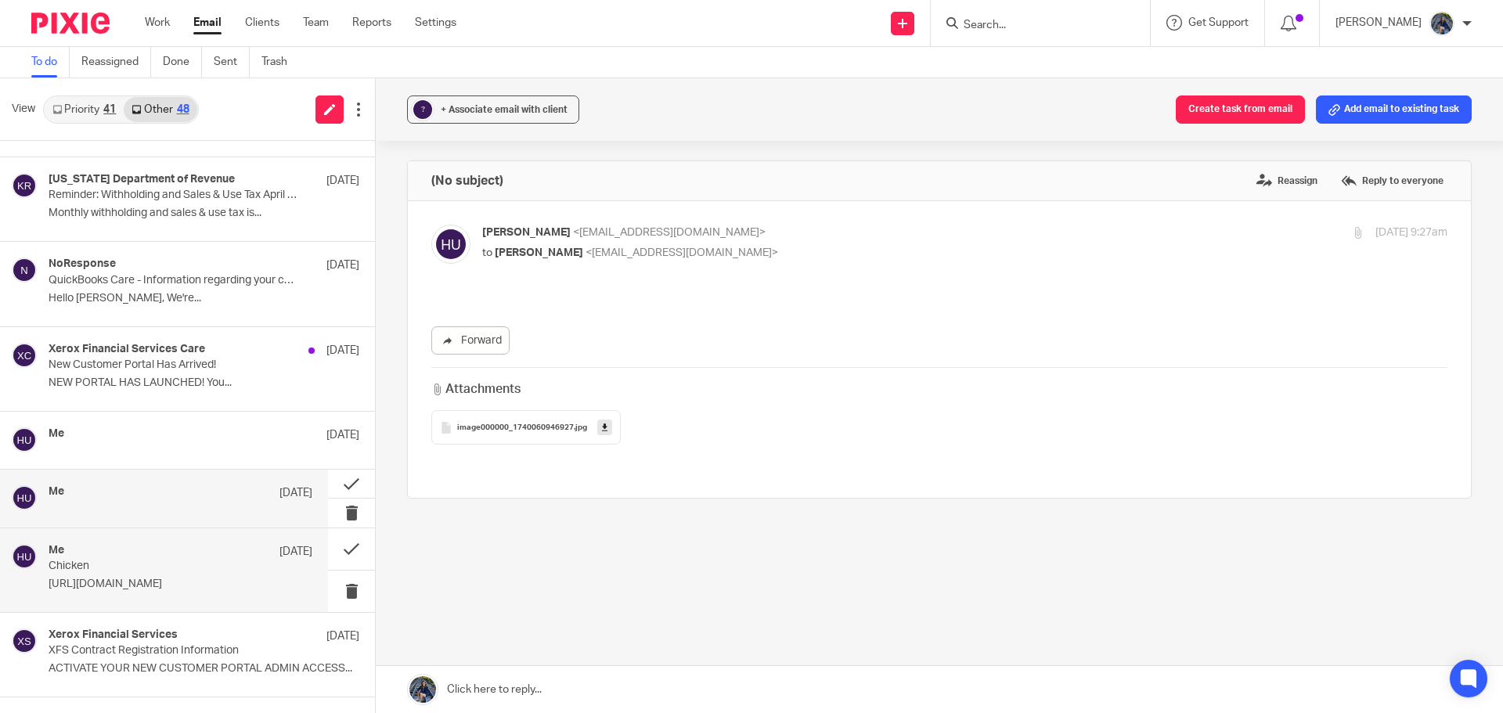
click at [117, 548] on div "Me [DATE]" at bounding box center [181, 552] width 264 height 16
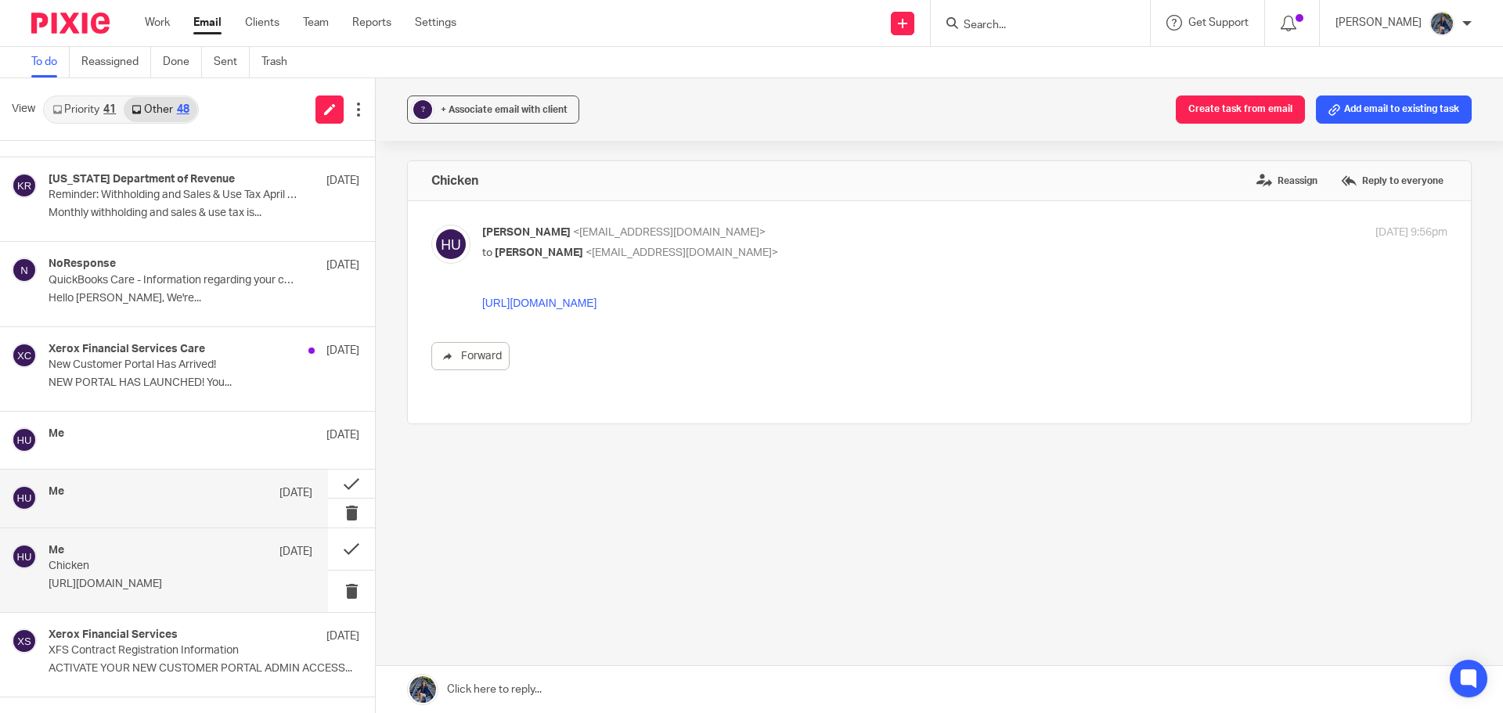
scroll to position [1565, 0]
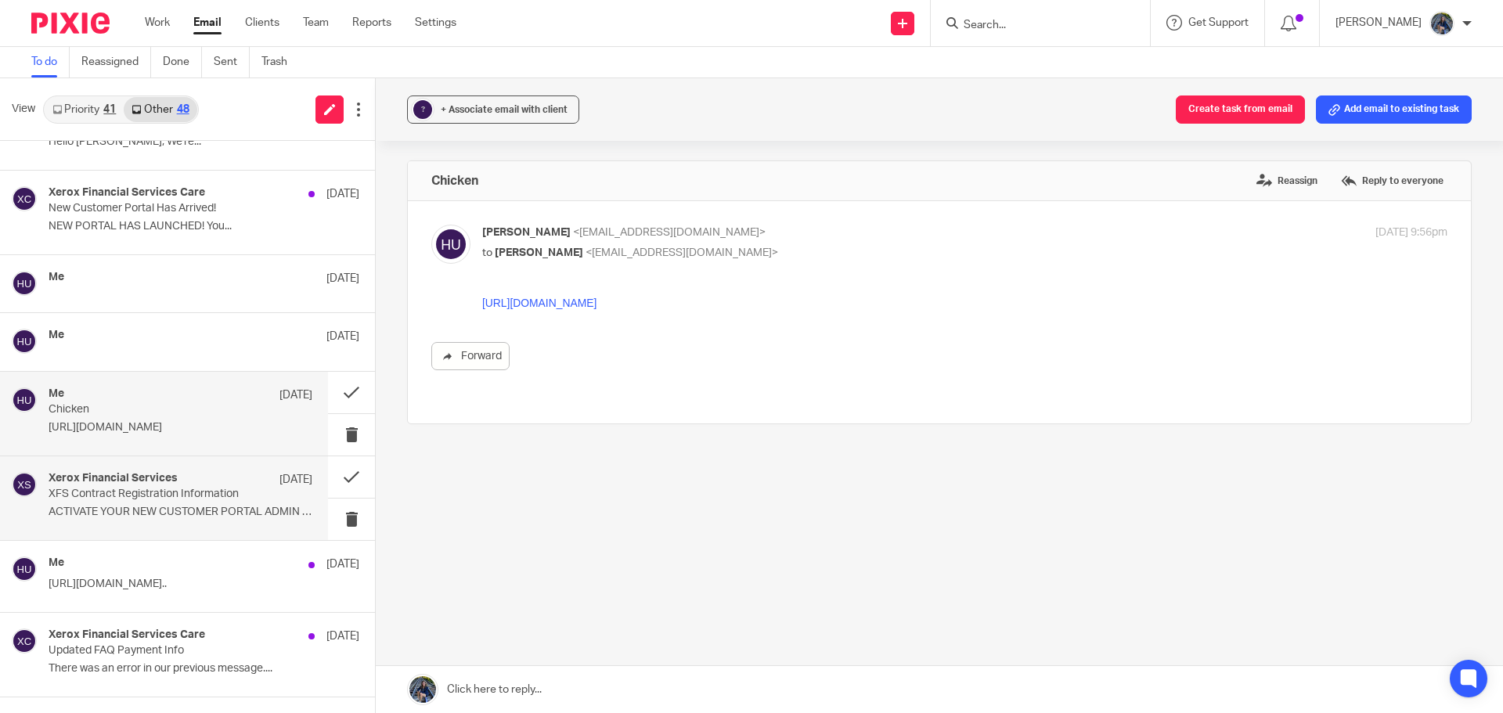
click at [174, 510] on p "ACTIVATE YOUR NEW CUSTOMER PORTAL ADMIN ACCESS..." at bounding box center [181, 512] width 264 height 13
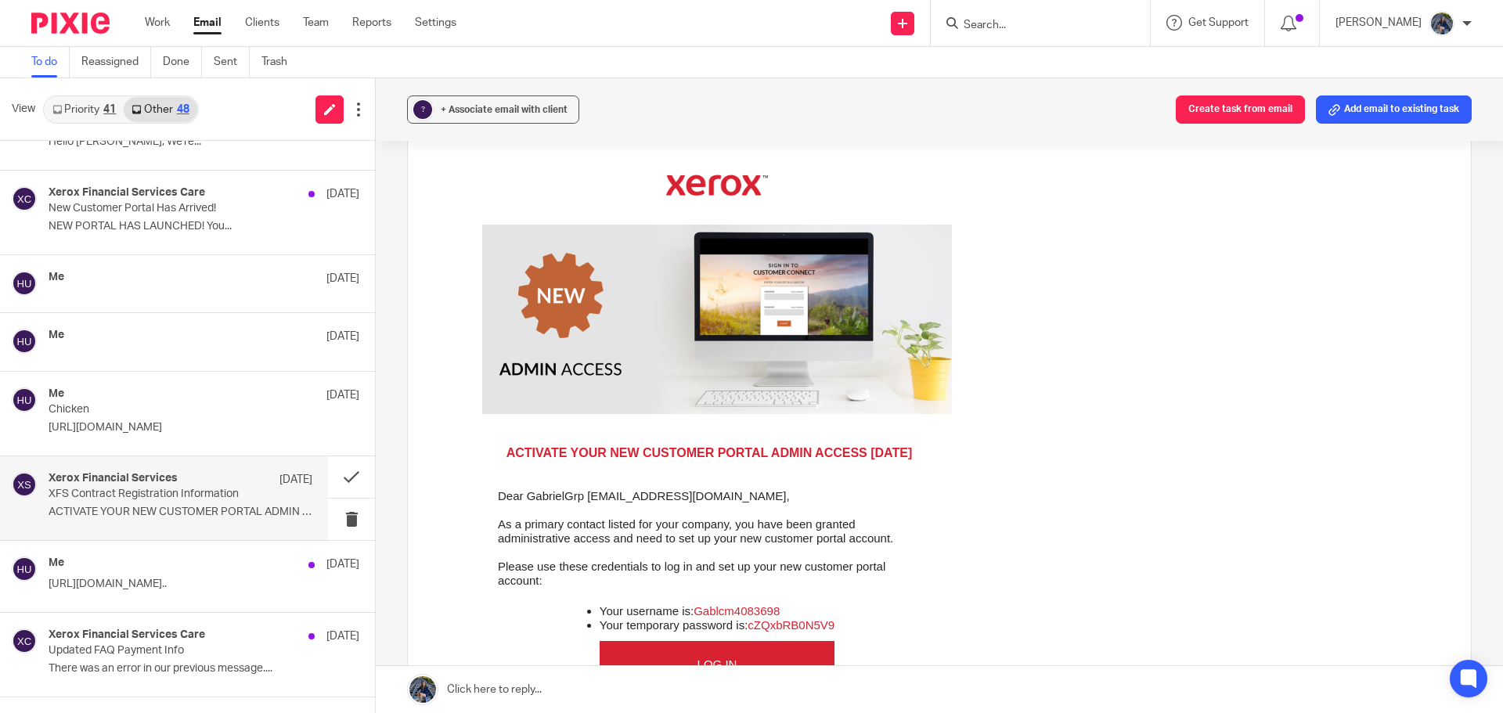
scroll to position [157, 0]
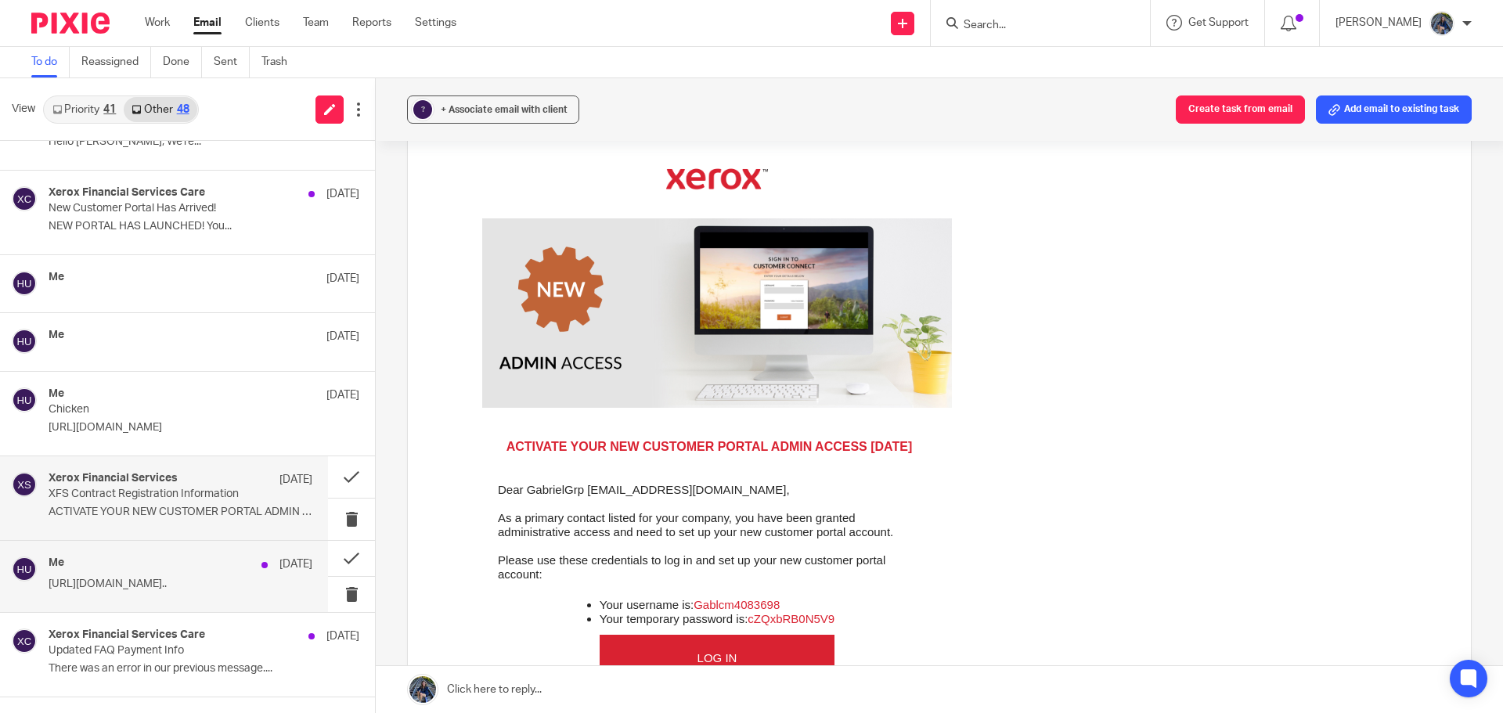
click at [156, 568] on div "Me [DATE]" at bounding box center [181, 565] width 264 height 16
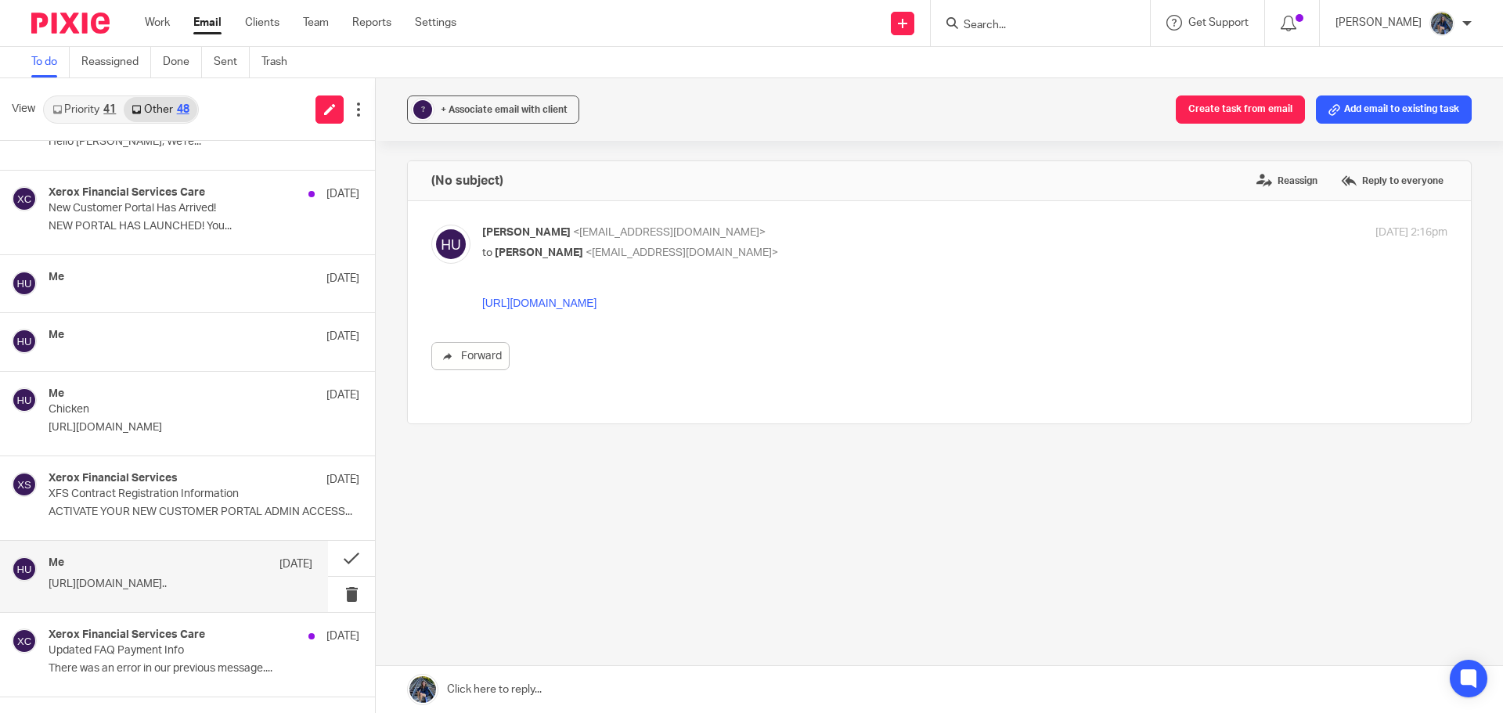
scroll to position [0, 0]
click at [572, 300] on link "[URL][DOMAIN_NAME]" at bounding box center [539, 303] width 114 height 13
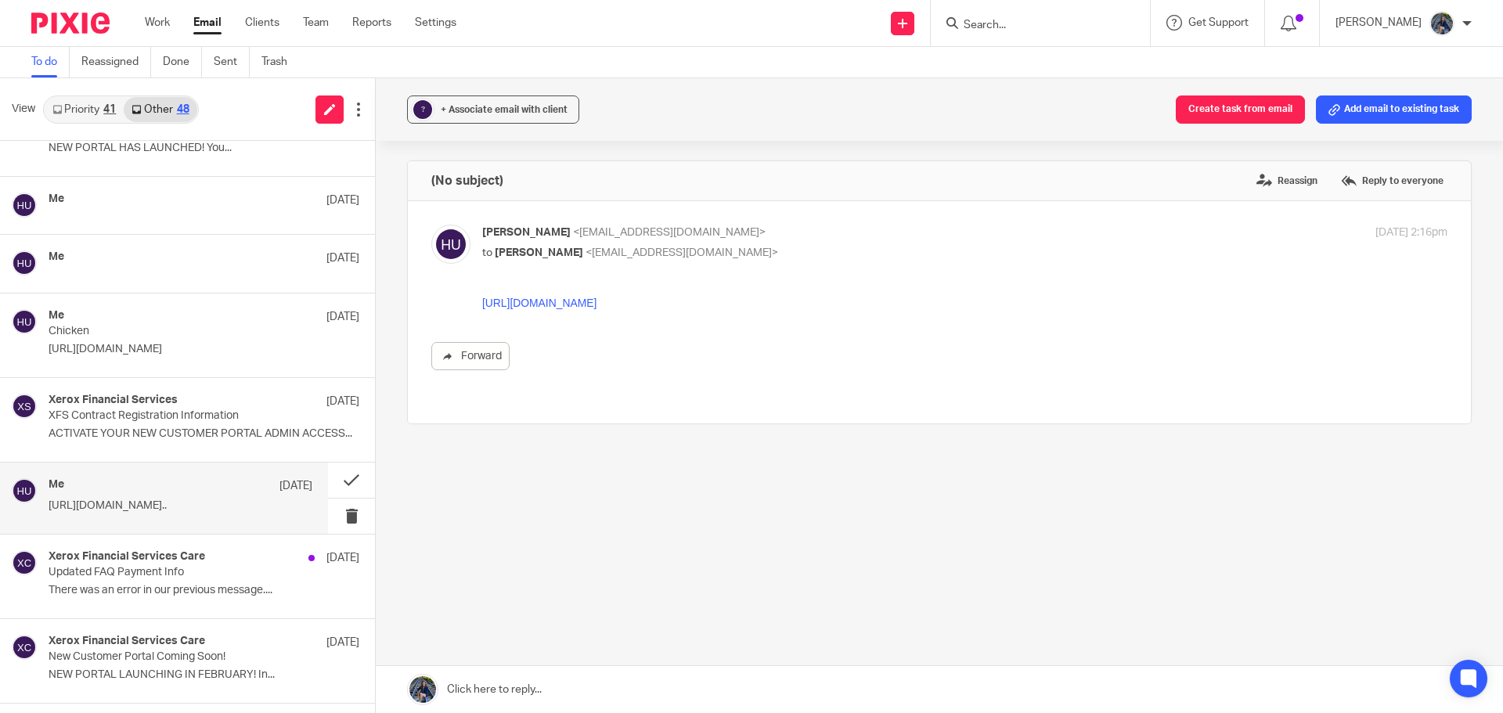
scroll to position [1722, 0]
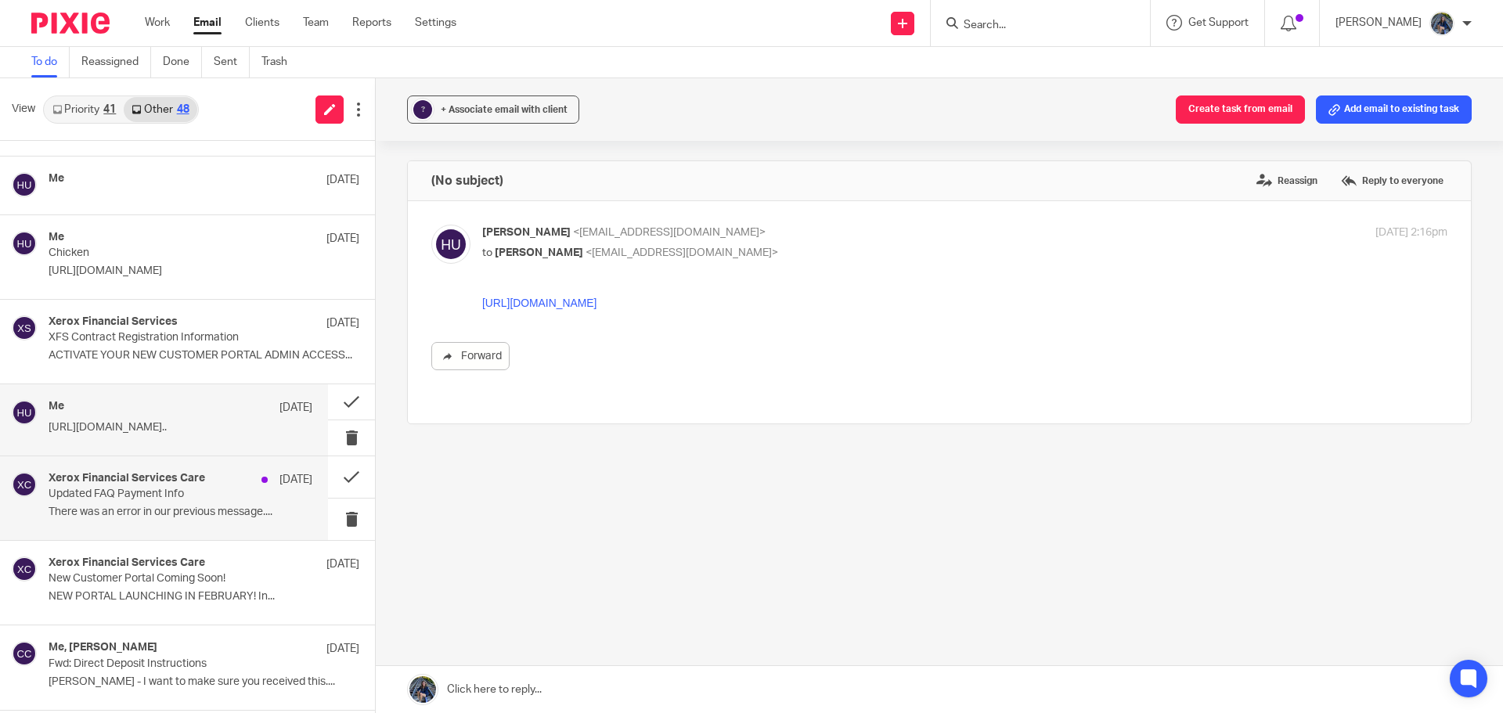
click at [167, 493] on p "Updated FAQ Payment Info" at bounding box center [154, 494] width 211 height 13
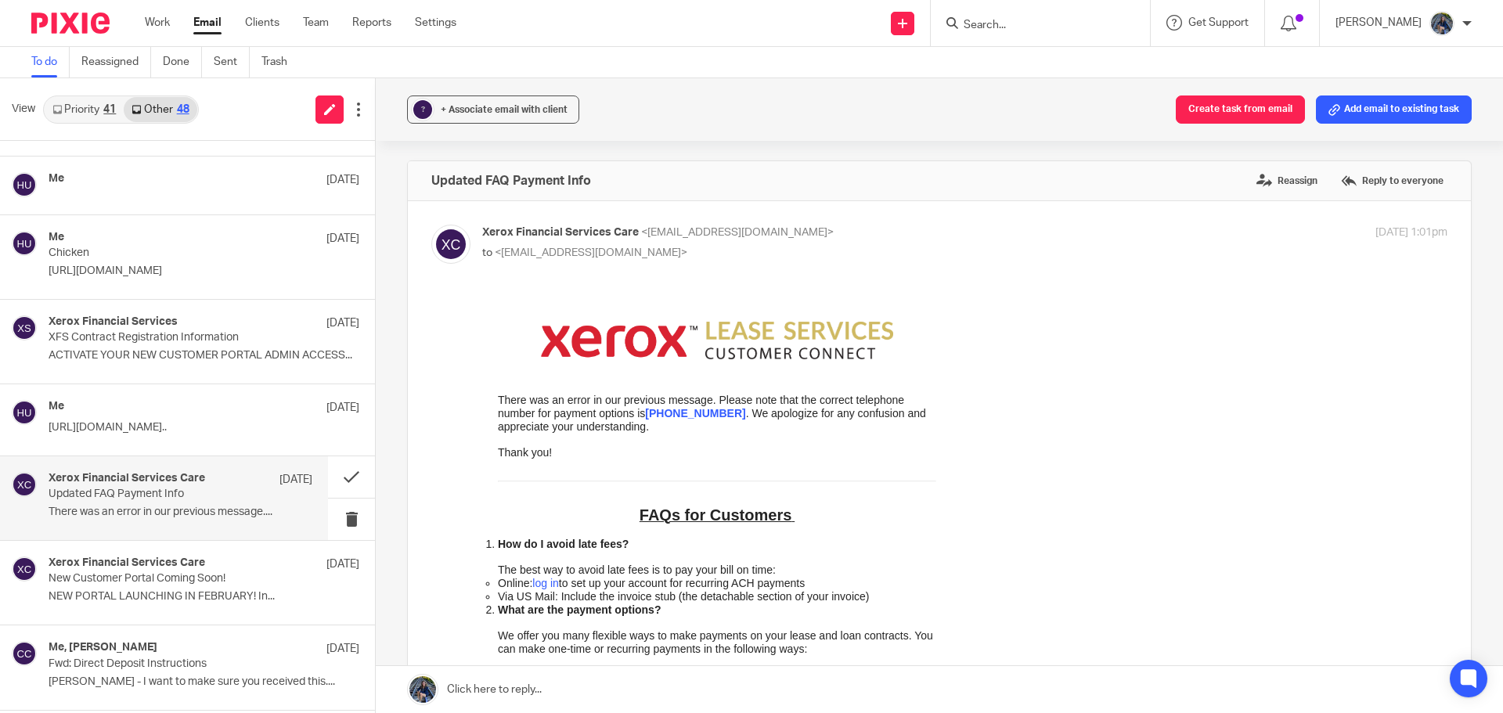
scroll to position [0, 0]
click at [332, 477] on button at bounding box center [351, 476] width 47 height 41
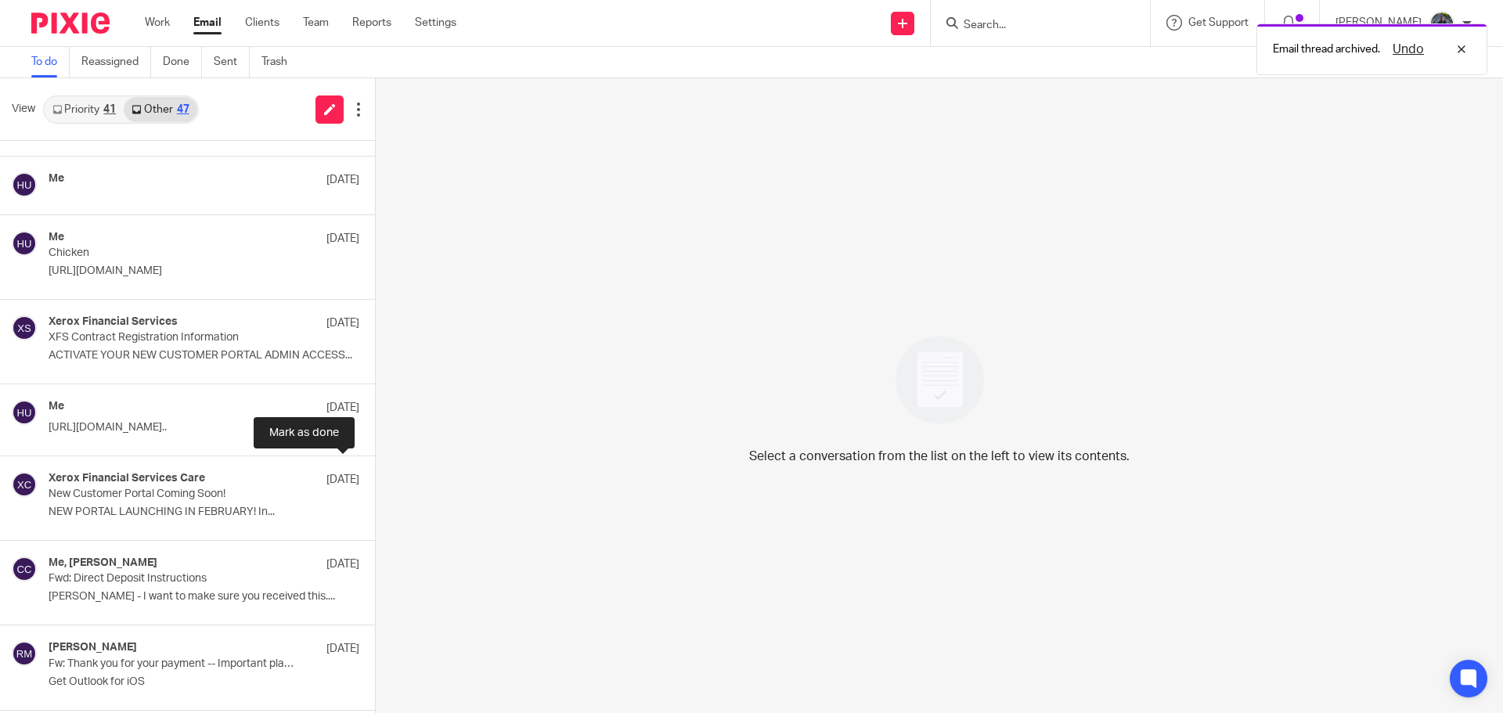
click at [375, 477] on button at bounding box center [381, 476] width 13 height 41
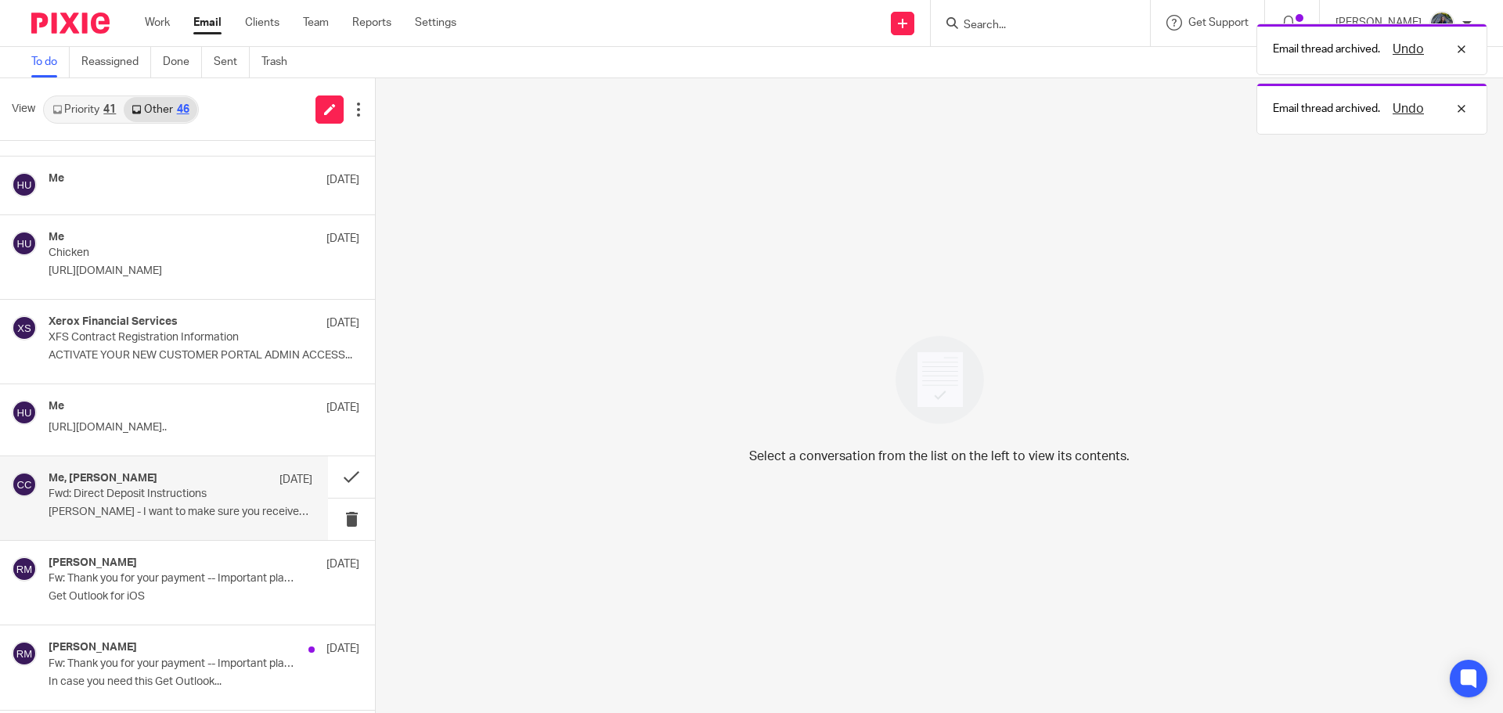
click at [196, 481] on div "Me, [PERSON_NAME] [DATE]" at bounding box center [181, 480] width 264 height 16
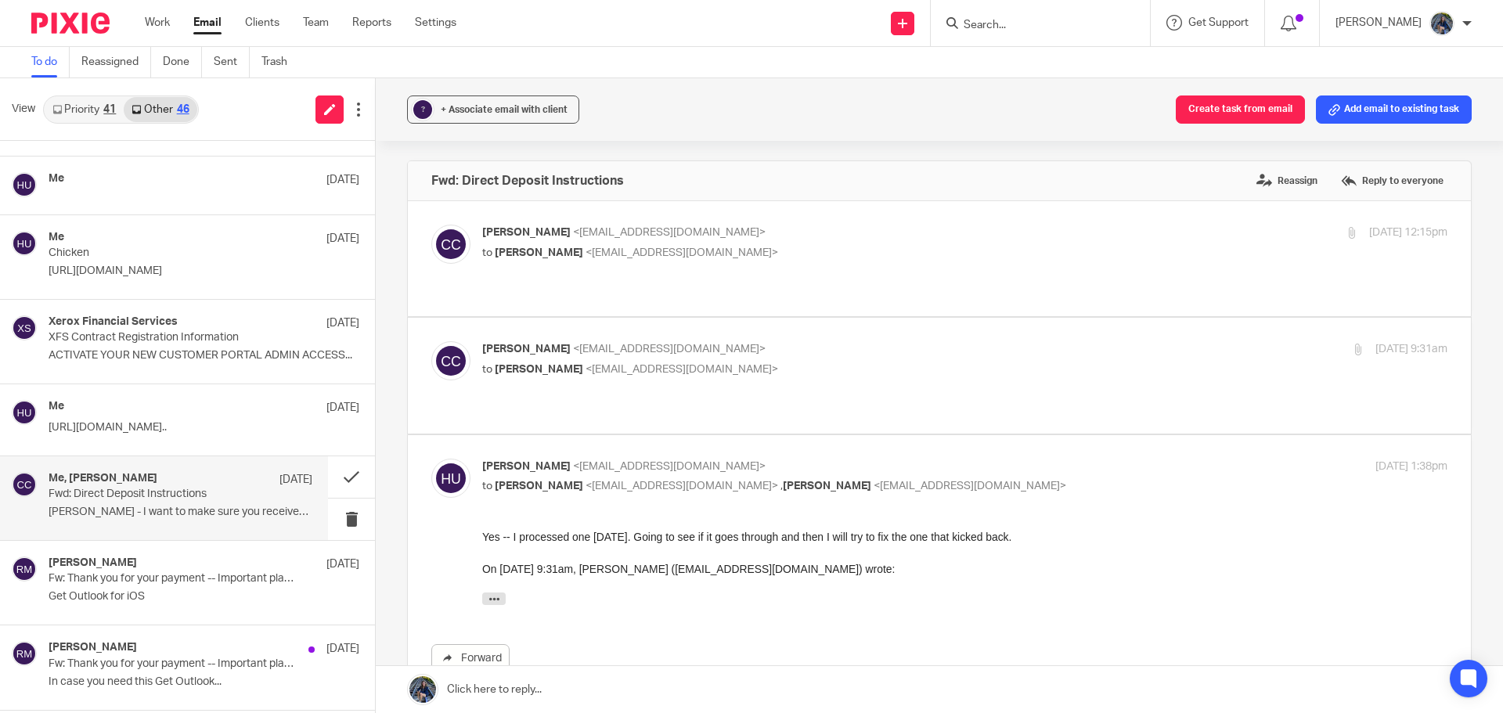
click at [602, 248] on span "<[EMAIL_ADDRESS][DOMAIN_NAME]>" at bounding box center [681, 252] width 193 height 11
checkbox input "true"
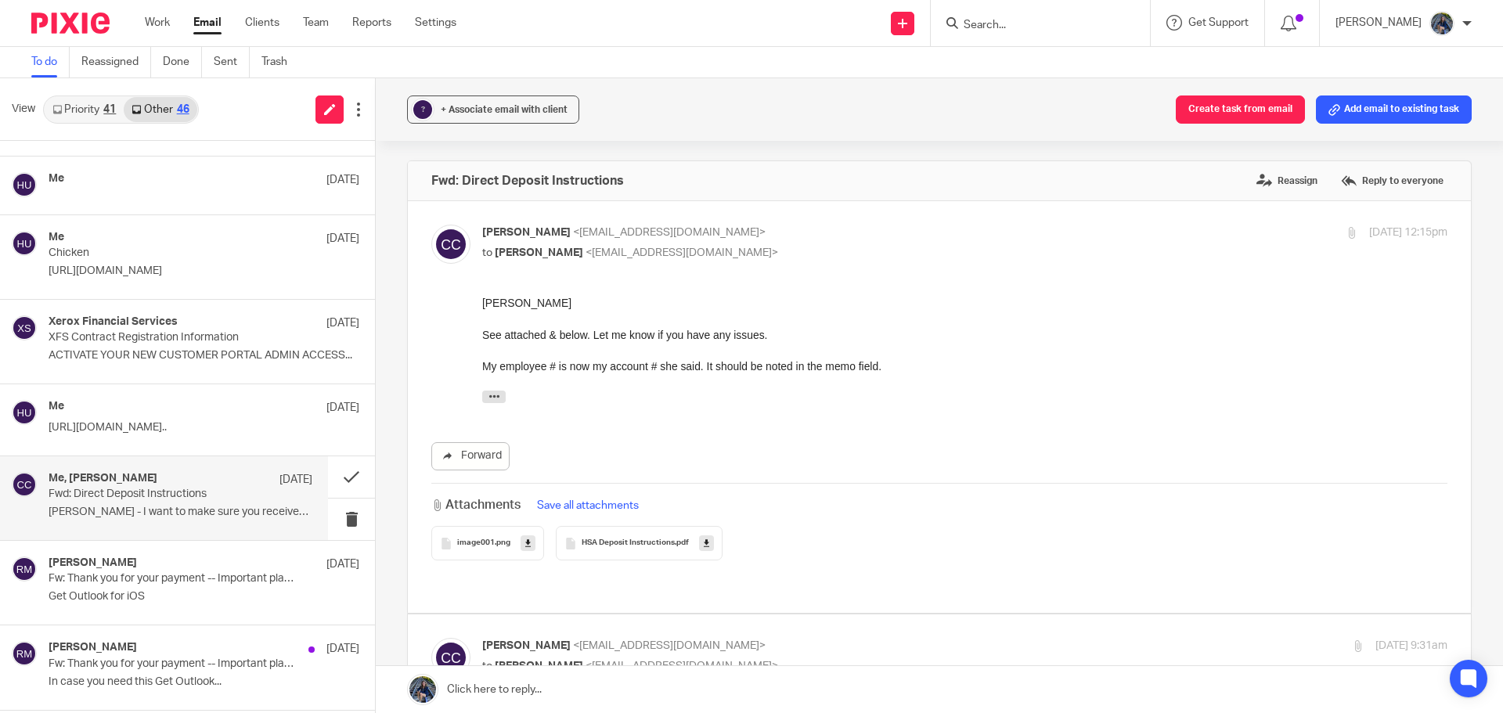
click at [593, 537] on div "HSA Deposit Instructions .pdf" at bounding box center [639, 543] width 167 height 34
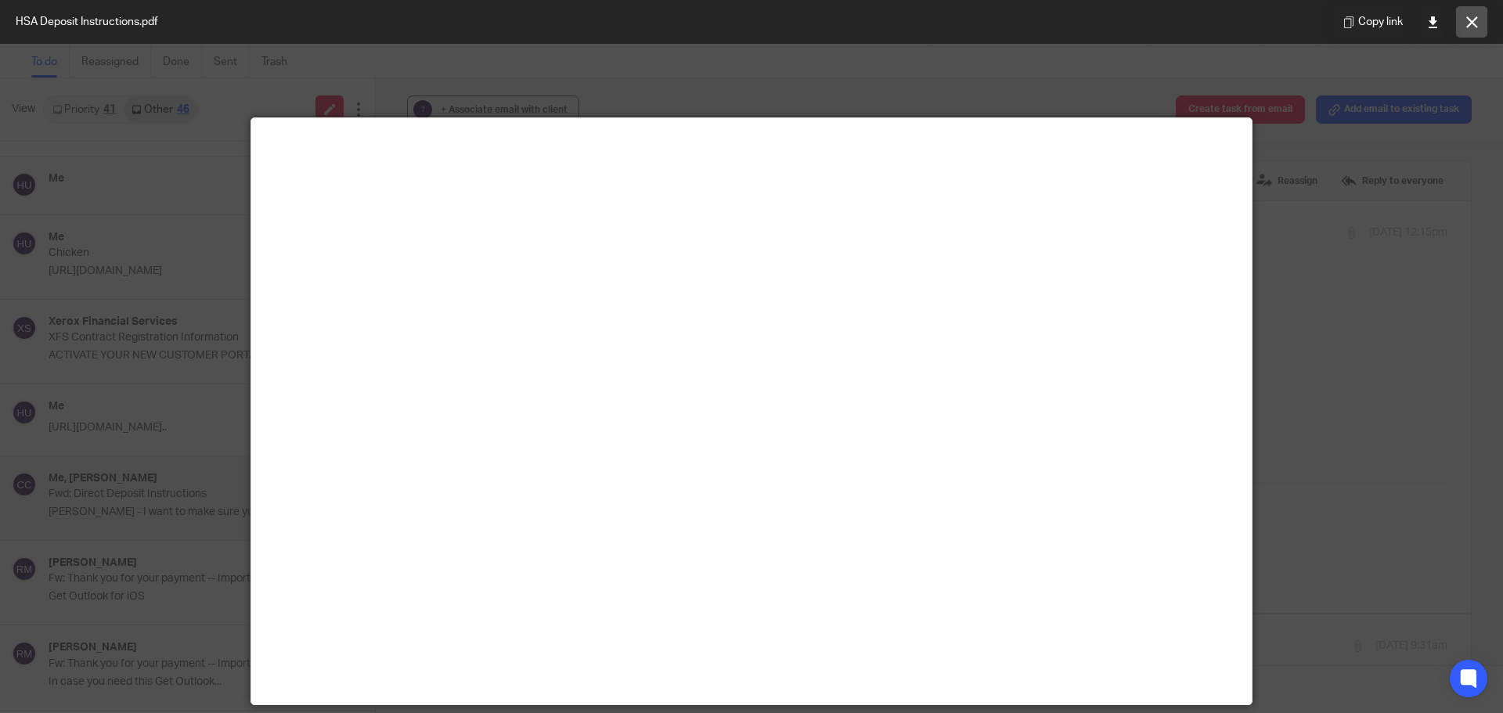
click at [1464, 33] on button at bounding box center [1471, 21] width 31 height 31
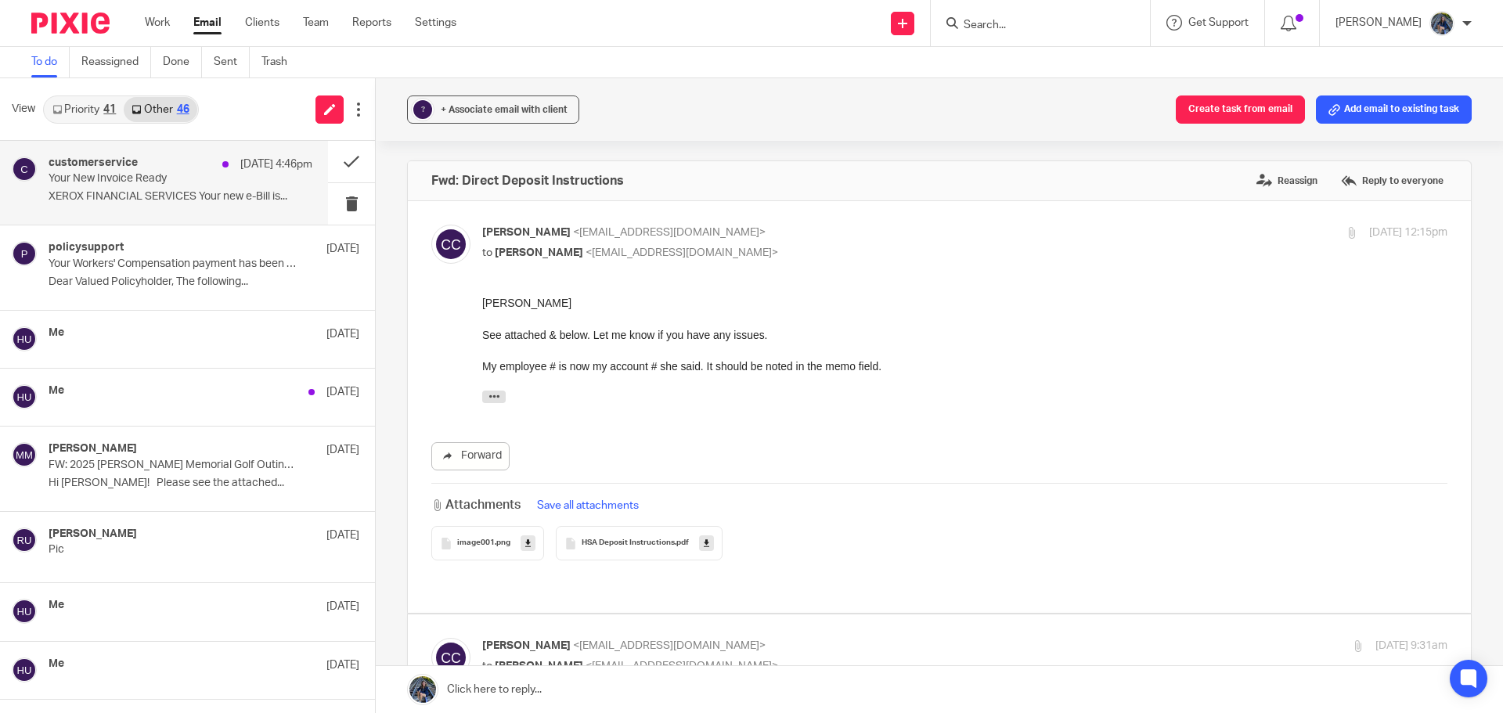
click at [135, 172] on p "Your New Invoice Ready" at bounding box center [154, 178] width 211 height 13
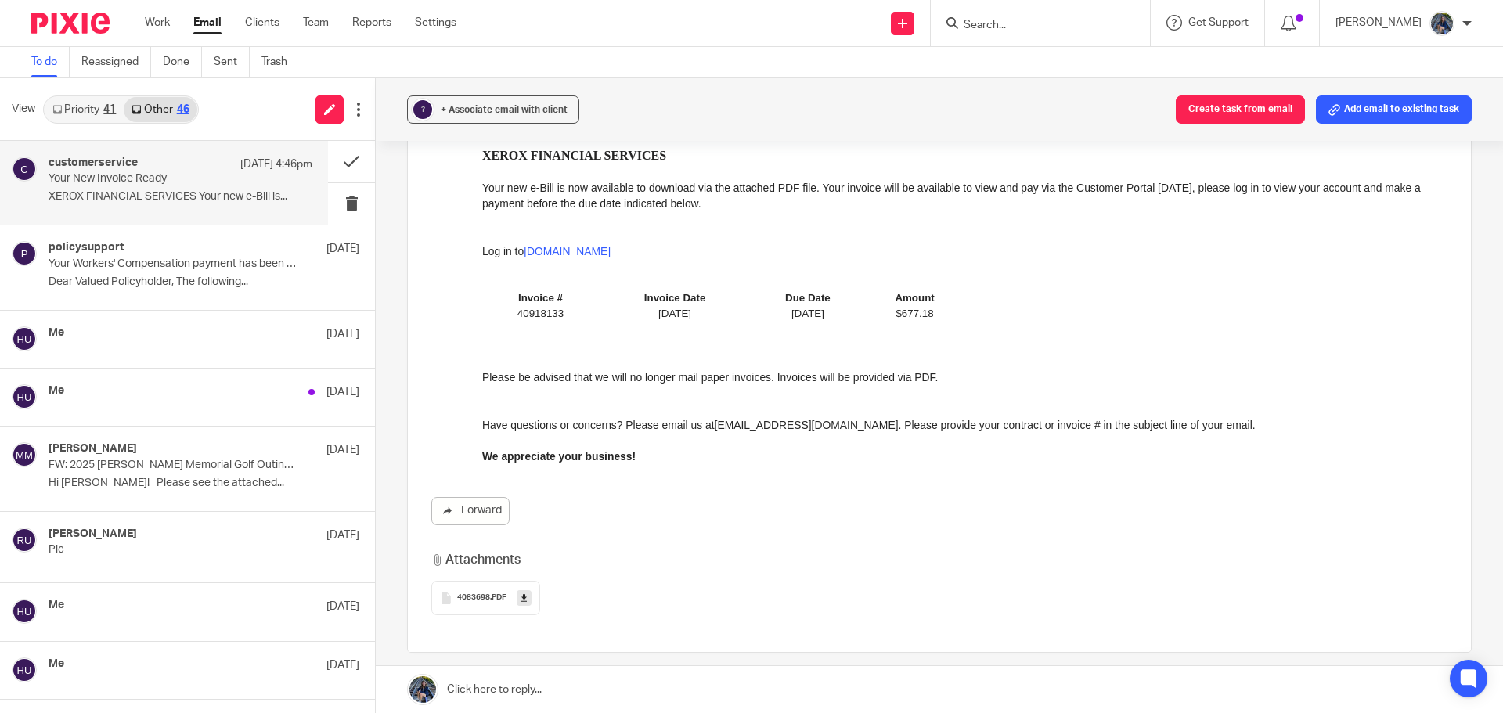
scroll to position [235, 0]
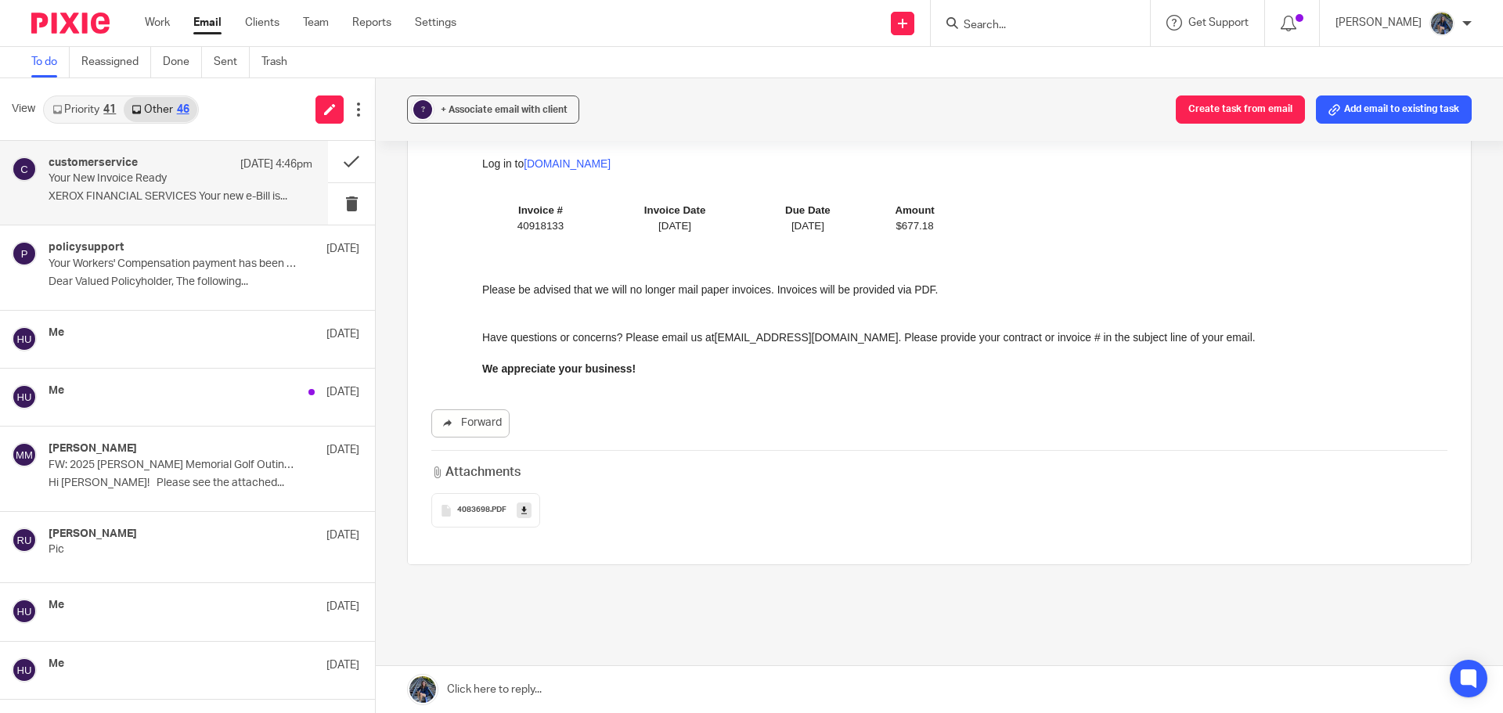
click at [492, 510] on span ".PDF" at bounding box center [498, 510] width 16 height 9
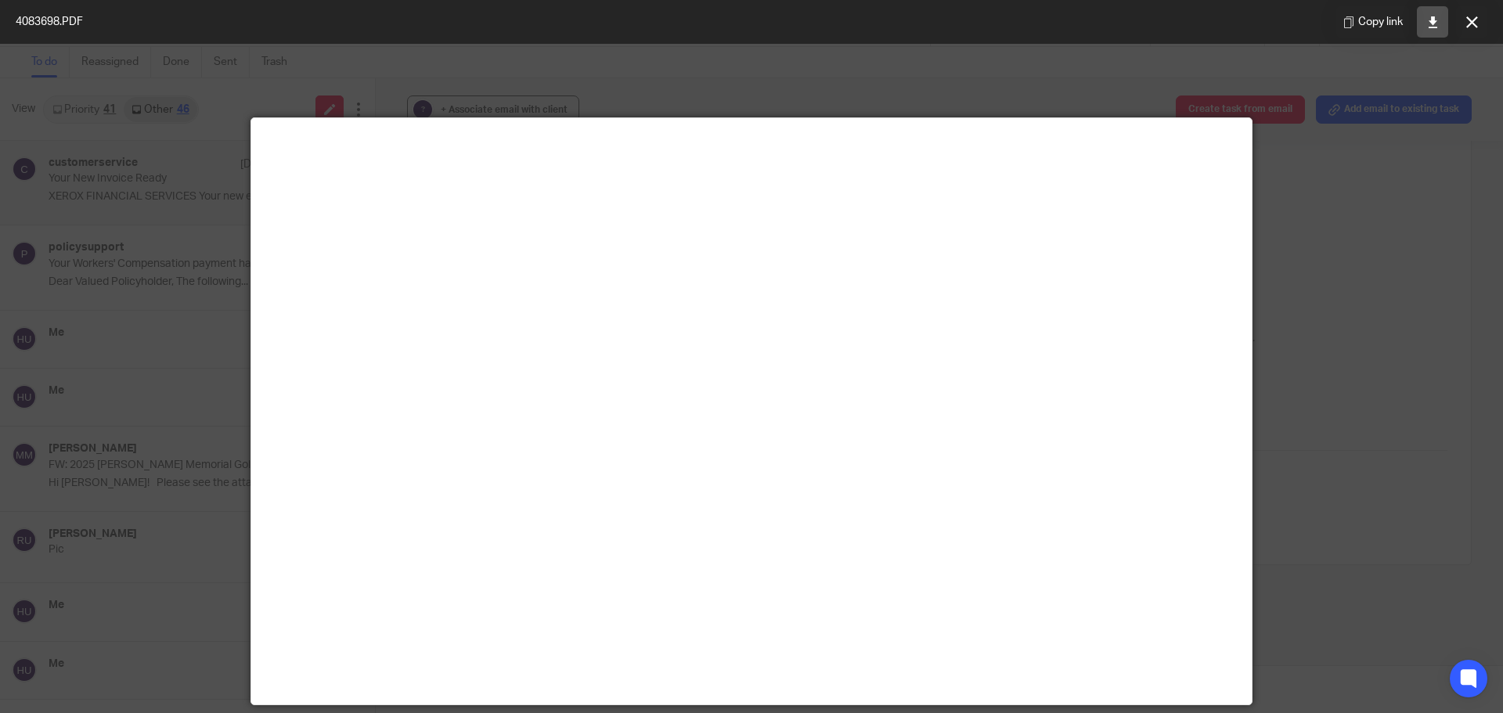
click at [1432, 20] on icon at bounding box center [1433, 22] width 12 height 12
click at [1471, 21] on icon at bounding box center [1472, 22] width 12 height 12
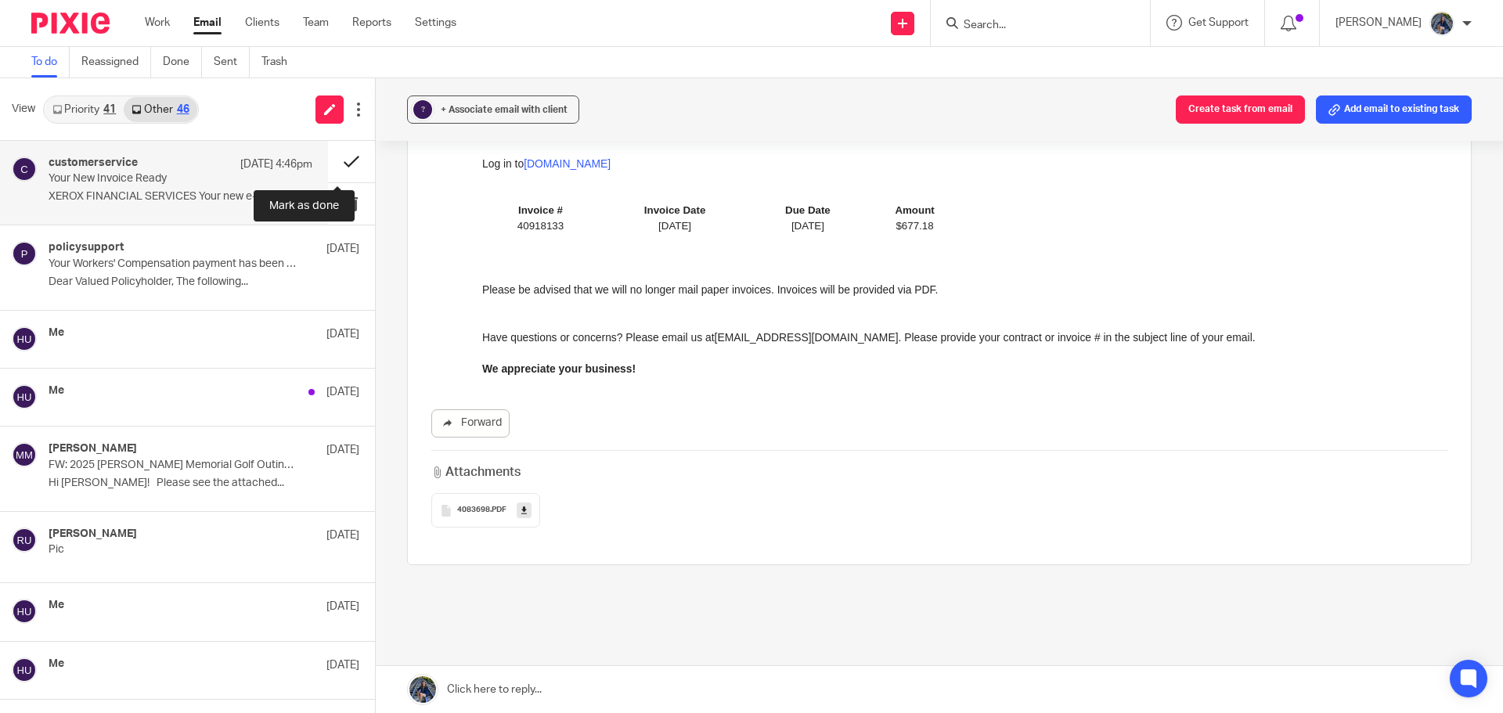
click at [340, 161] on button at bounding box center [351, 161] width 47 height 41
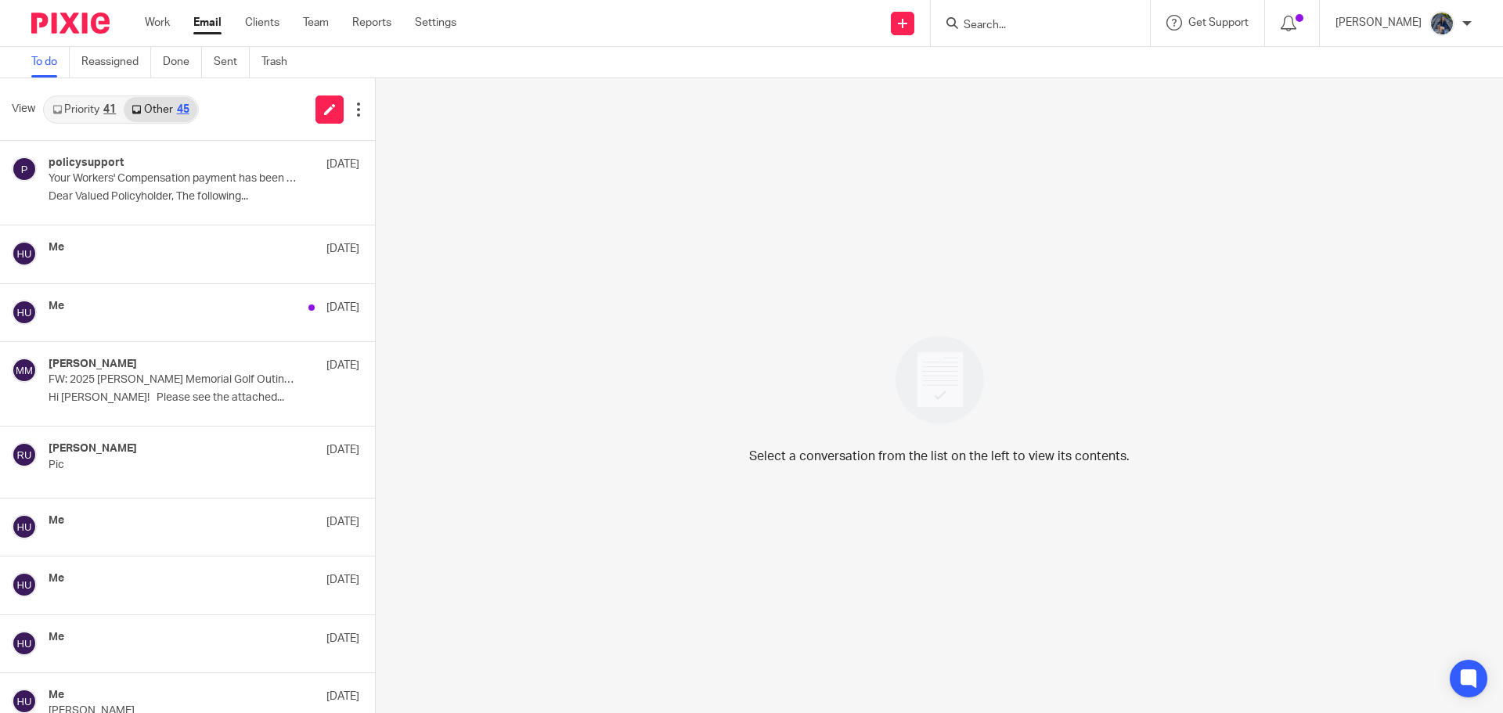
click at [164, 112] on link "Other 45" at bounding box center [160, 109] width 73 height 25
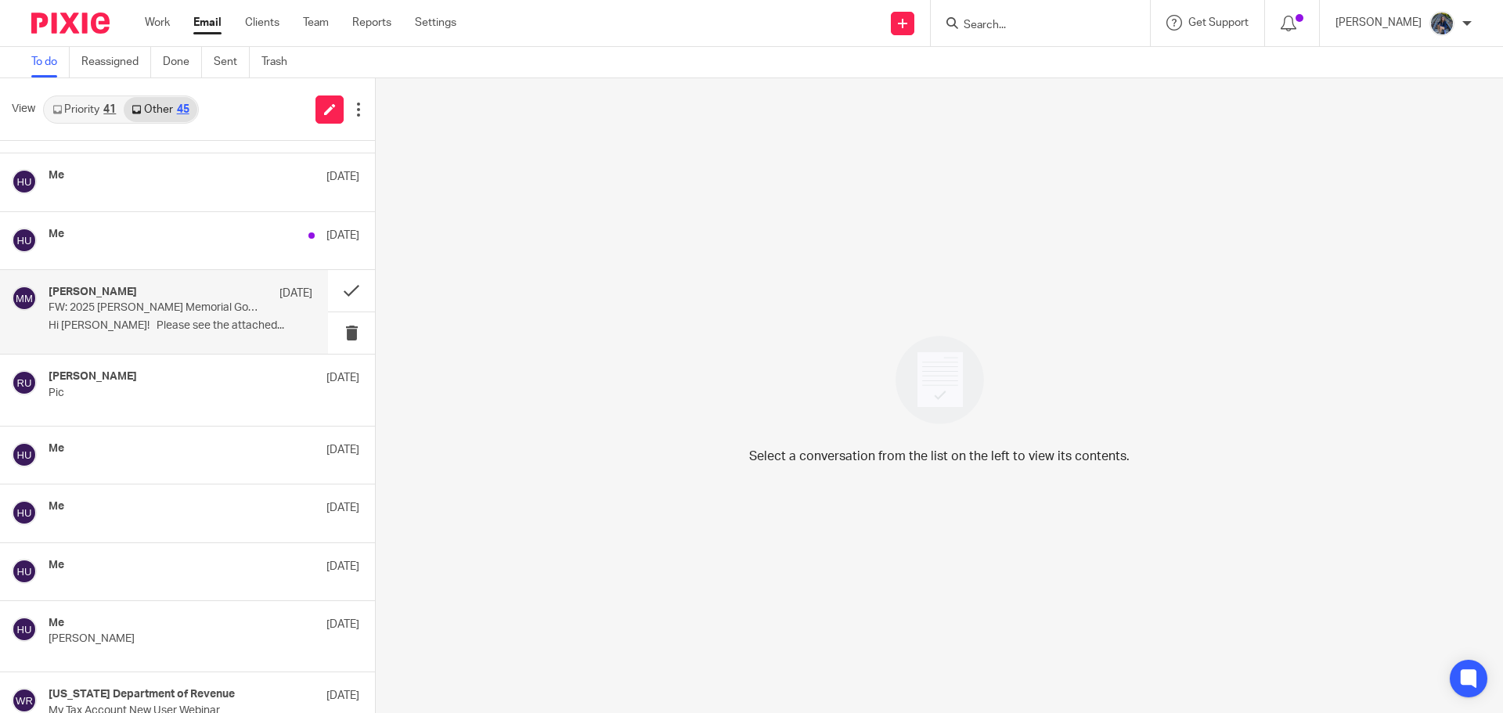
scroll to position [313, 0]
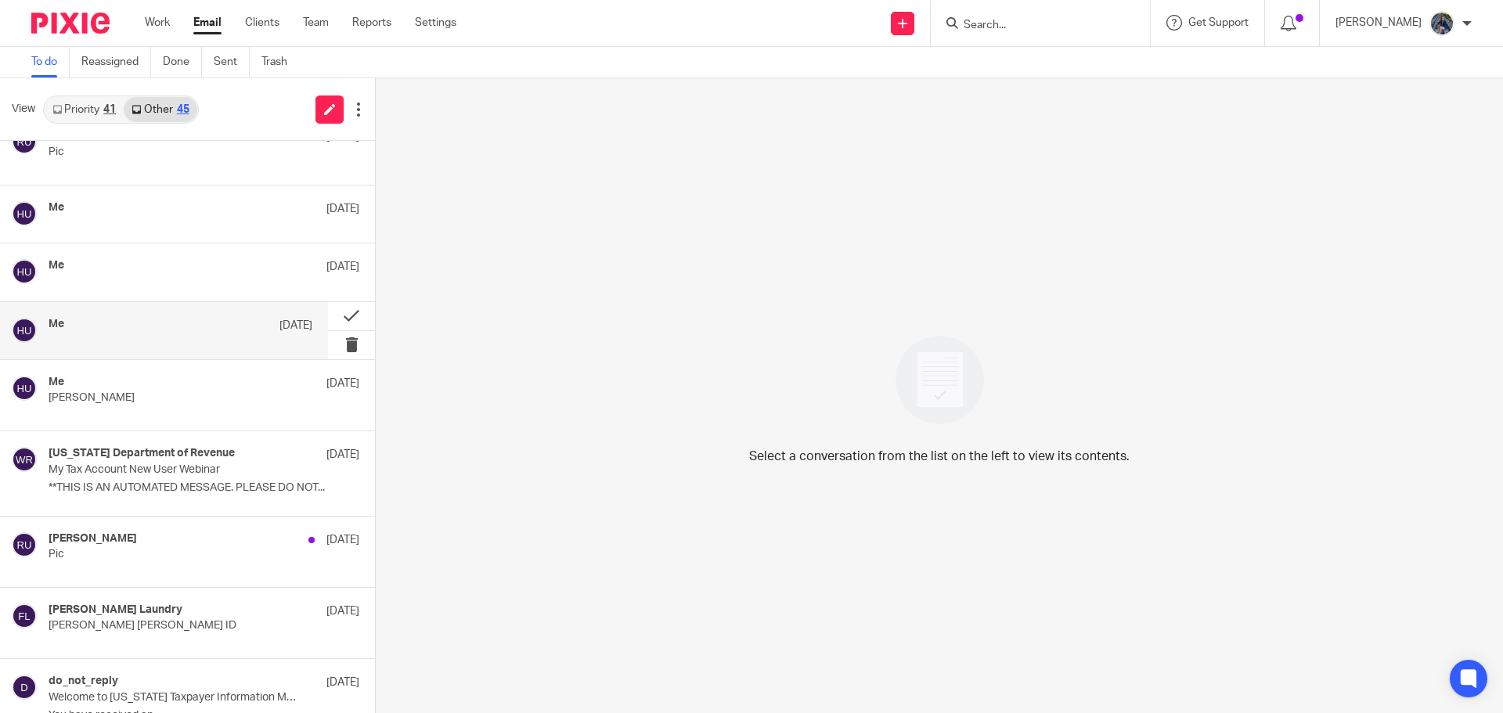
click at [151, 333] on div "Me [DATE]" at bounding box center [181, 326] width 264 height 16
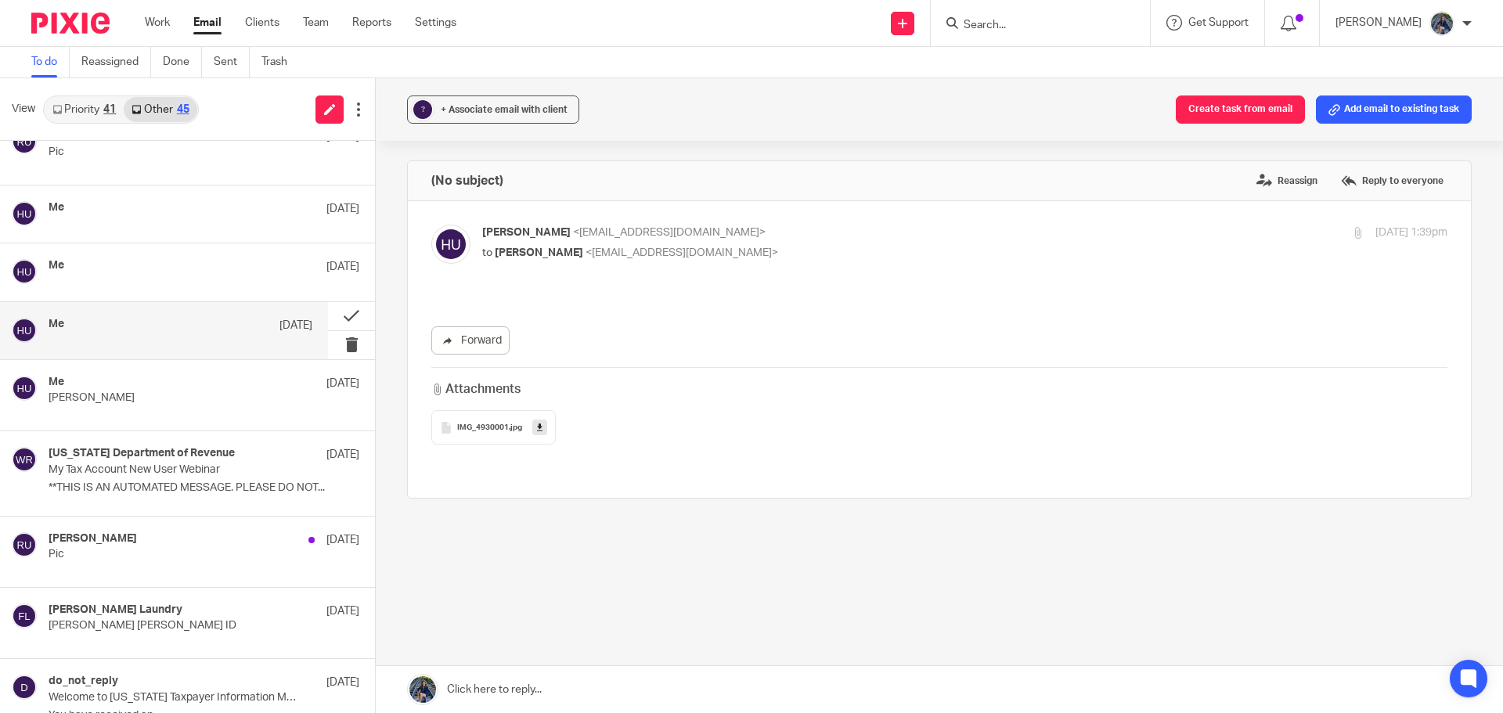
scroll to position [0, 0]
click at [494, 426] on span "IMG_4930001" at bounding box center [483, 427] width 52 height 9
